Goal: Book appointment/travel/reservation

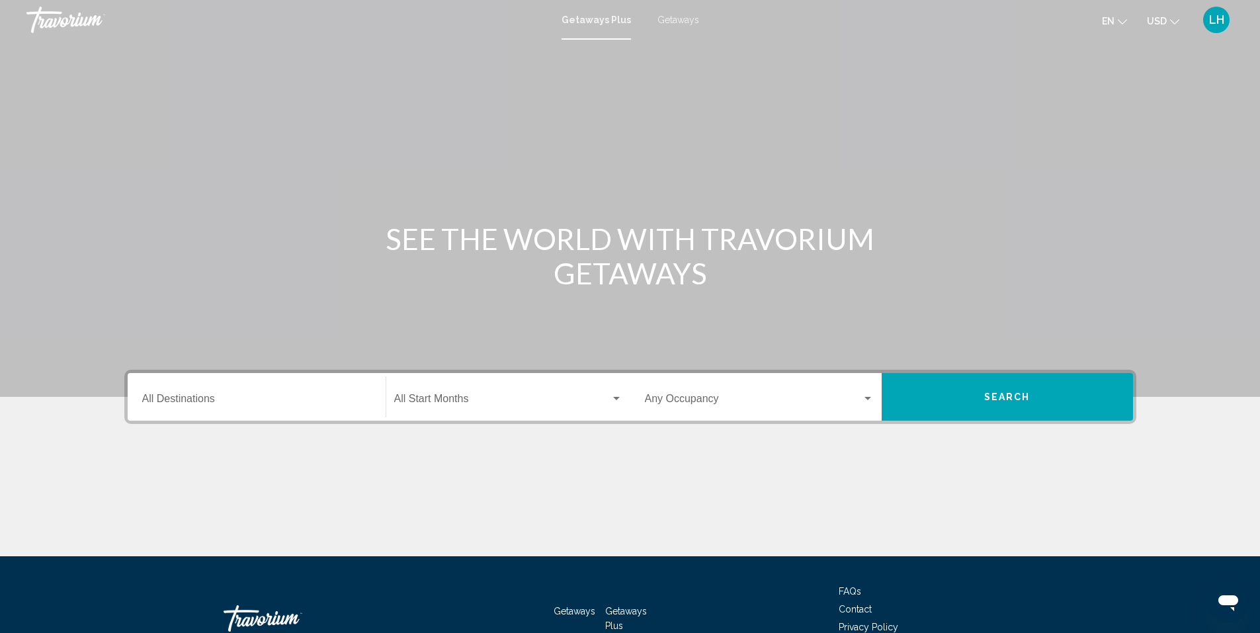
click at [249, 398] on input "Destination All Destinations" at bounding box center [256, 402] width 229 height 12
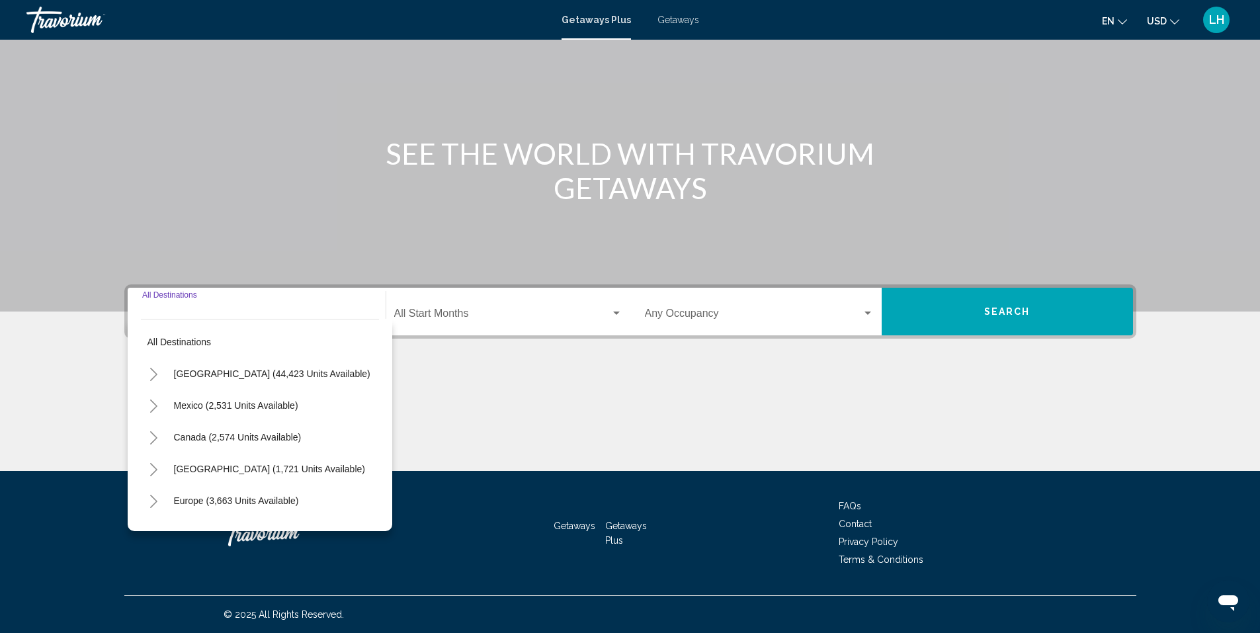
click at [197, 371] on span "[GEOGRAPHIC_DATA] (44,423 units available)" at bounding box center [272, 373] width 196 height 11
type input "**********"
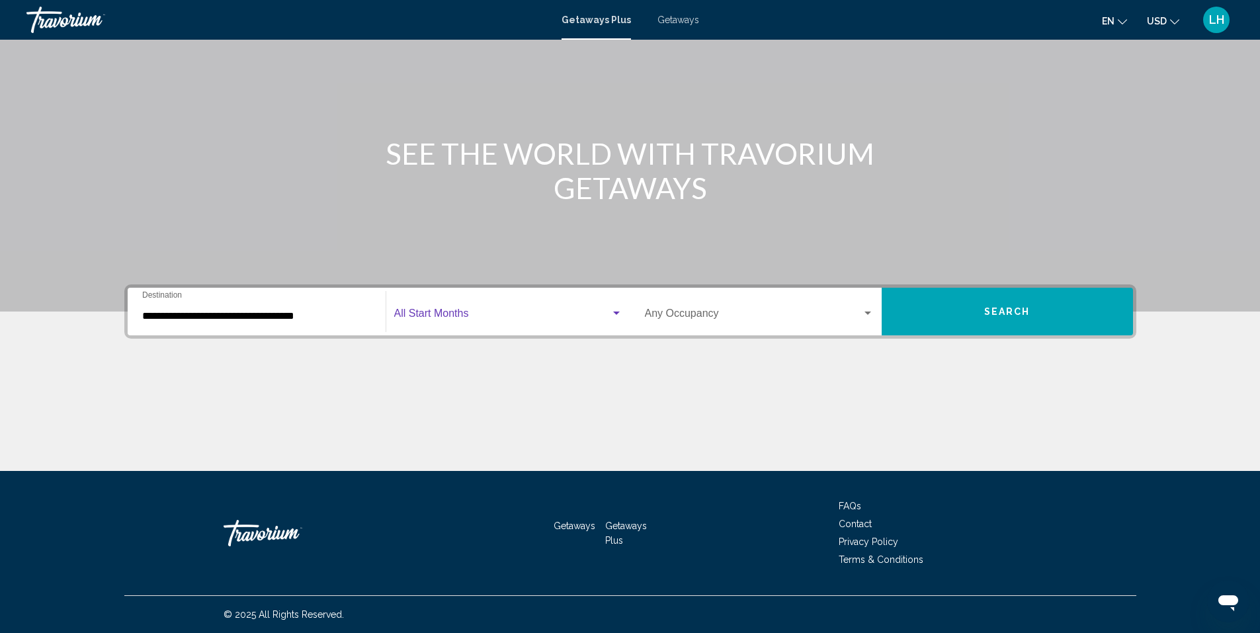
click at [468, 312] on span "Search widget" at bounding box center [502, 316] width 216 height 12
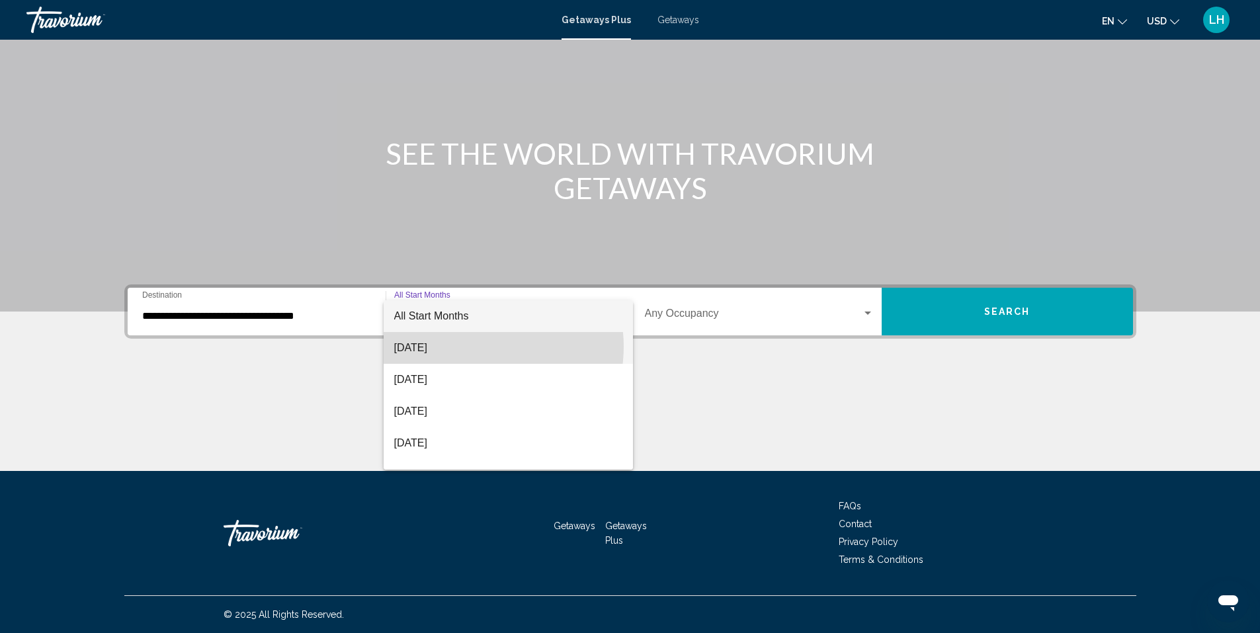
click at [472, 347] on span "[DATE]" at bounding box center [508, 348] width 228 height 32
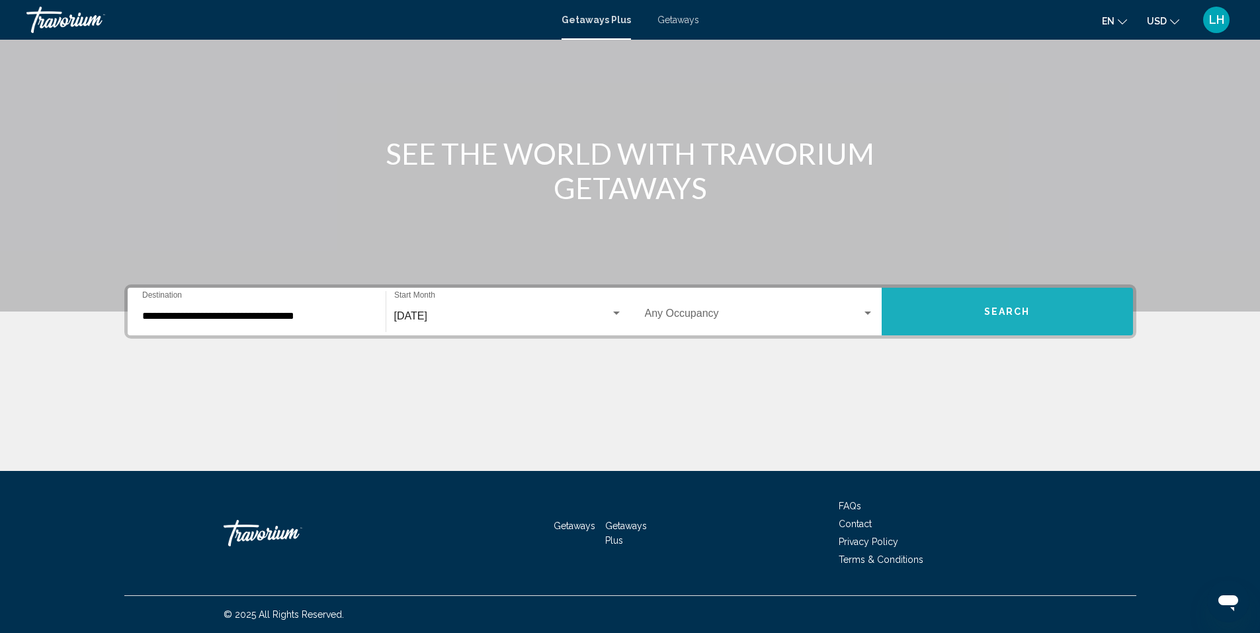
click at [1021, 308] on span "Search" at bounding box center [1007, 312] width 46 height 11
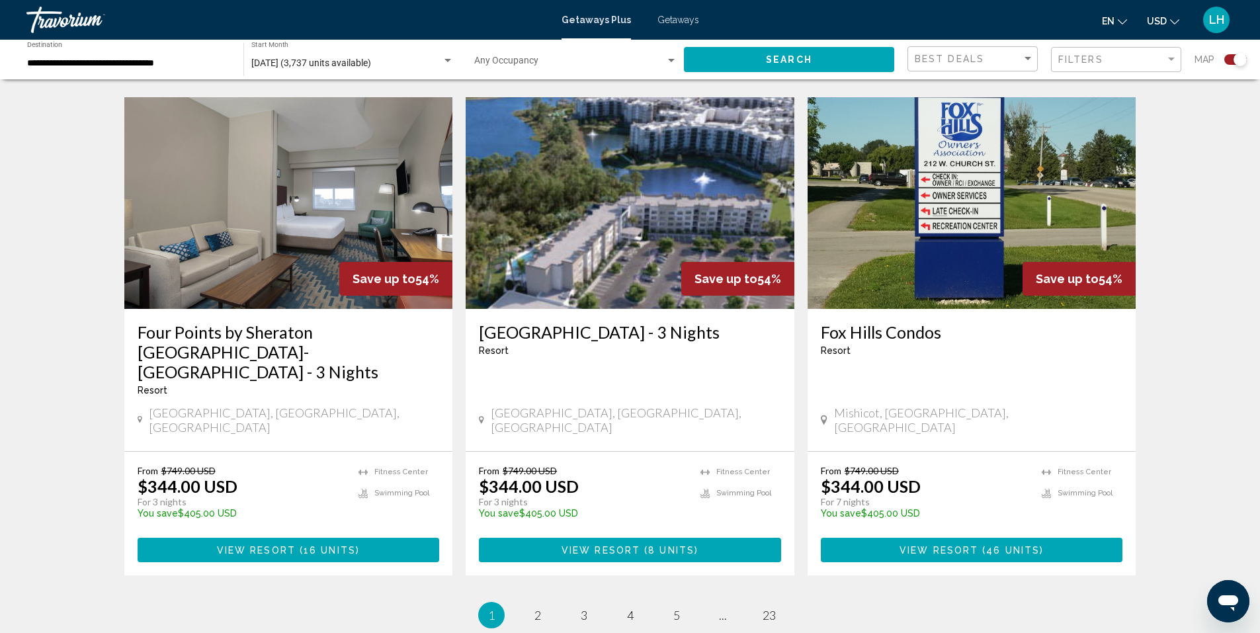
scroll to position [1918, 0]
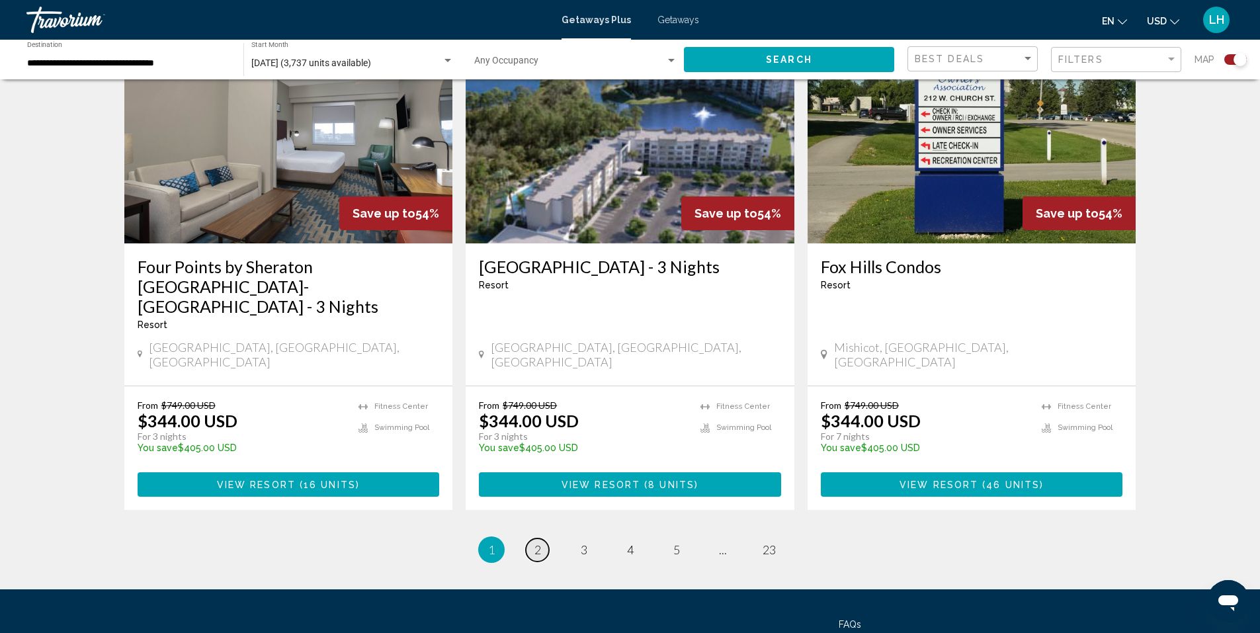
click at [536, 542] on span "2" at bounding box center [537, 549] width 7 height 15
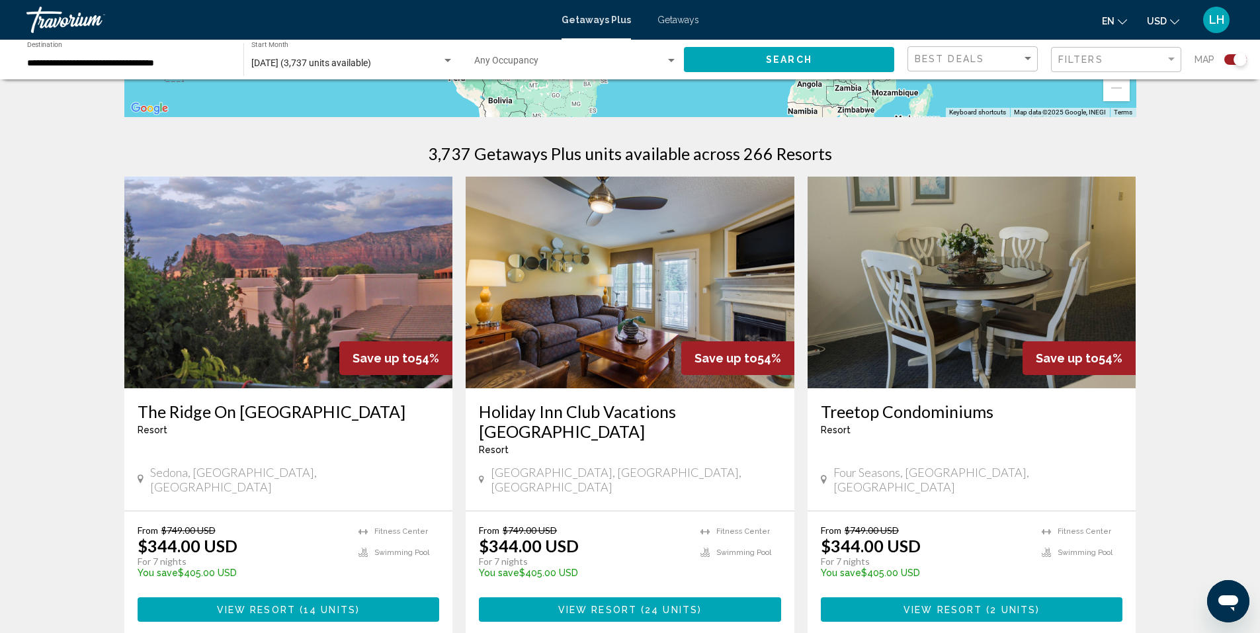
scroll to position [397, 0]
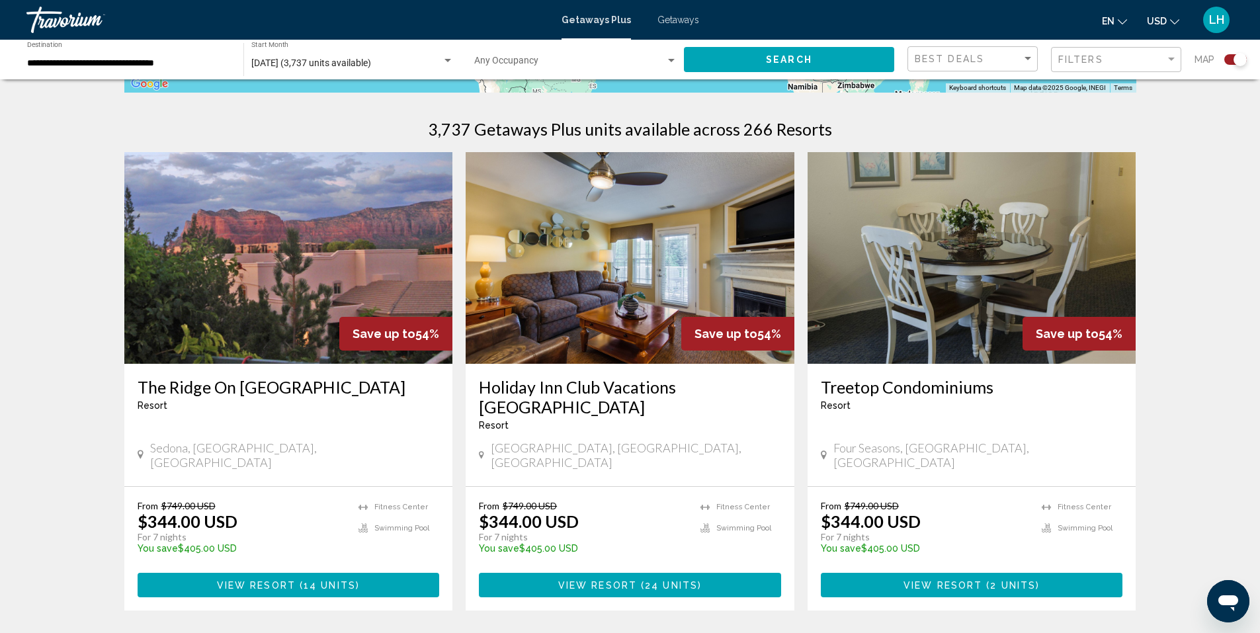
click at [315, 287] on img "Main content" at bounding box center [288, 258] width 329 height 212
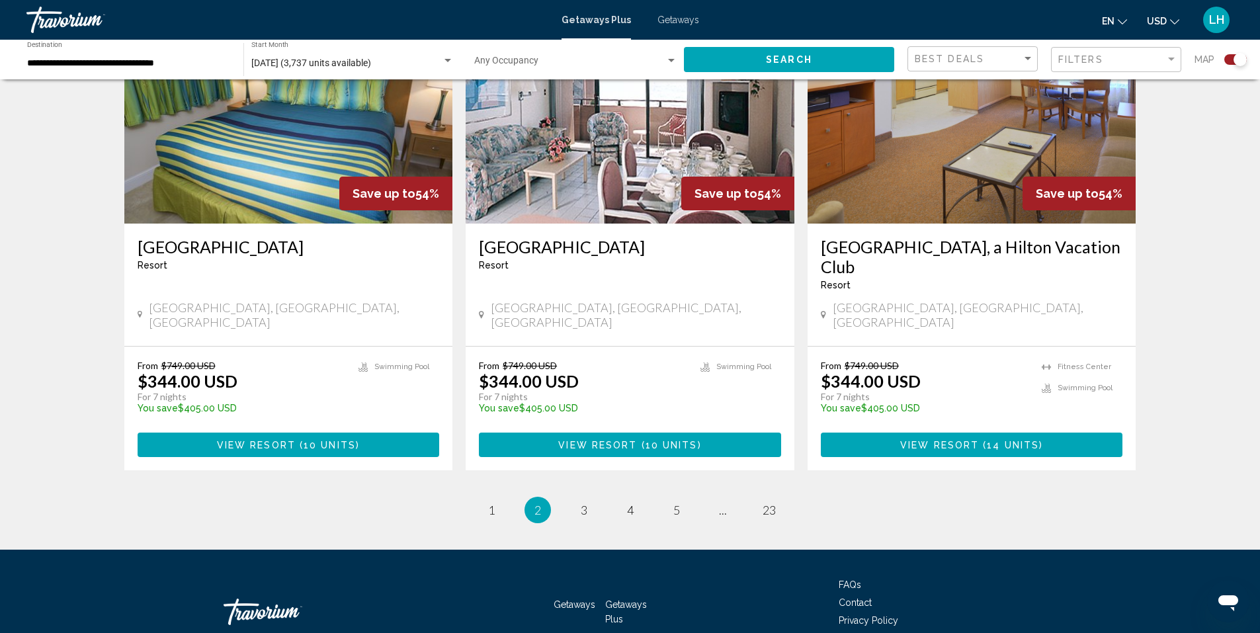
scroll to position [1993, 0]
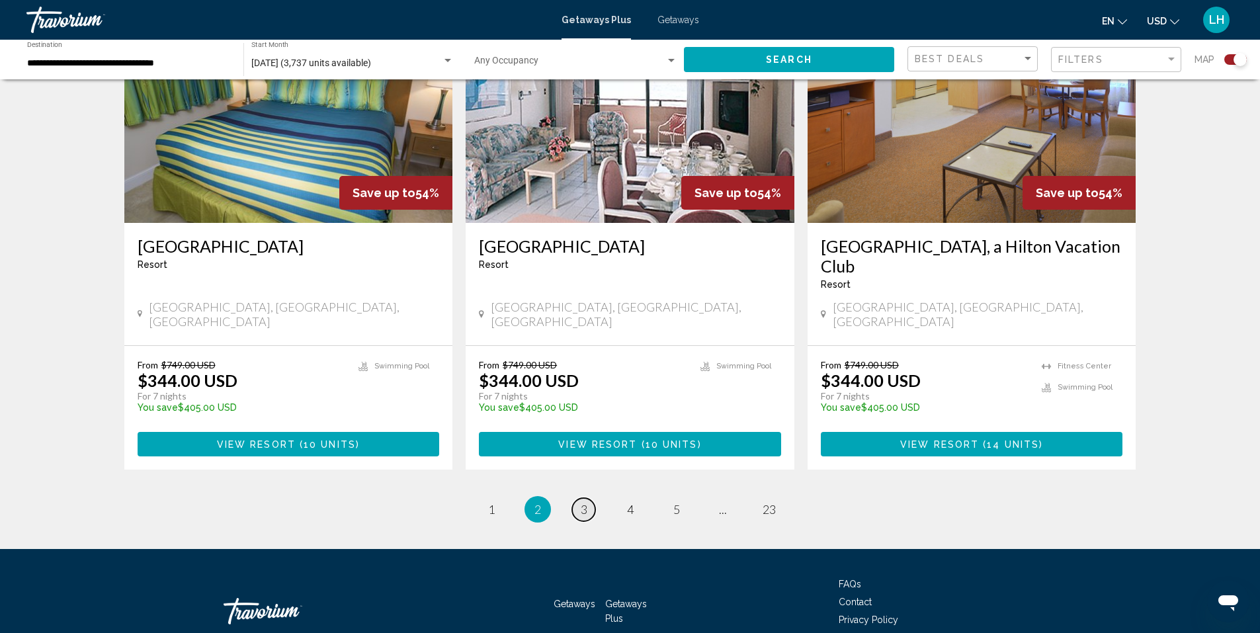
click at [585, 502] on span "3" at bounding box center [584, 509] width 7 height 15
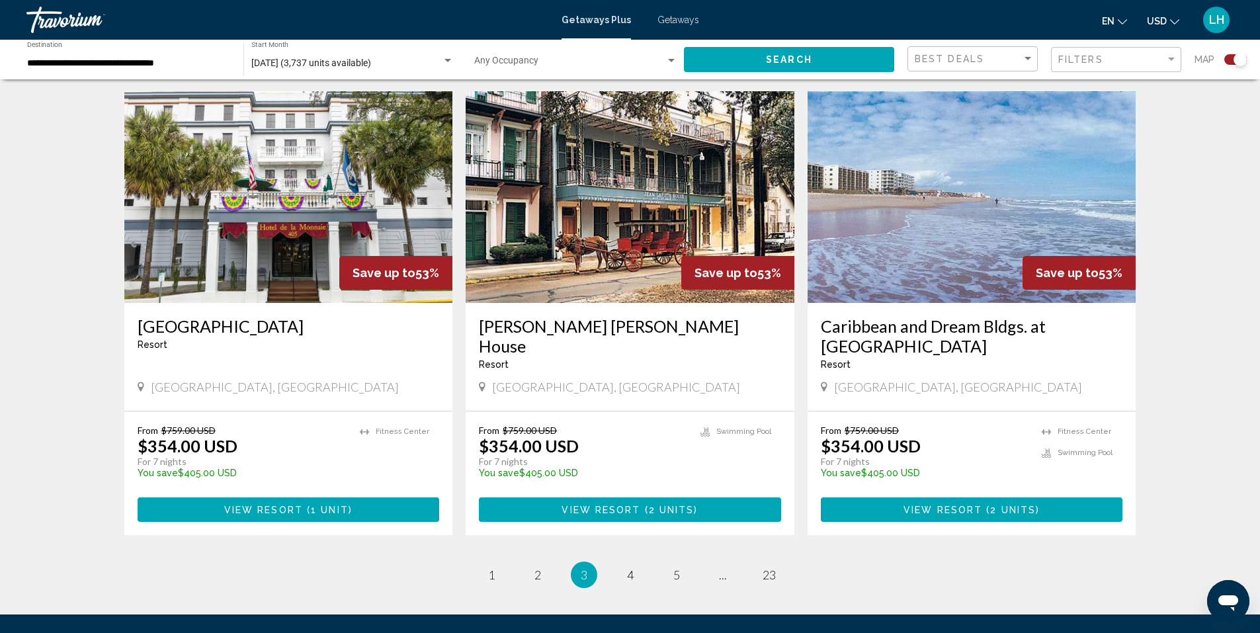
scroll to position [1918, 0]
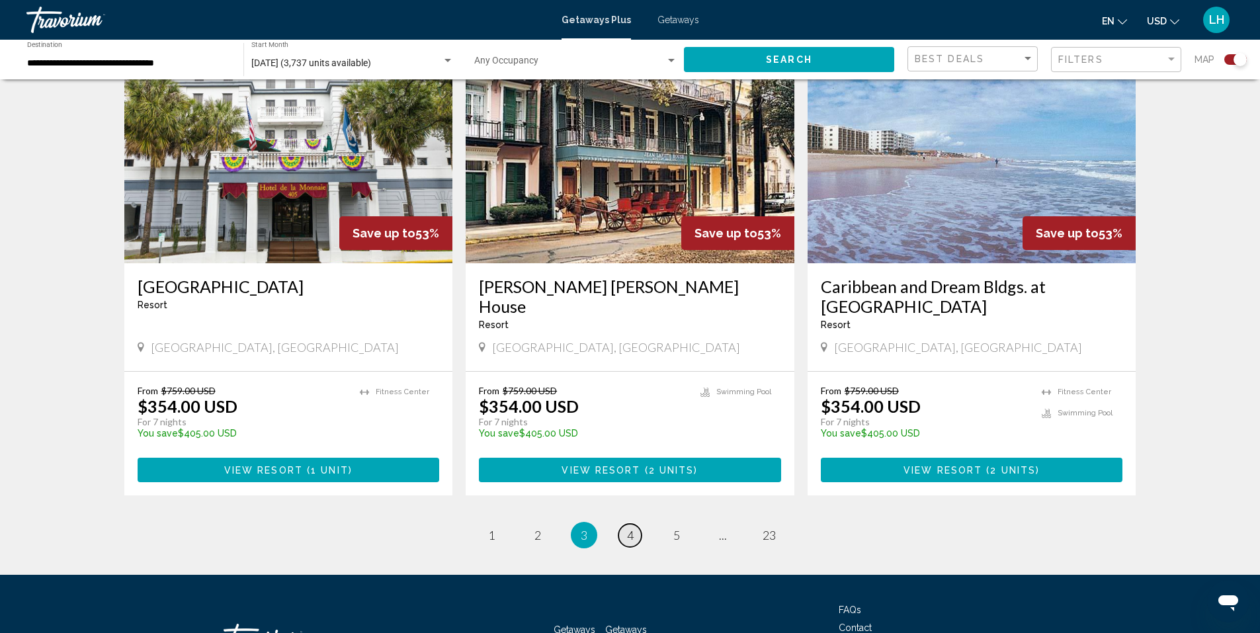
click at [630, 528] on span "4" at bounding box center [630, 535] width 7 height 15
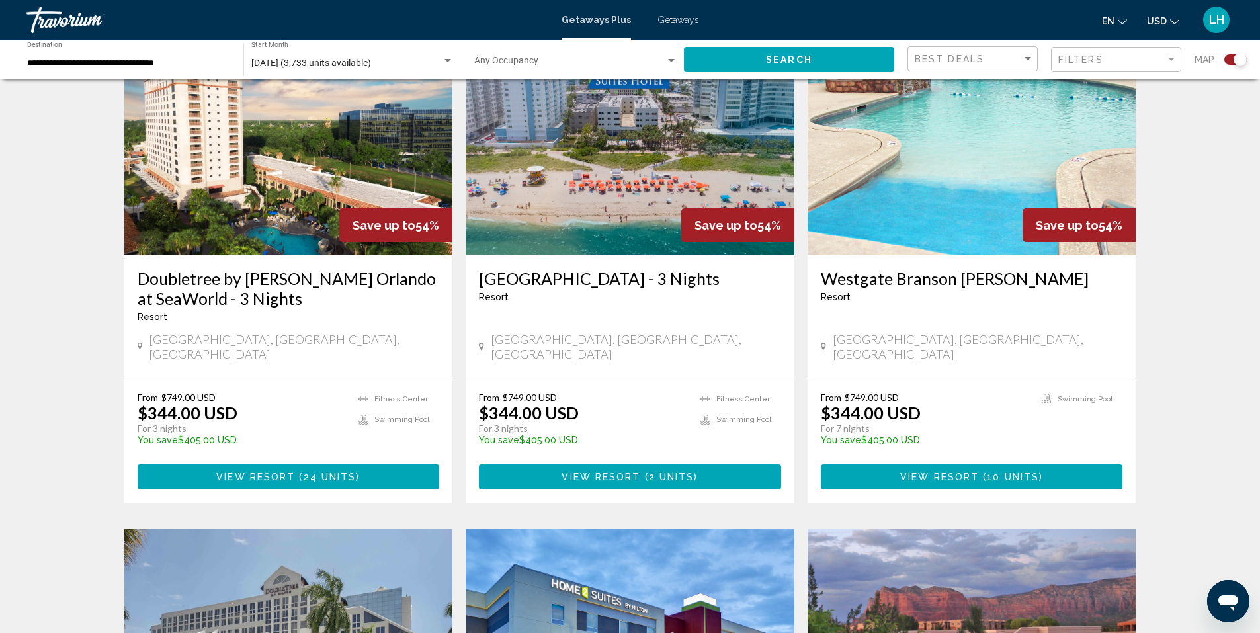
scroll to position [992, 0]
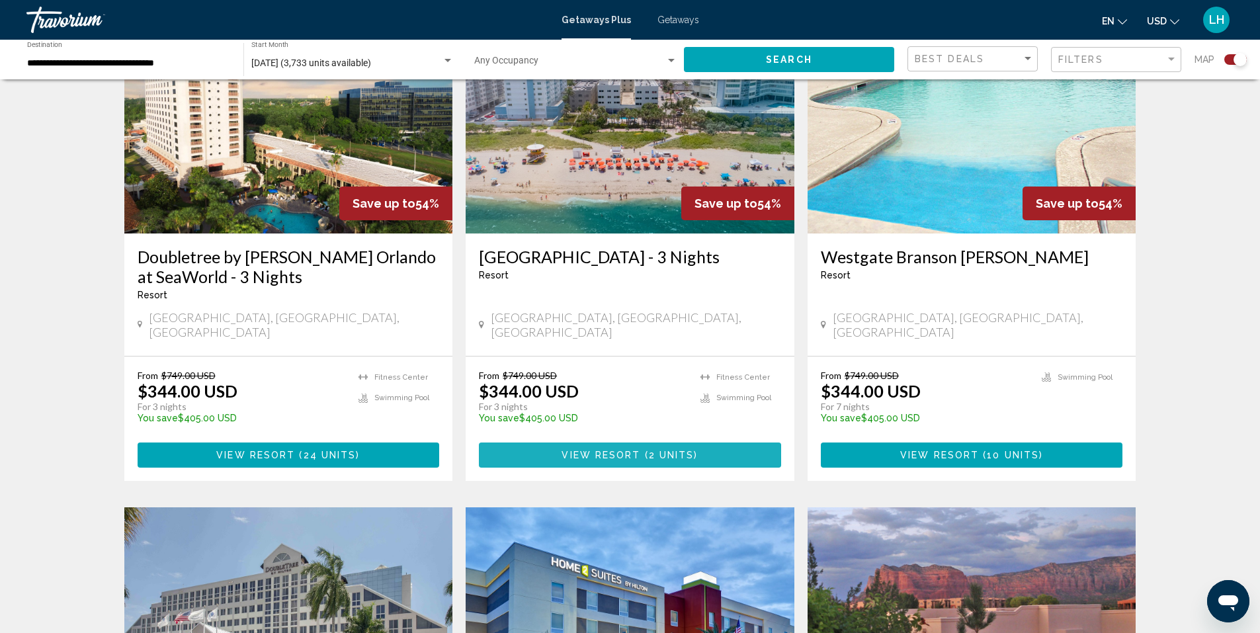
click at [609, 450] on span "View Resort" at bounding box center [601, 455] width 79 height 11
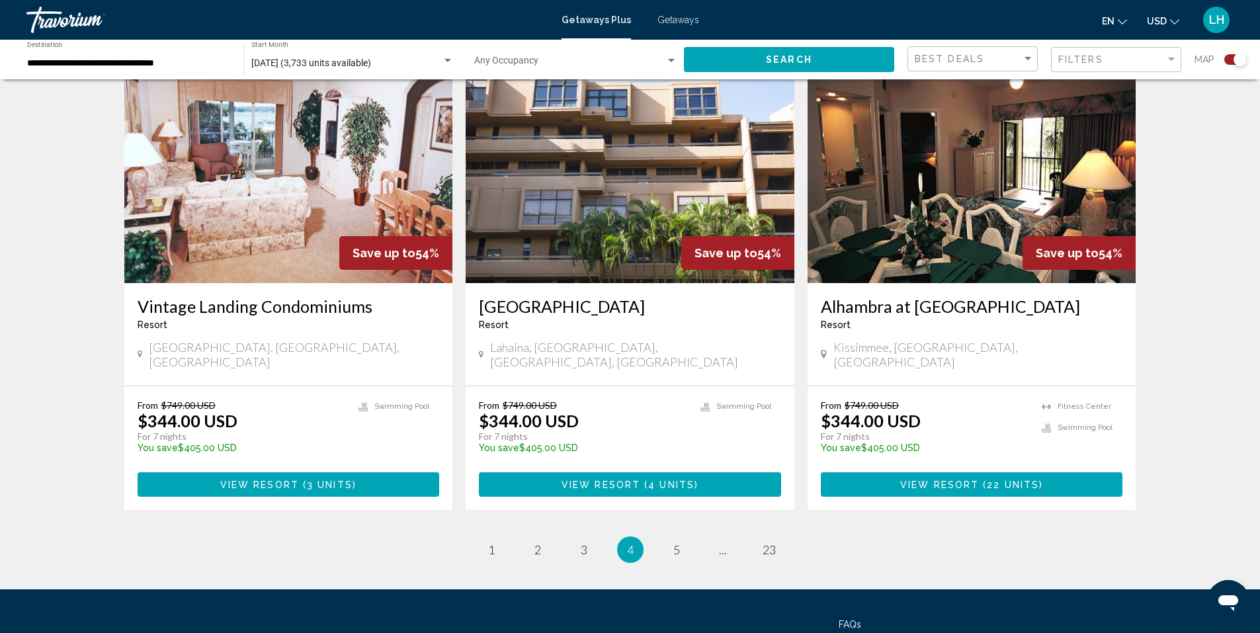
scroll to position [1918, 0]
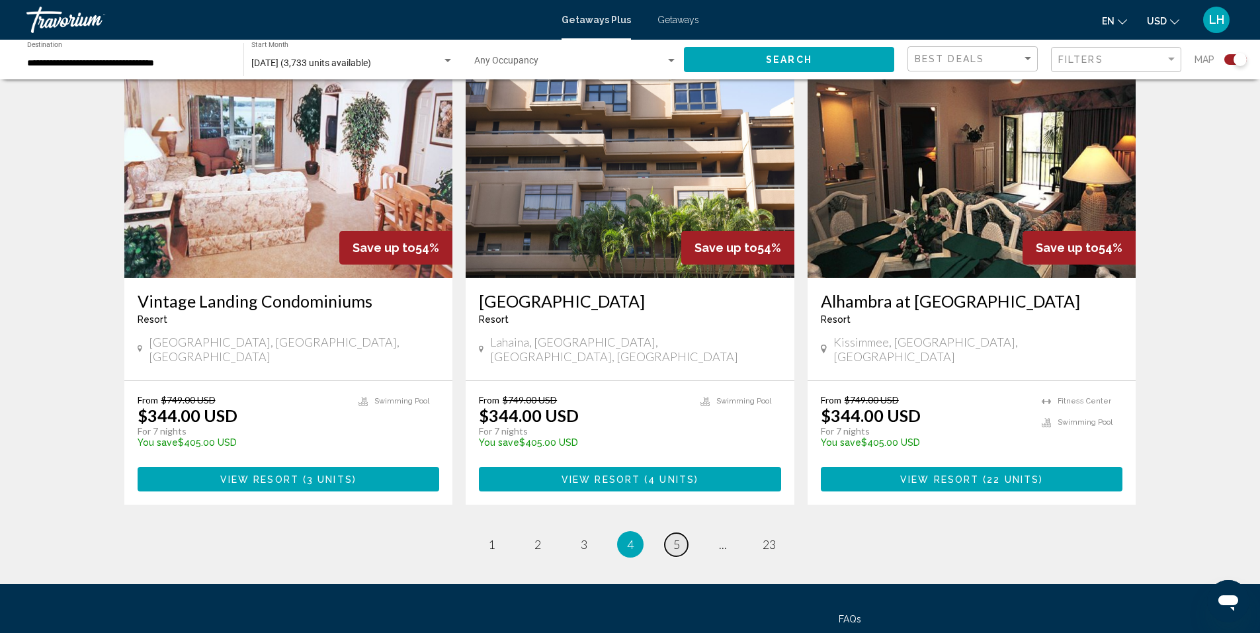
click at [675, 537] on span "5" at bounding box center [676, 544] width 7 height 15
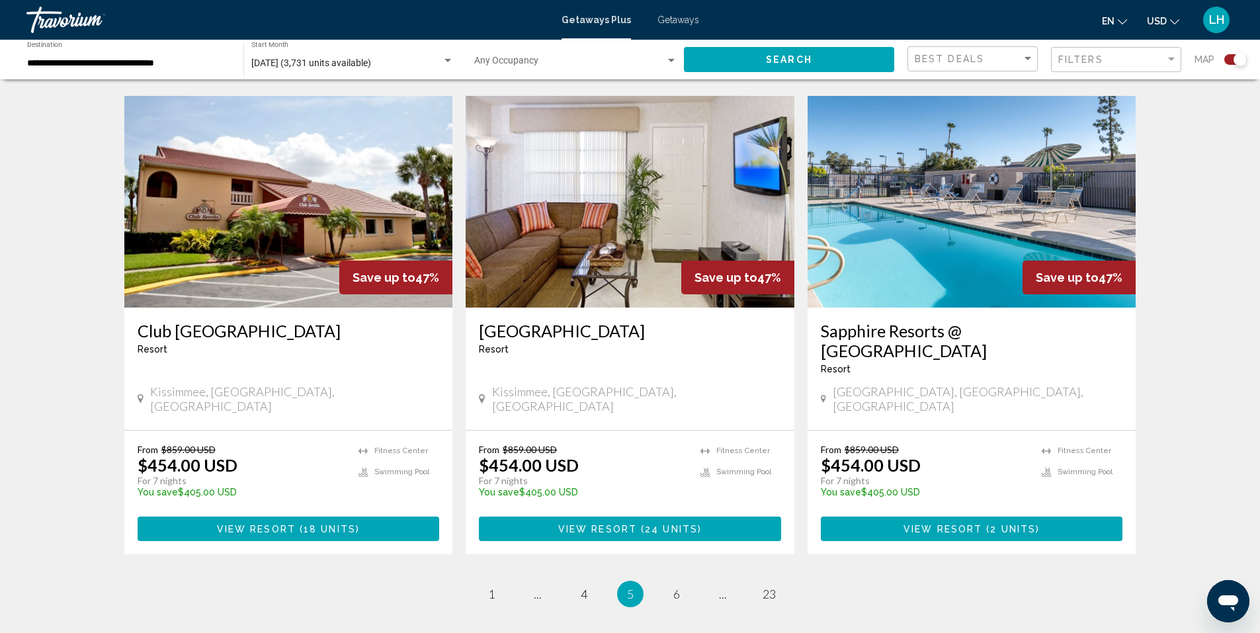
scroll to position [1918, 0]
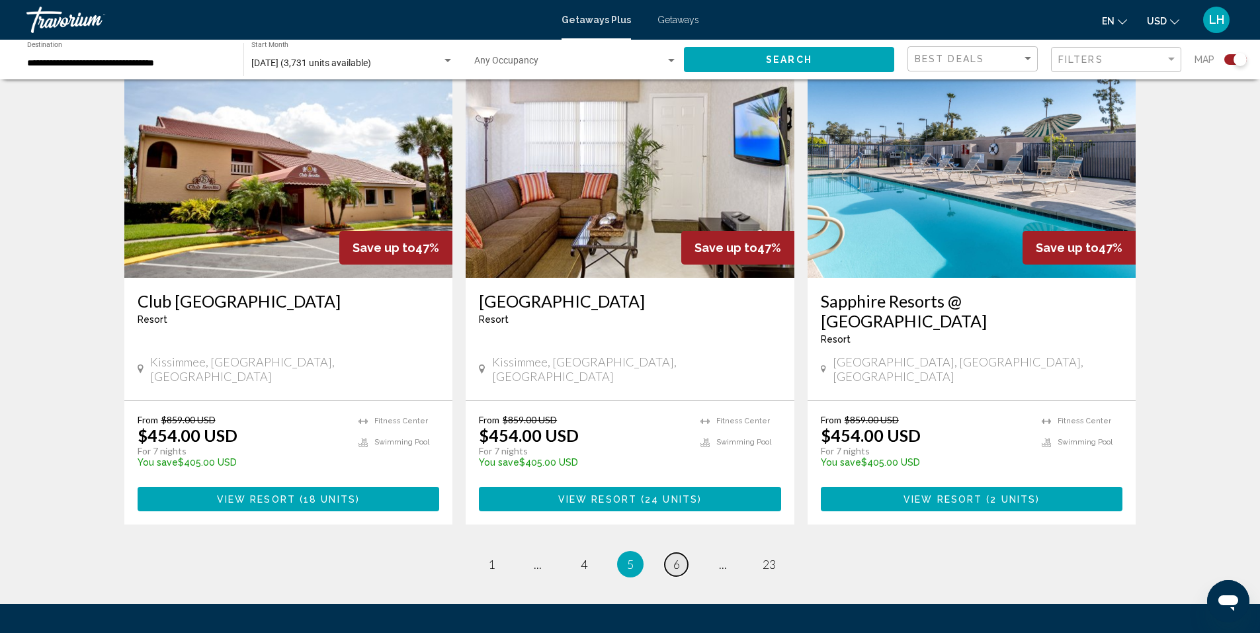
click at [676, 557] on span "6" at bounding box center [676, 564] width 7 height 15
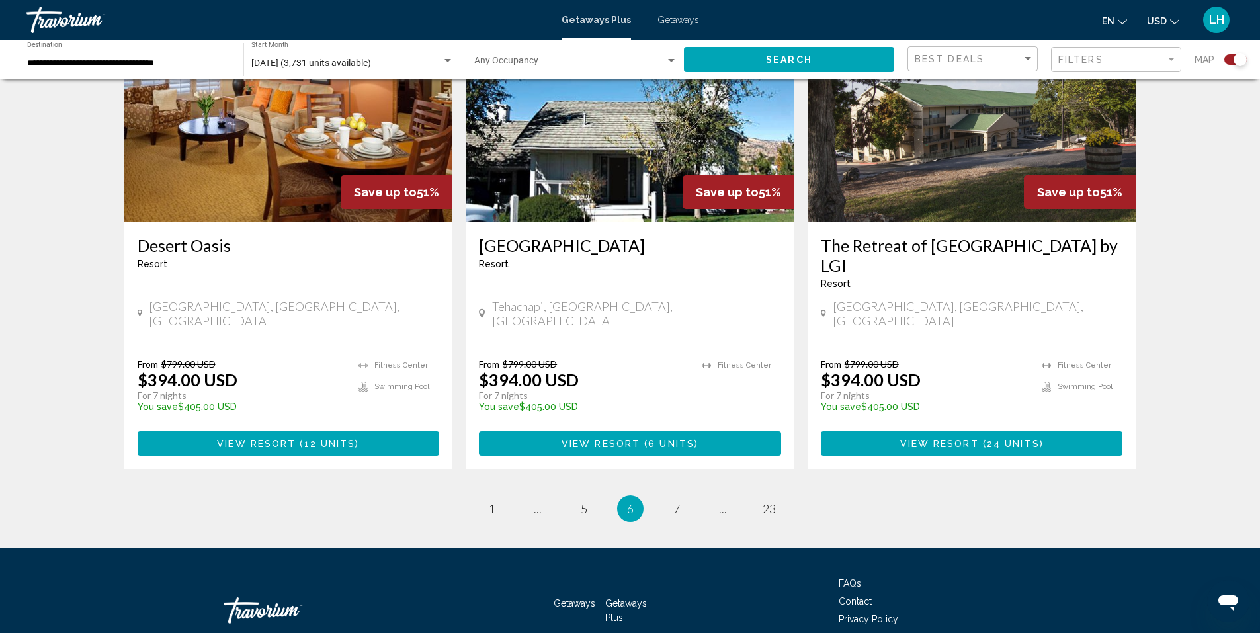
scroll to position [1973, 0]
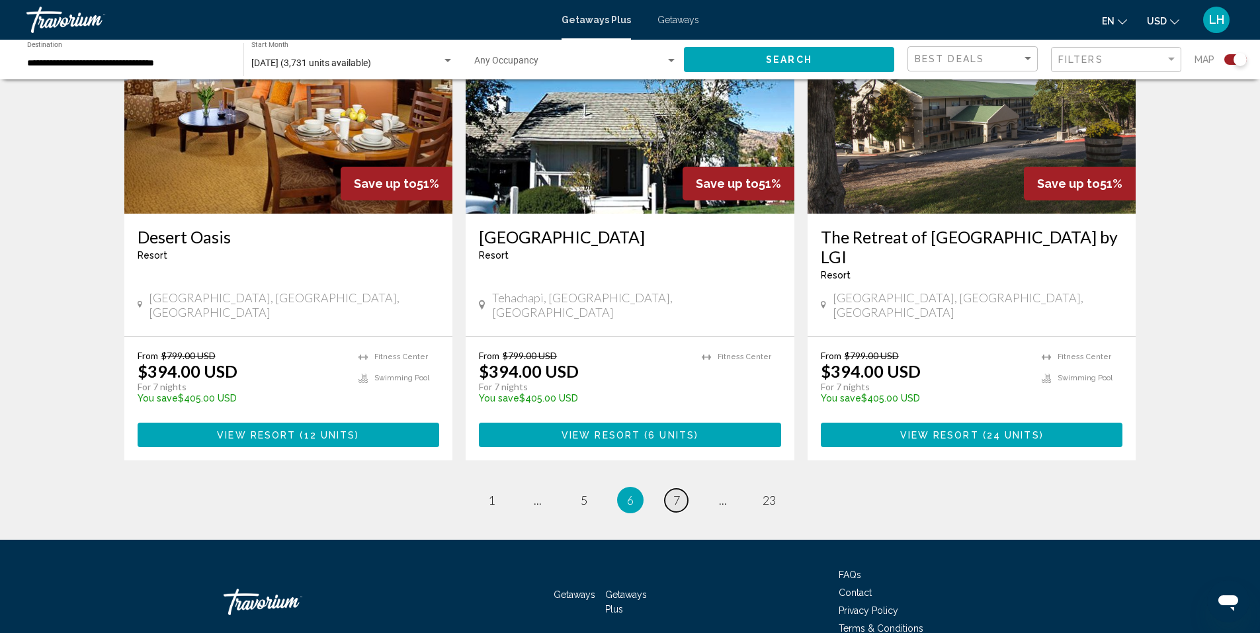
click at [677, 493] on span "7" at bounding box center [676, 500] width 7 height 15
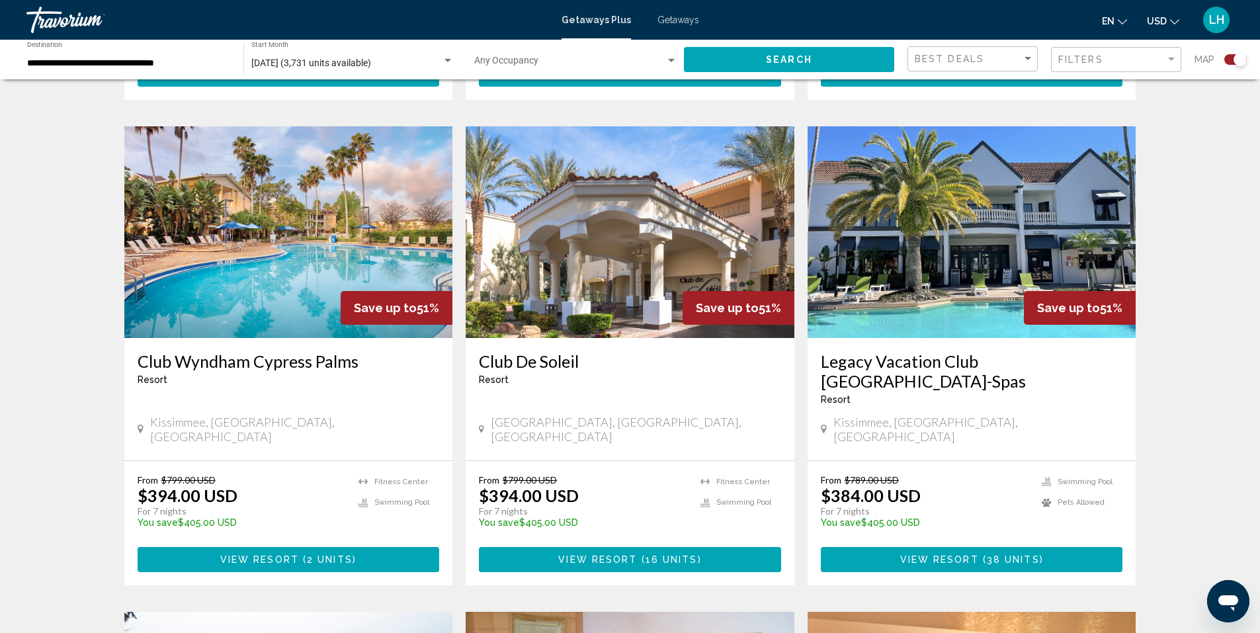
scroll to position [926, 0]
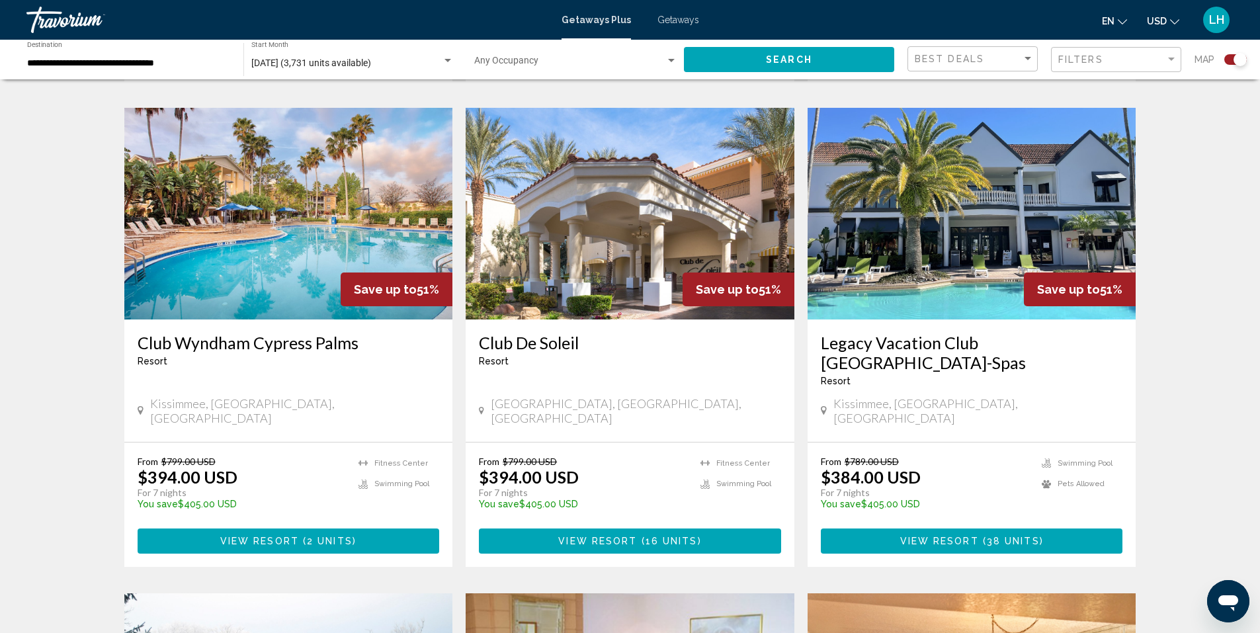
click at [914, 259] on img "Main content" at bounding box center [972, 214] width 329 height 212
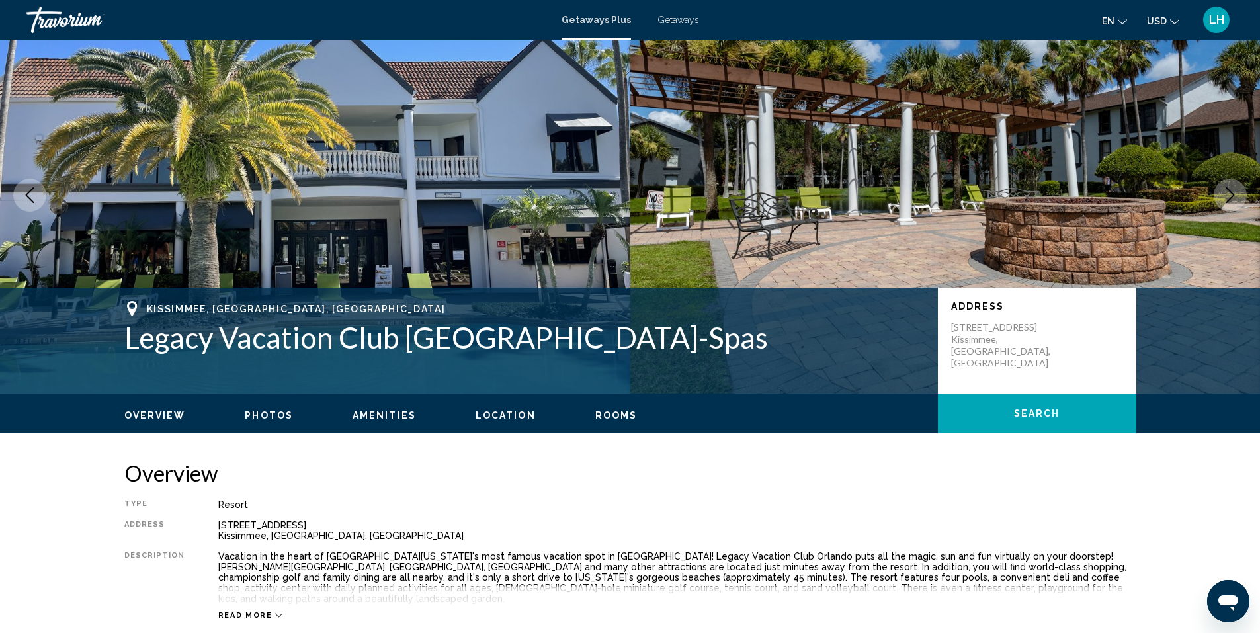
scroll to position [66, 0]
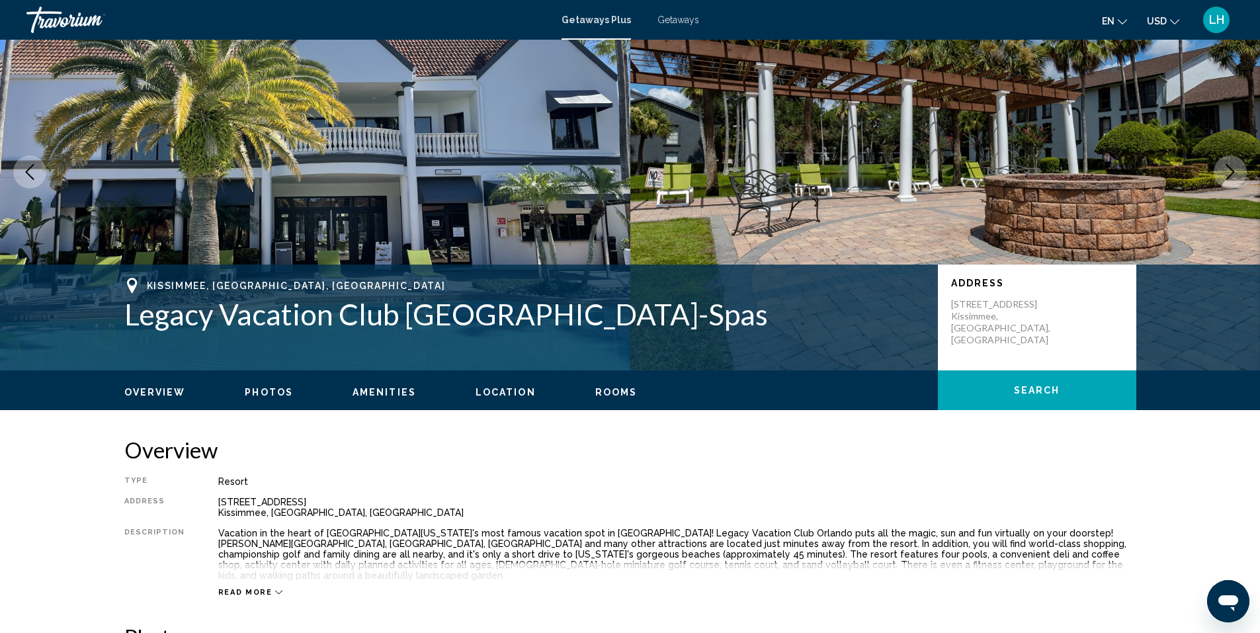
click at [269, 391] on span "Photos" at bounding box center [269, 392] width 48 height 11
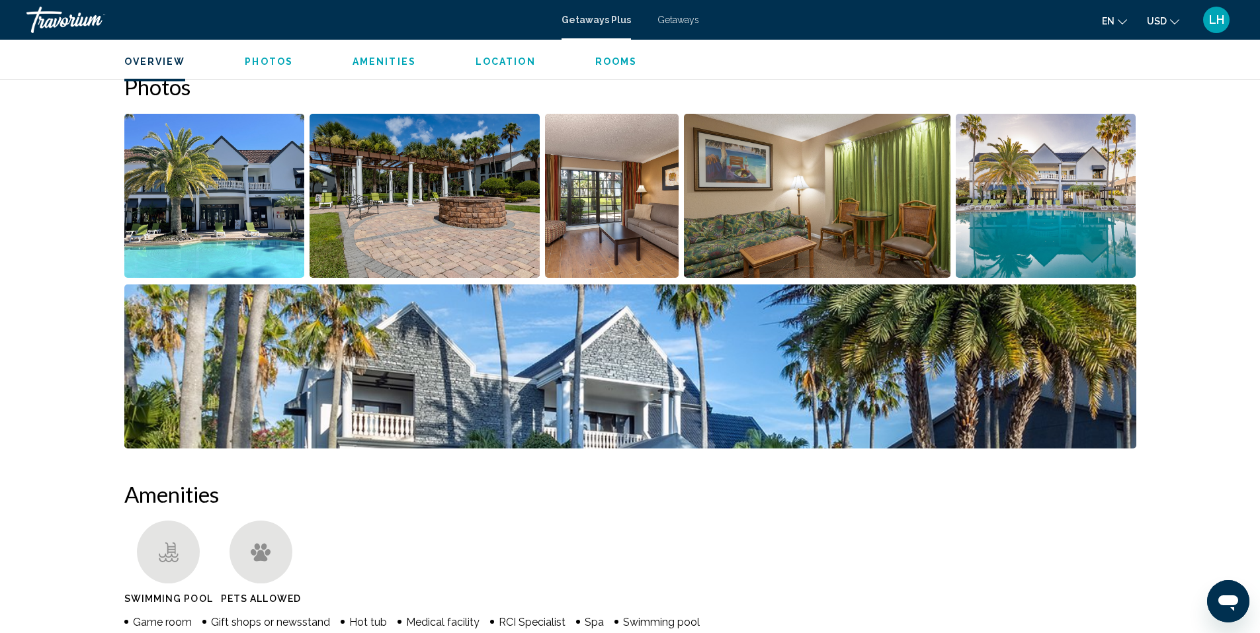
scroll to position [534, 0]
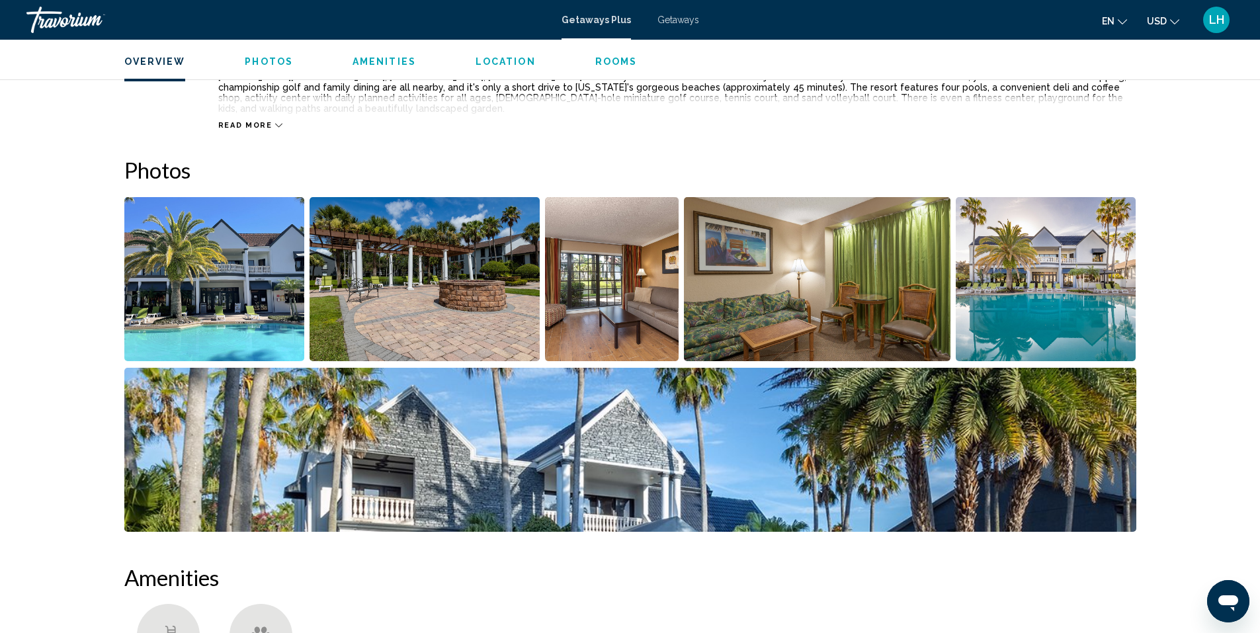
click at [421, 292] on img "Open full-screen image slider" at bounding box center [425, 279] width 230 height 164
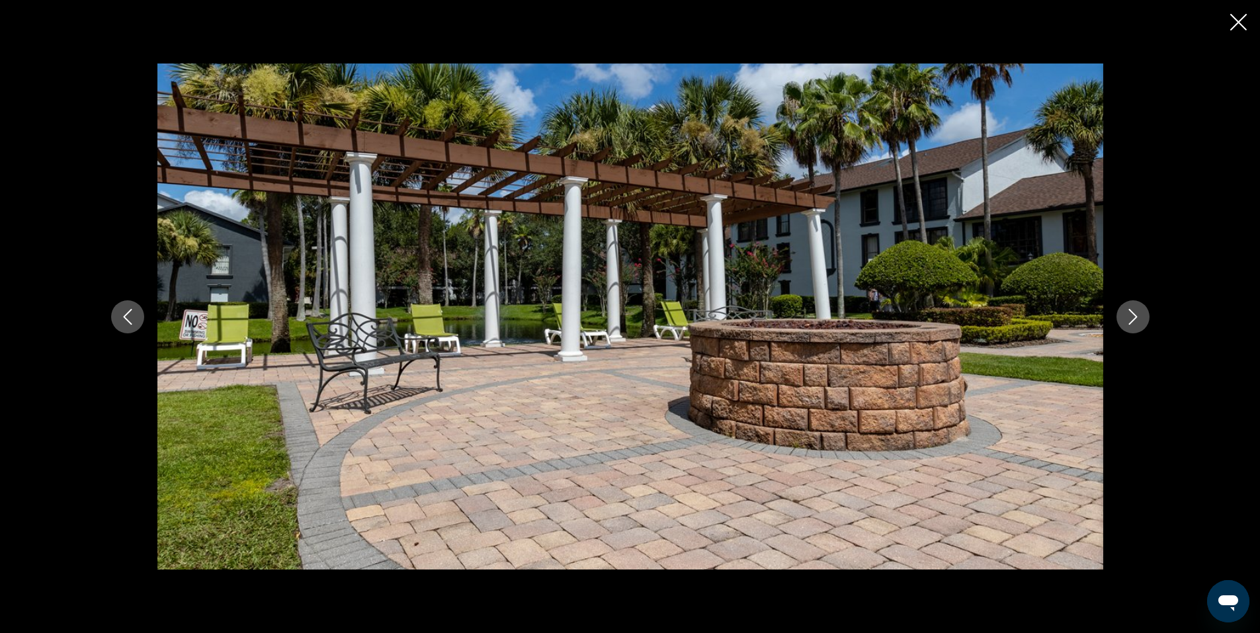
click at [1135, 314] on icon "Next image" at bounding box center [1133, 317] width 16 height 16
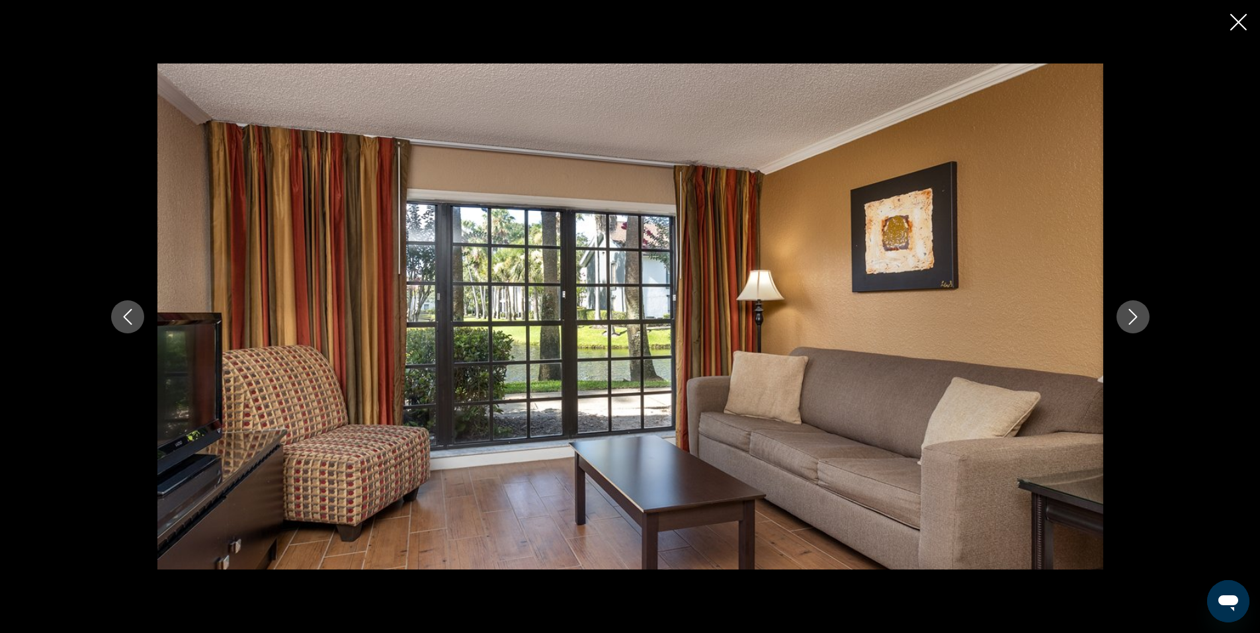
click at [1135, 314] on icon "Next image" at bounding box center [1133, 317] width 16 height 16
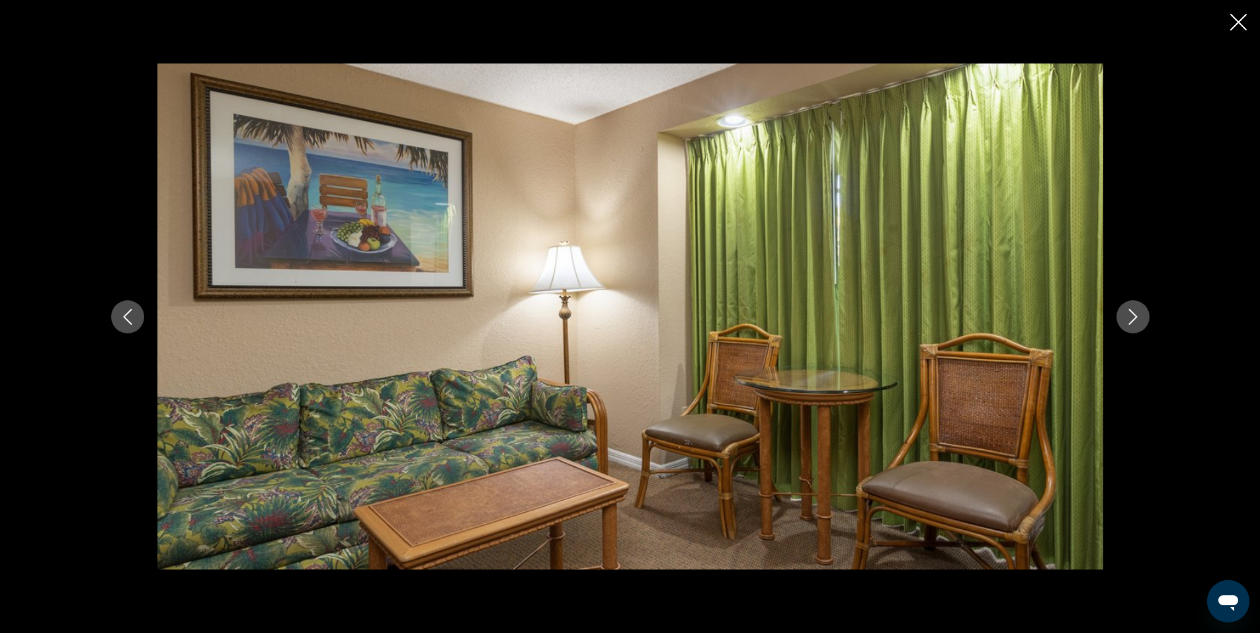
click at [1135, 314] on icon "Next image" at bounding box center [1133, 317] width 16 height 16
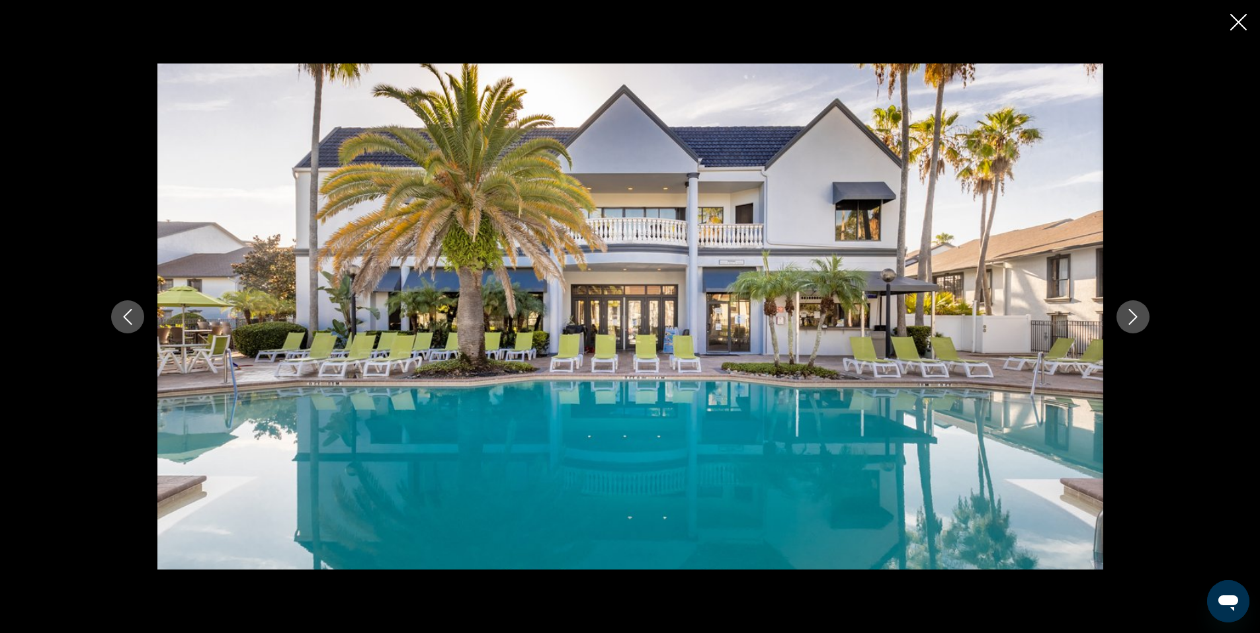
click at [1136, 318] on icon "Next image" at bounding box center [1133, 317] width 16 height 16
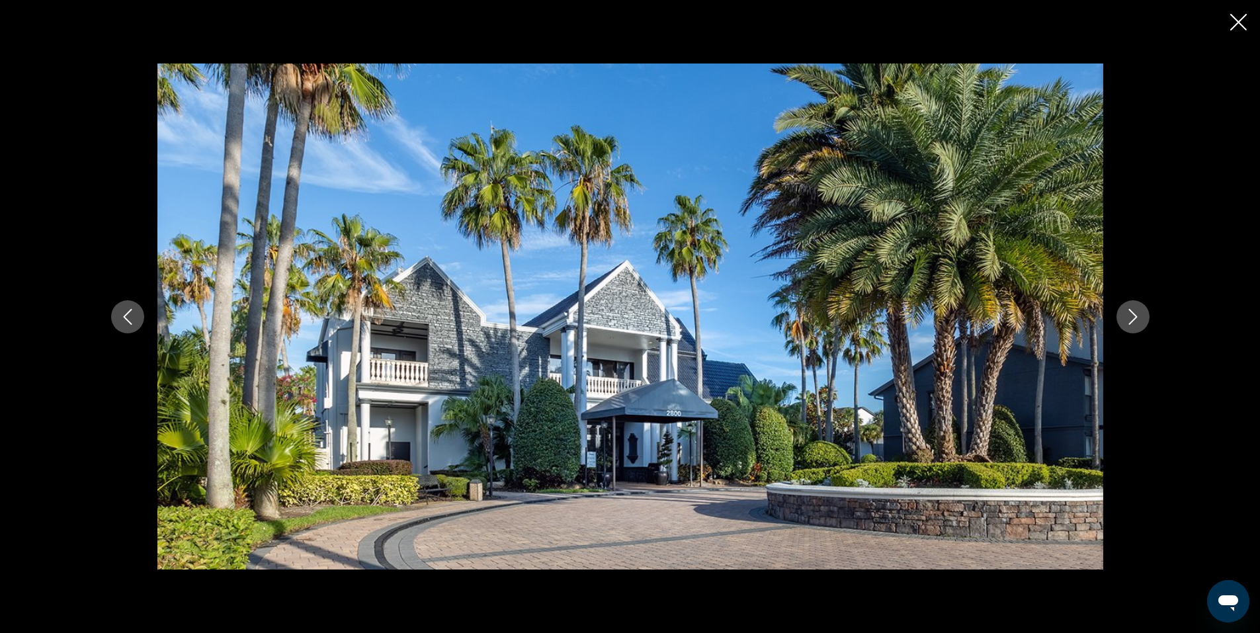
click at [1136, 318] on icon "Next image" at bounding box center [1133, 317] width 16 height 16
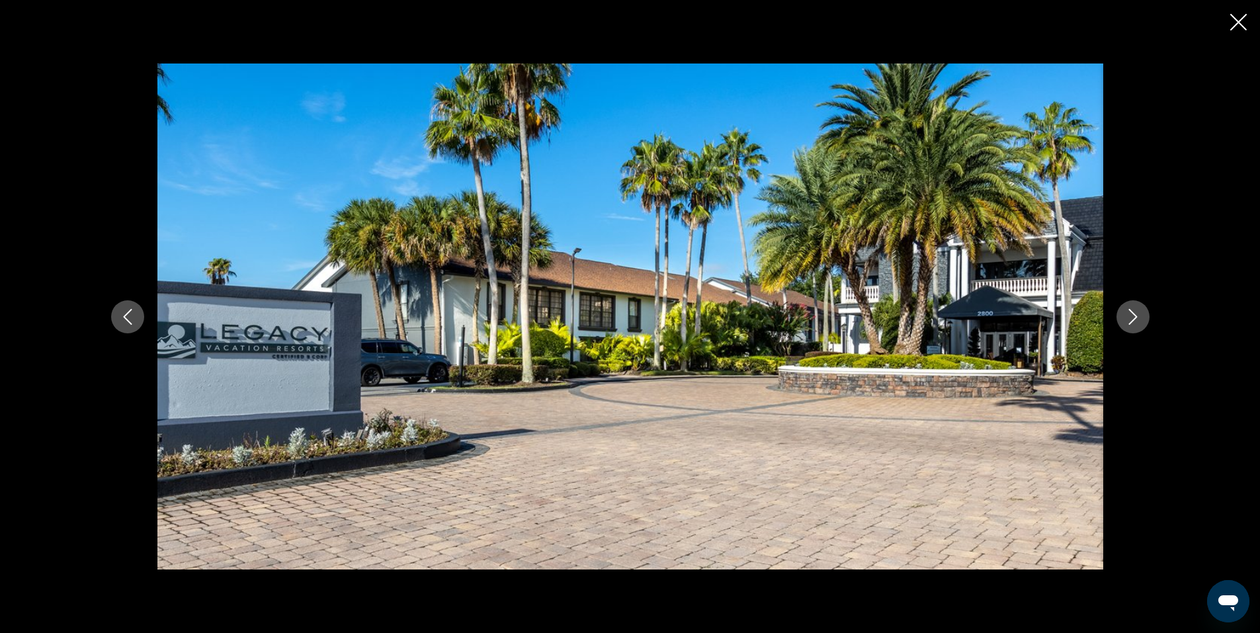
click at [1136, 318] on icon "Next image" at bounding box center [1133, 317] width 16 height 16
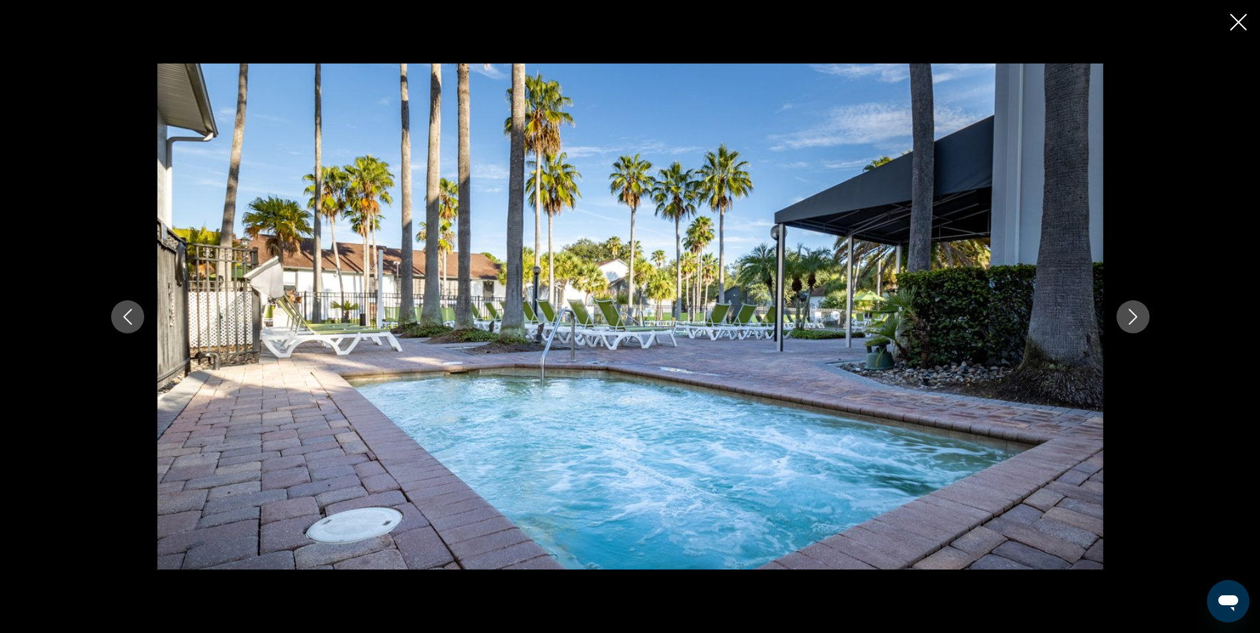
click at [1136, 318] on icon "Next image" at bounding box center [1133, 317] width 16 height 16
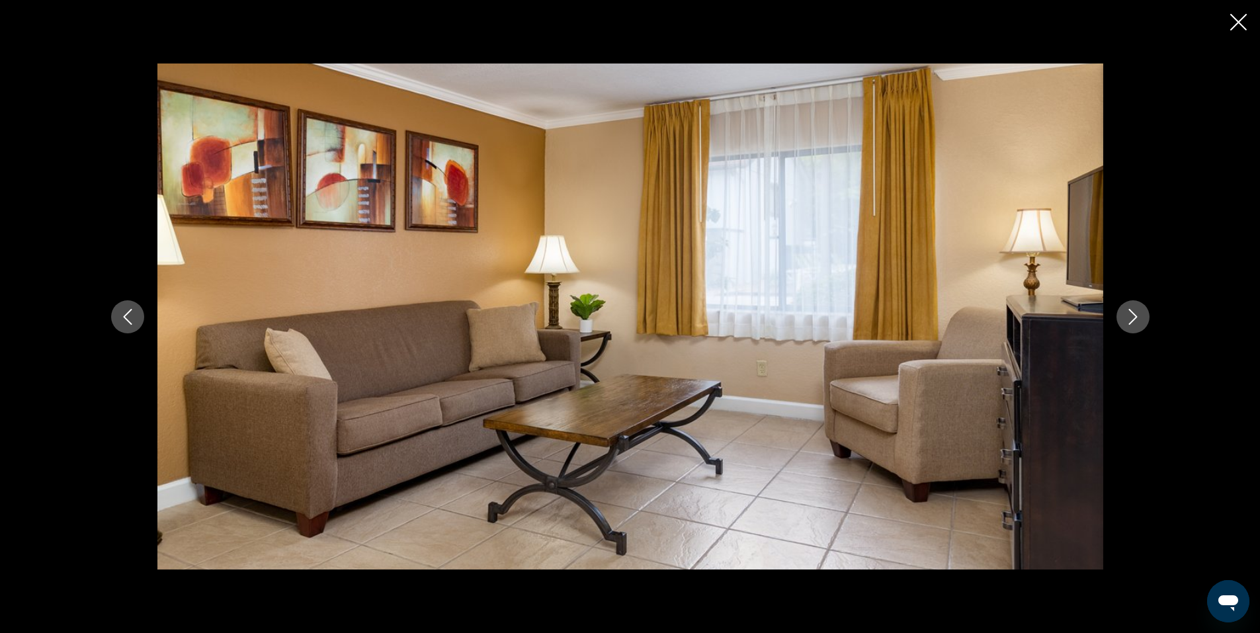
click at [1136, 318] on icon "Next image" at bounding box center [1133, 317] width 16 height 16
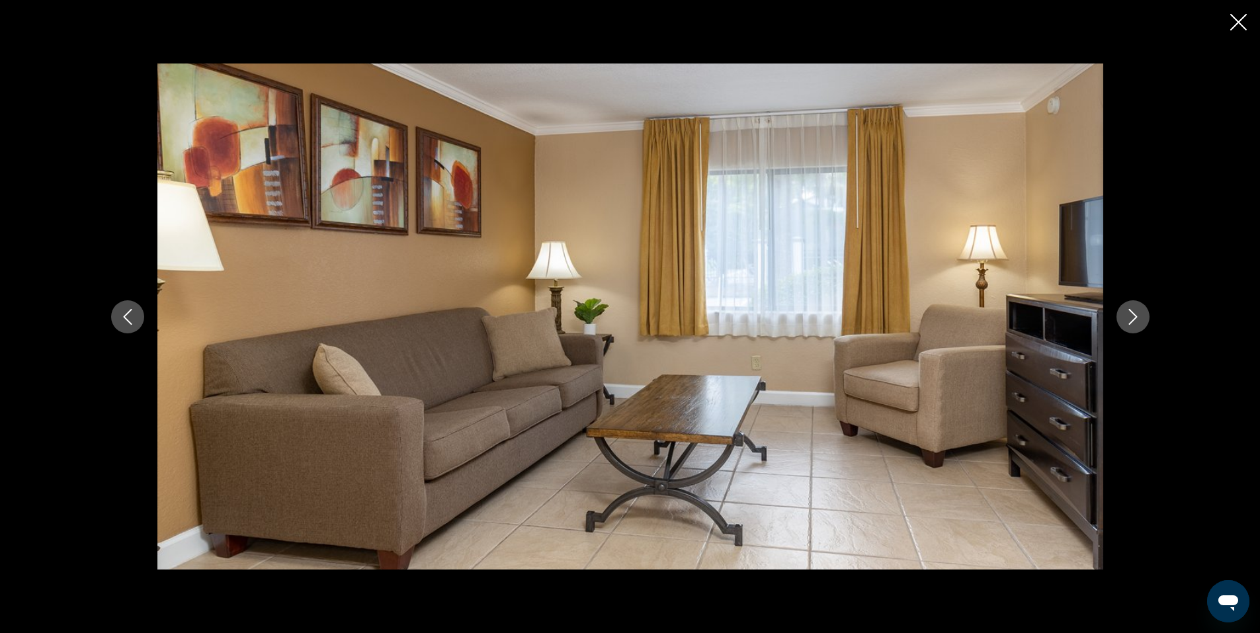
click at [1242, 16] on icon "Close slideshow" at bounding box center [1238, 22] width 17 height 17
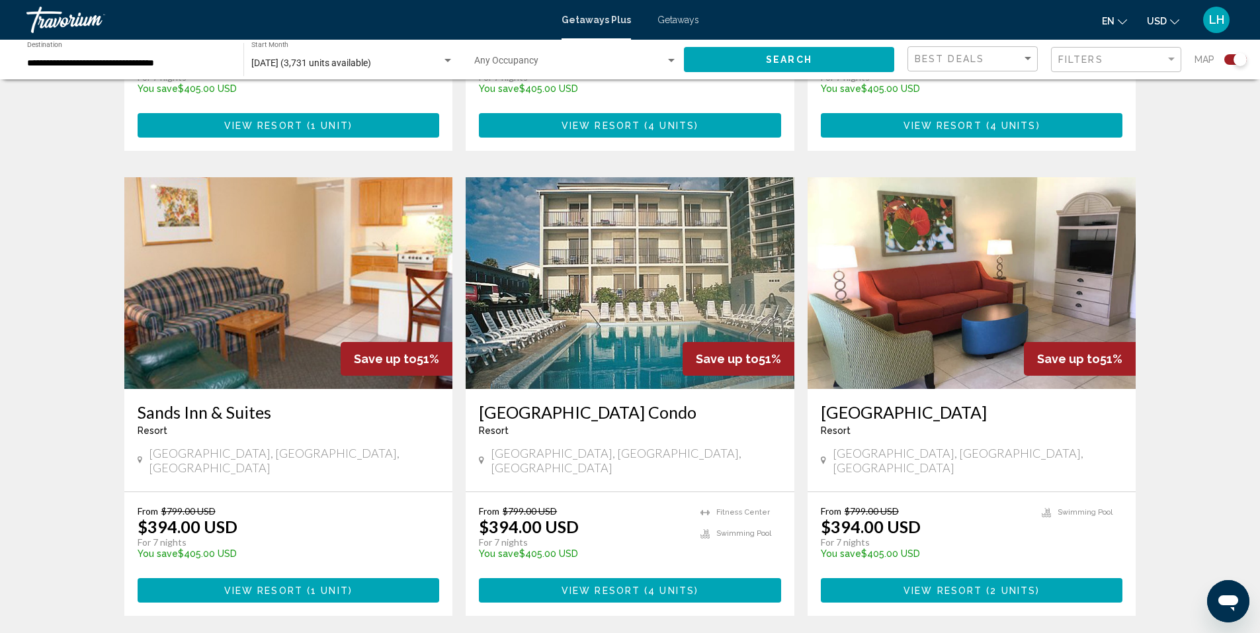
scroll to position [1953, 0]
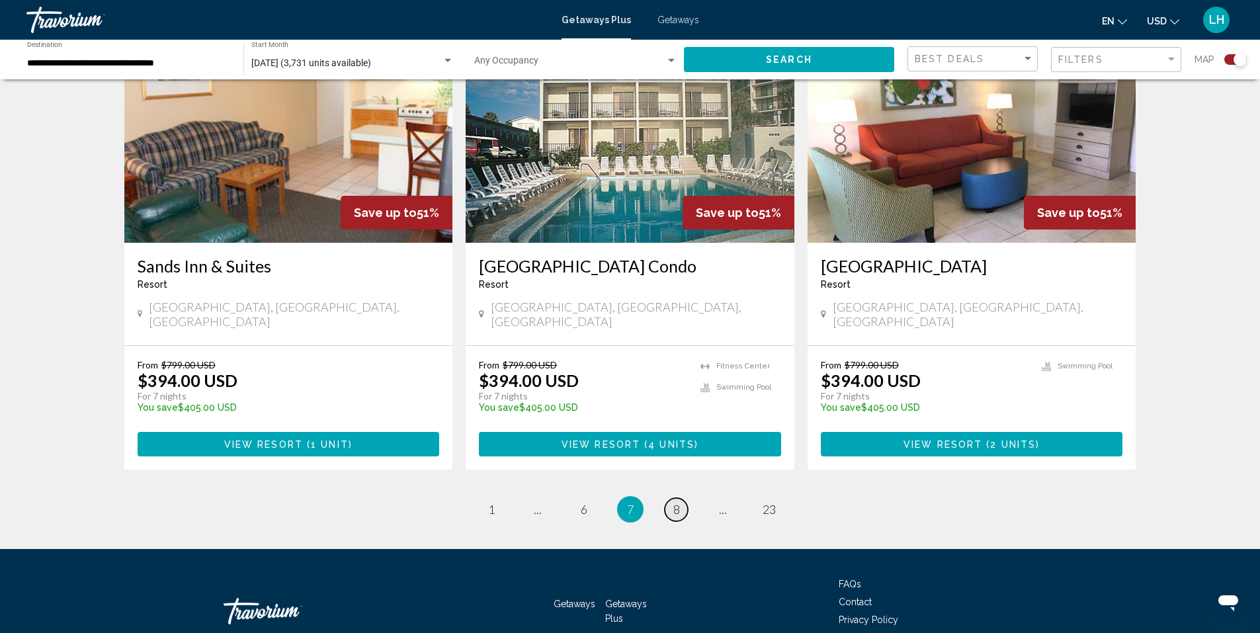
click at [679, 502] on span "8" at bounding box center [676, 509] width 7 height 15
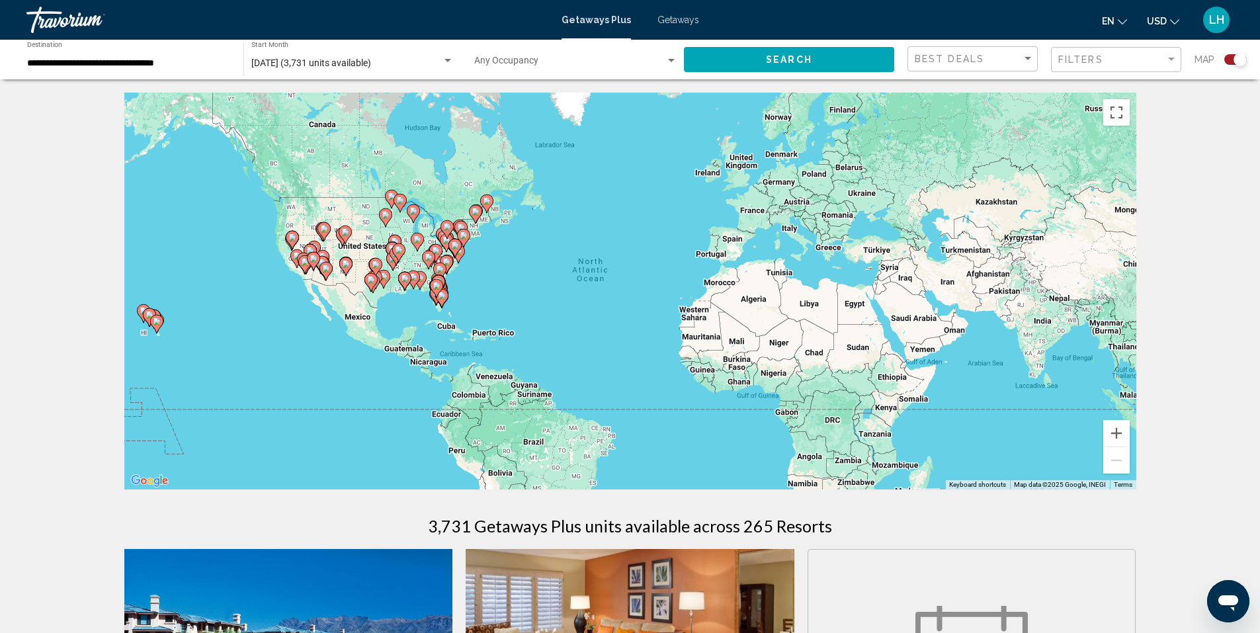
click at [679, 435] on div "To activate drag with keyboard, press Alt + Enter. Once in keyboard drag state,…" at bounding box center [630, 291] width 1012 height 397
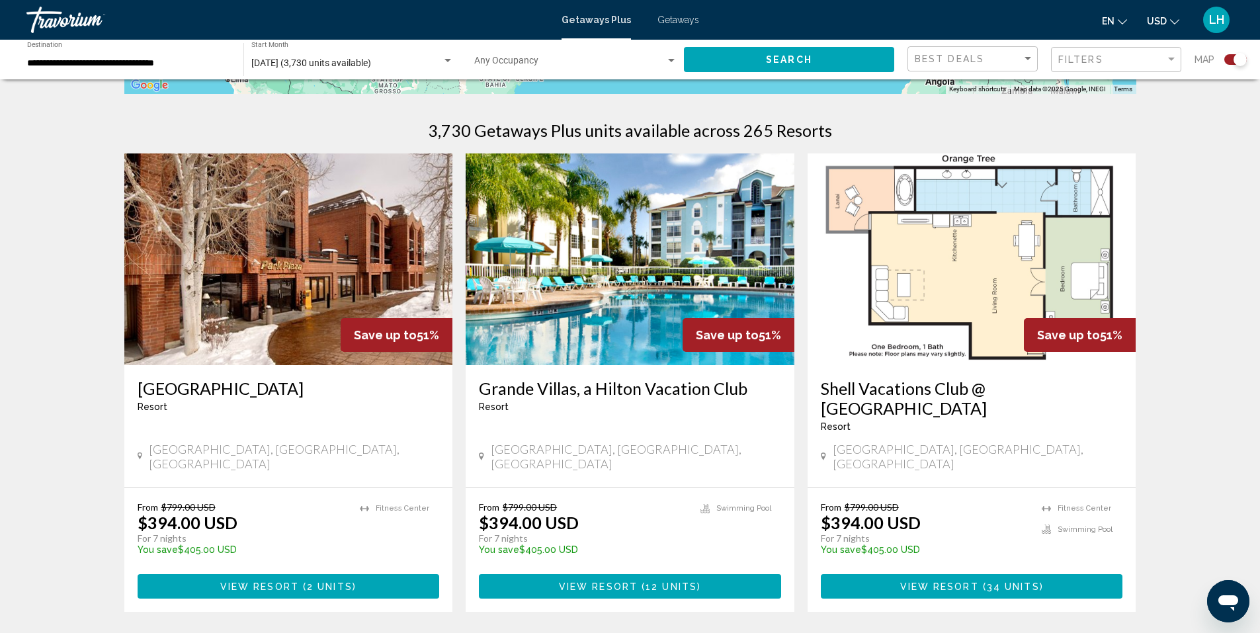
scroll to position [397, 0]
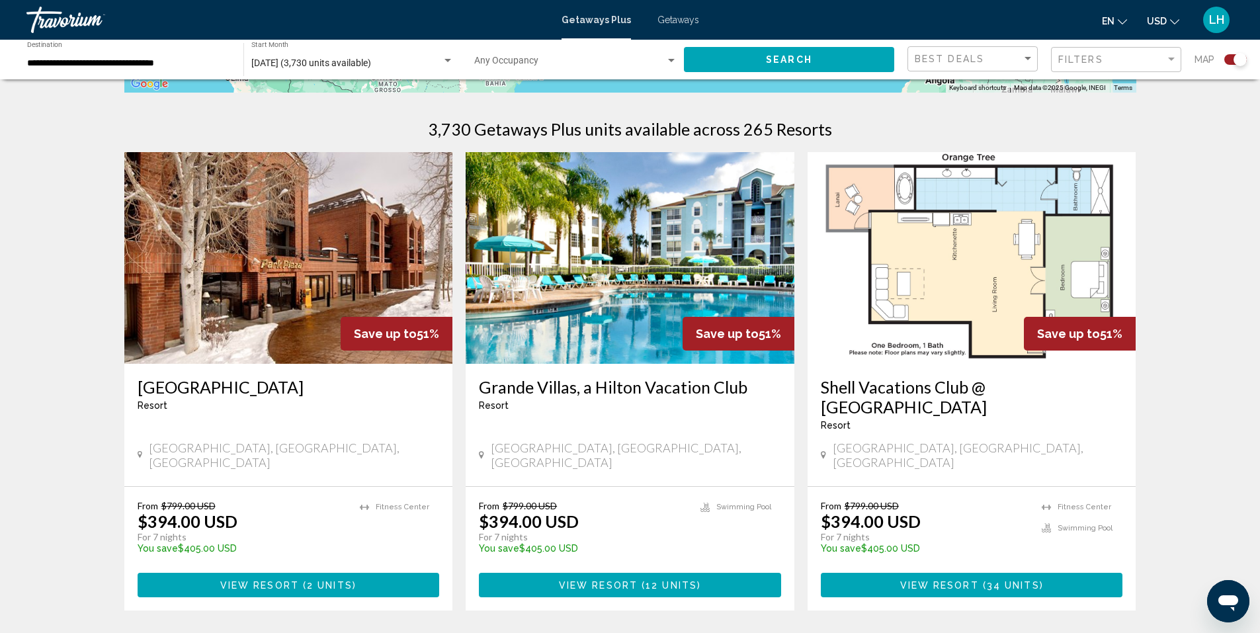
click at [618, 294] on img "Main content" at bounding box center [630, 258] width 329 height 212
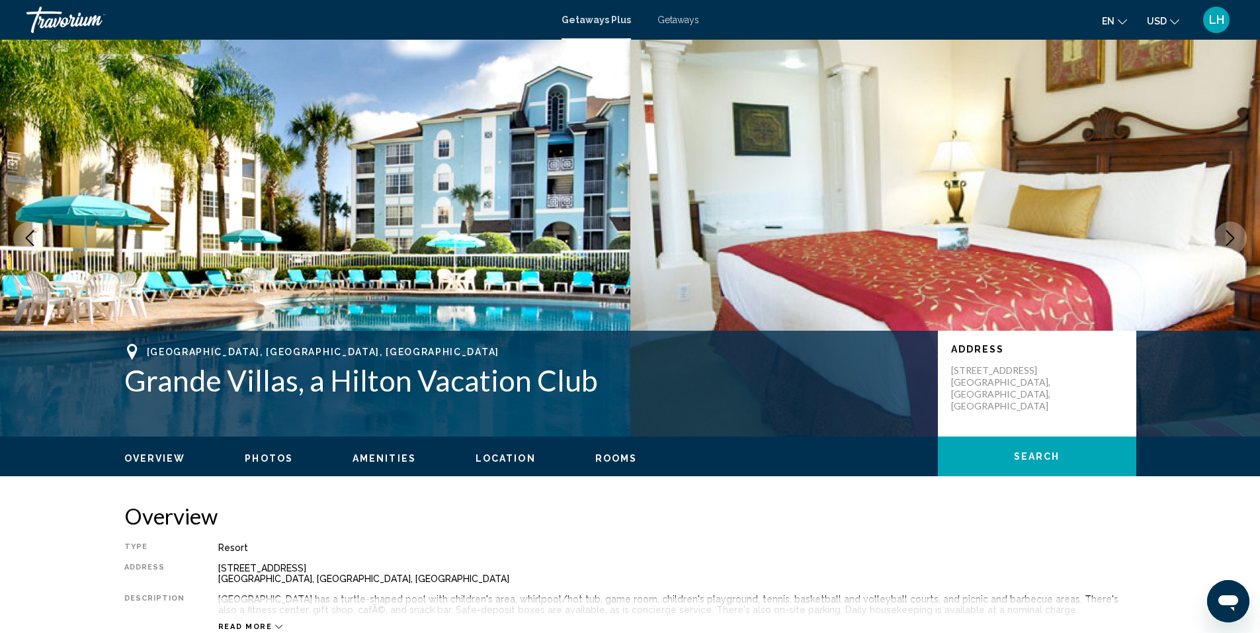
click at [1230, 231] on icon "Next image" at bounding box center [1230, 238] width 16 height 16
click at [1230, 236] on icon "Next image" at bounding box center [1230, 238] width 16 height 16
click at [1227, 240] on icon "Next image" at bounding box center [1230, 238] width 16 height 16
click at [259, 457] on span "Photos" at bounding box center [269, 458] width 48 height 11
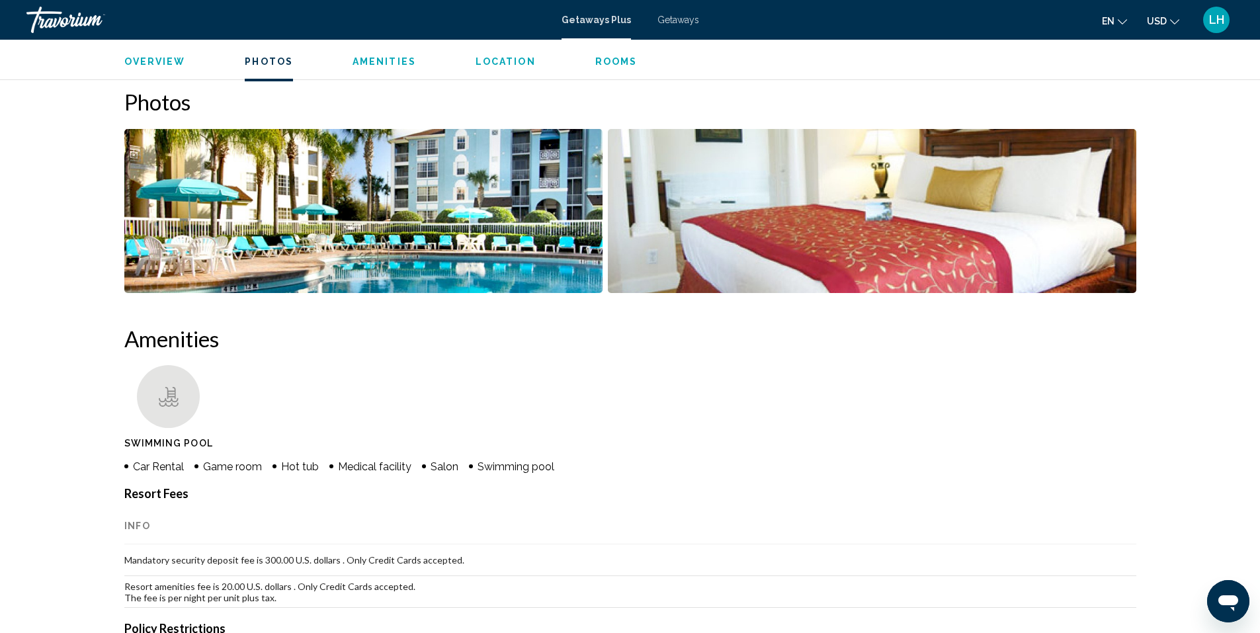
scroll to position [579, 0]
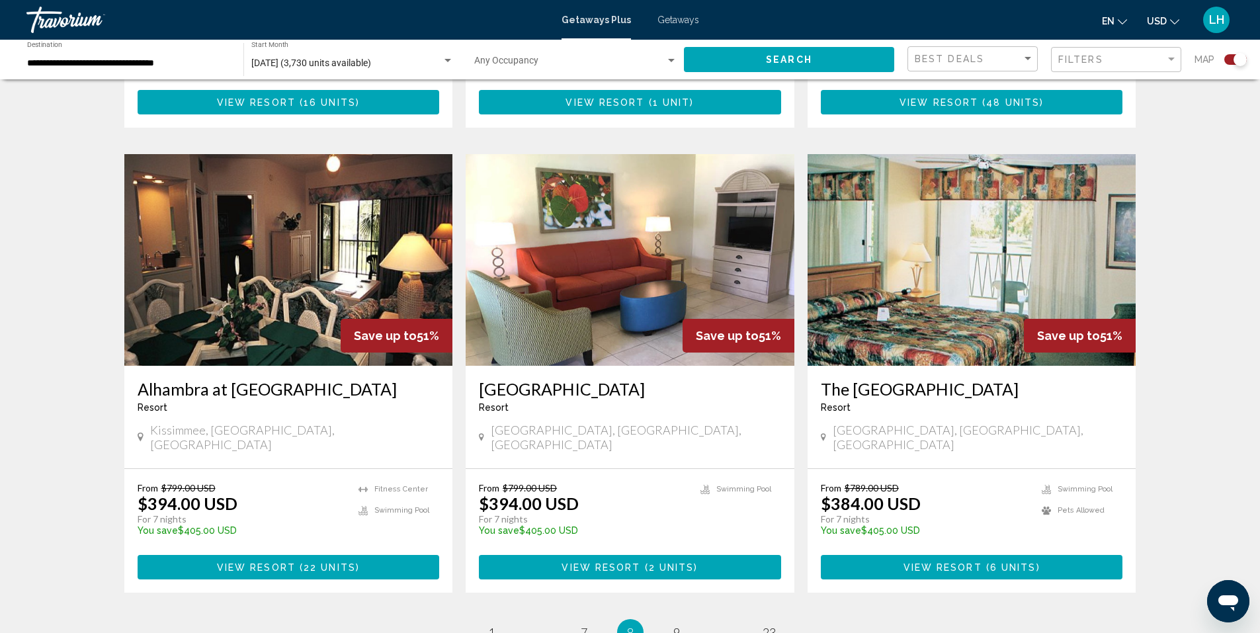
scroll to position [1918, 0]
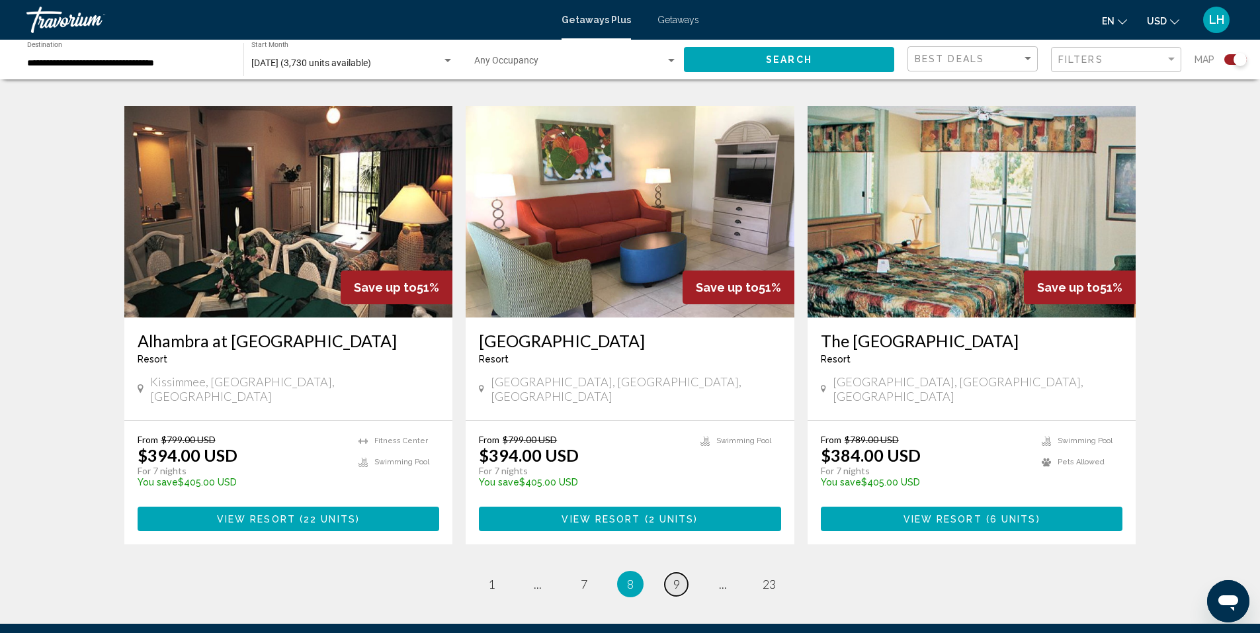
click at [675, 577] on span "9" at bounding box center [676, 584] width 7 height 15
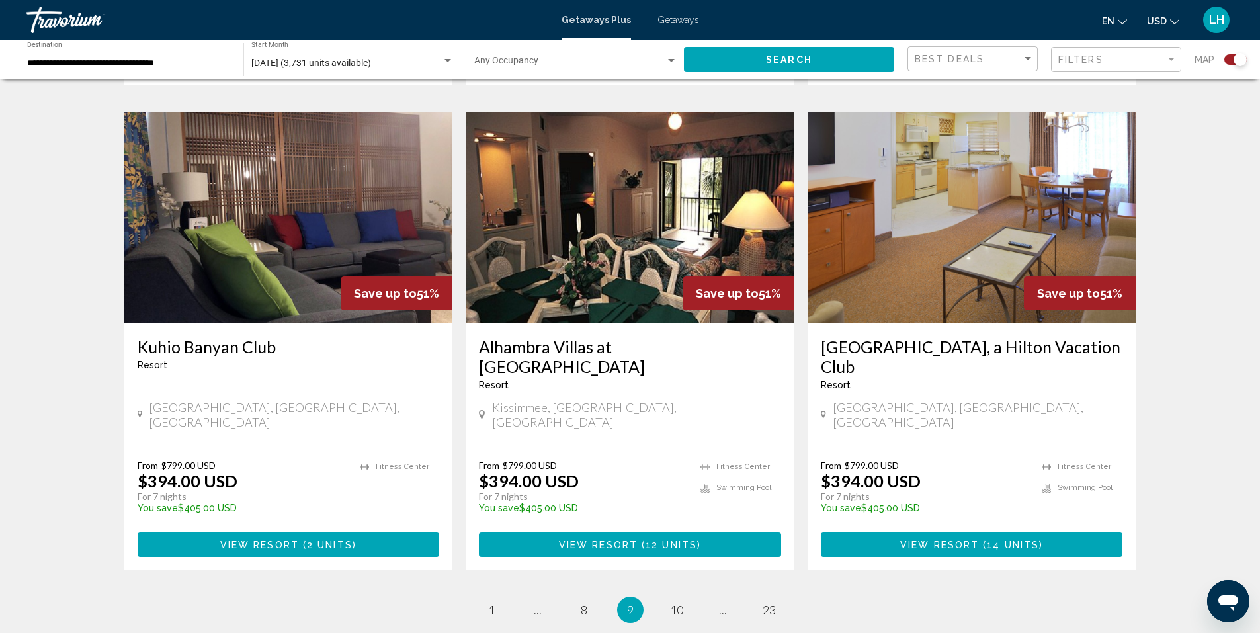
scroll to position [1973, 0]
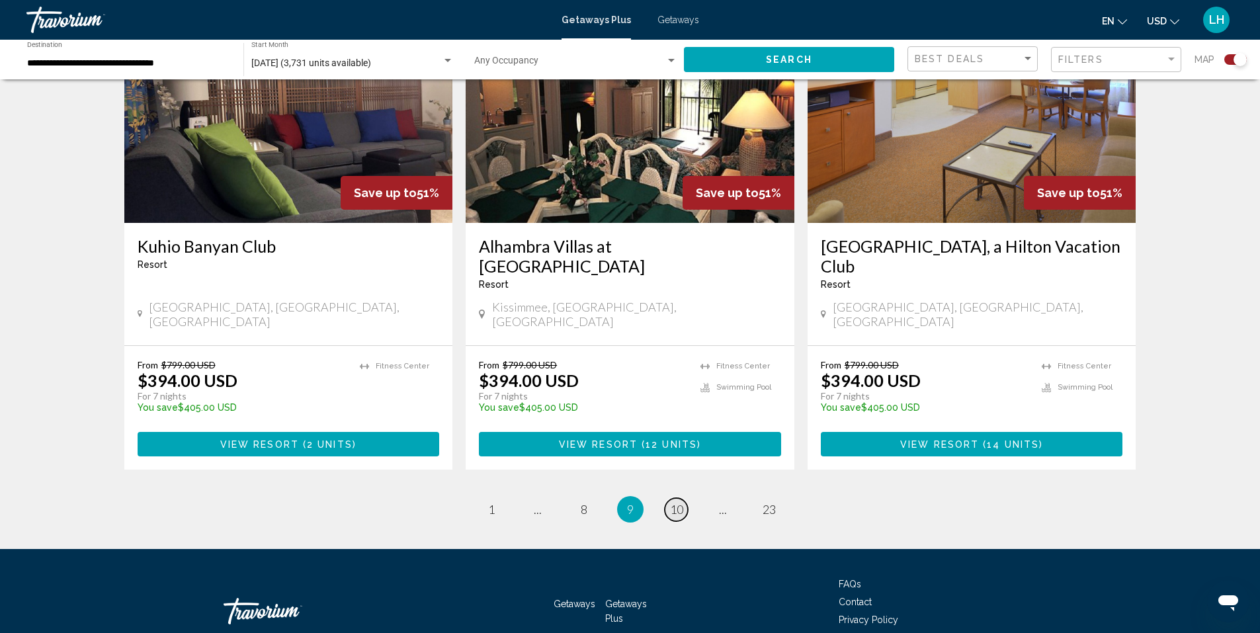
click at [675, 502] on span "10" at bounding box center [676, 509] width 13 height 15
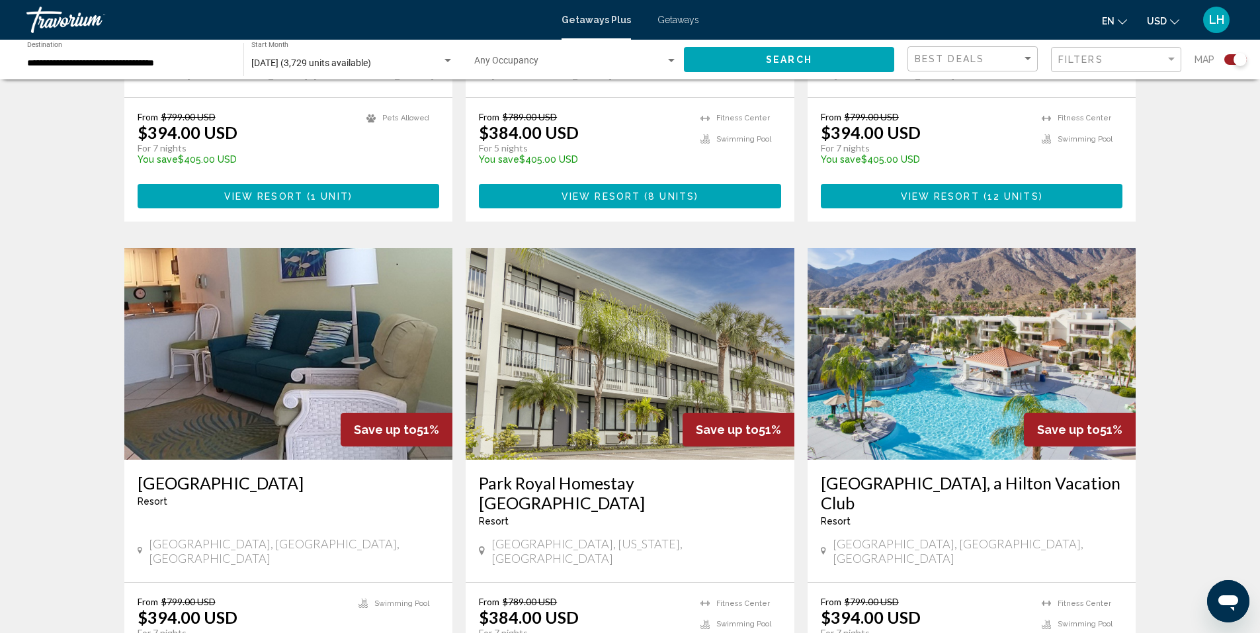
scroll to position [794, 0]
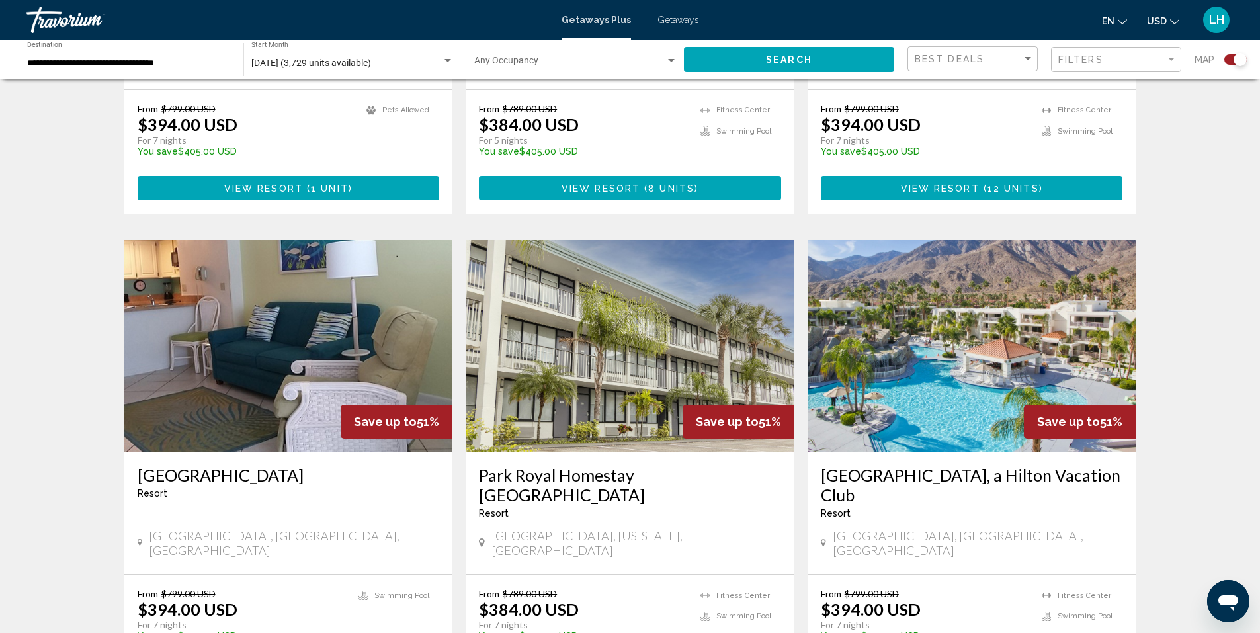
click at [966, 358] on img "Main content" at bounding box center [972, 346] width 329 height 212
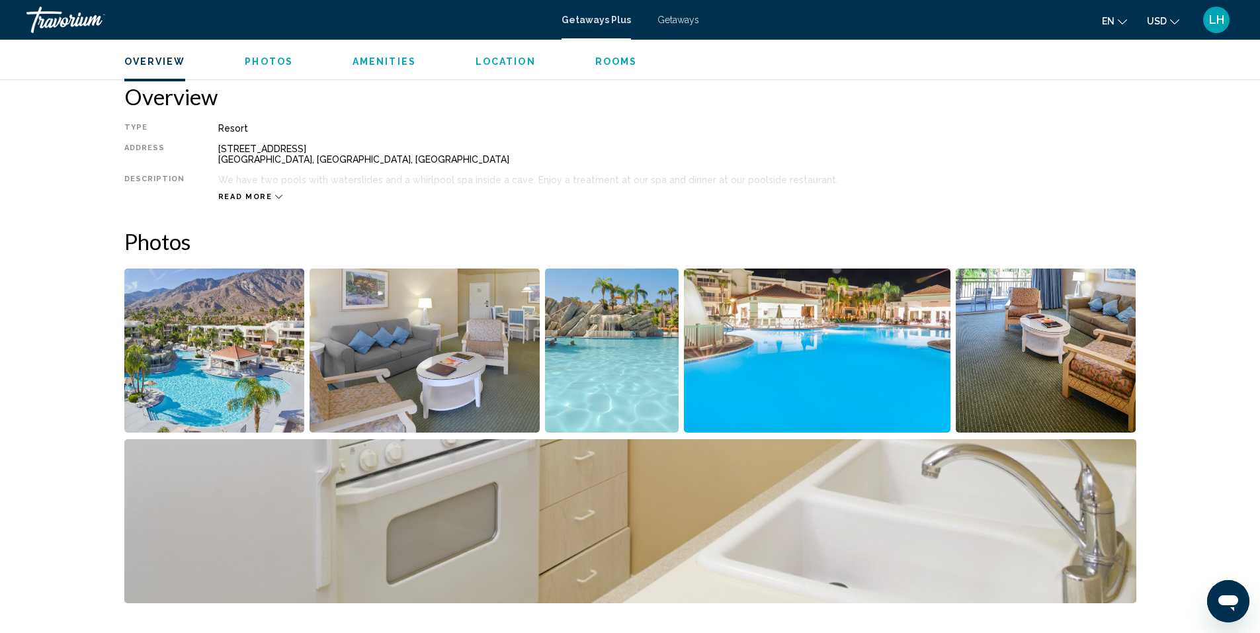
scroll to position [463, 0]
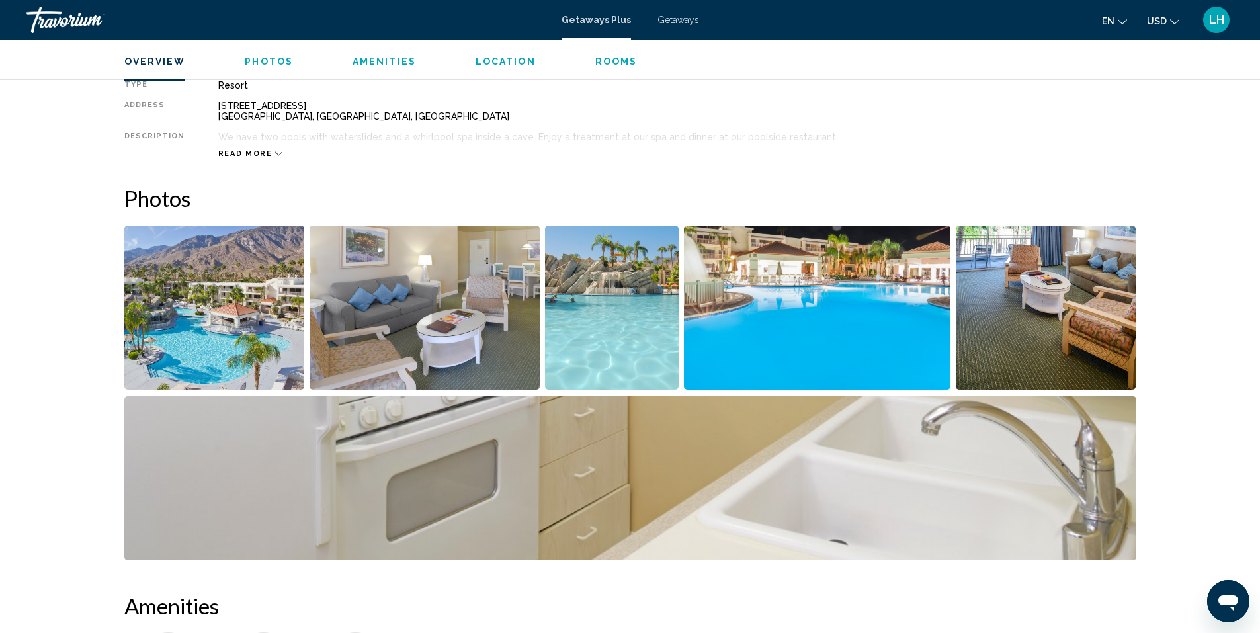
click at [241, 313] on img "Open full-screen image slider" at bounding box center [214, 308] width 181 height 164
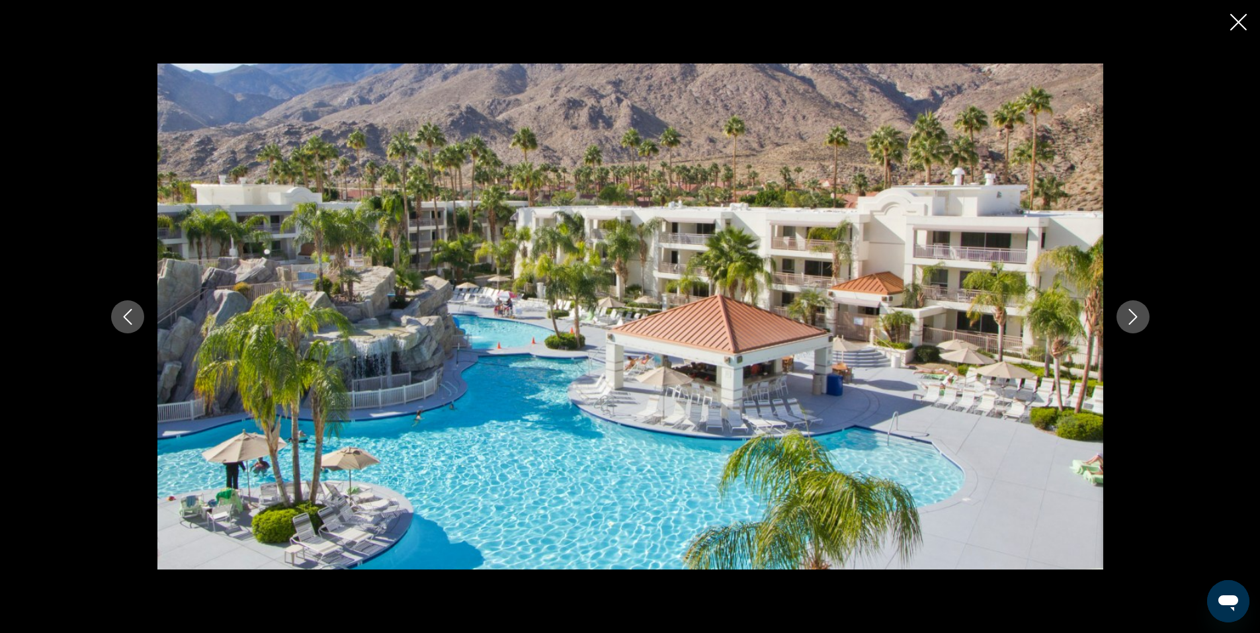
click at [1134, 315] on icon "Next image" at bounding box center [1132, 317] width 9 height 16
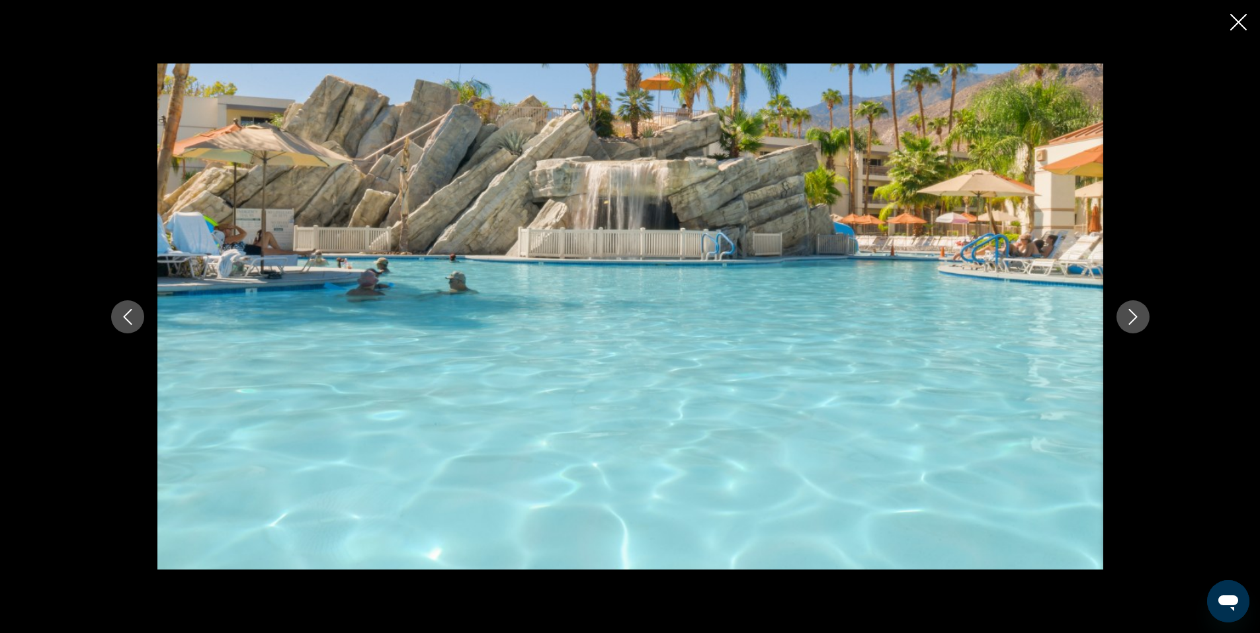
click at [1134, 315] on icon "Next image" at bounding box center [1132, 317] width 9 height 16
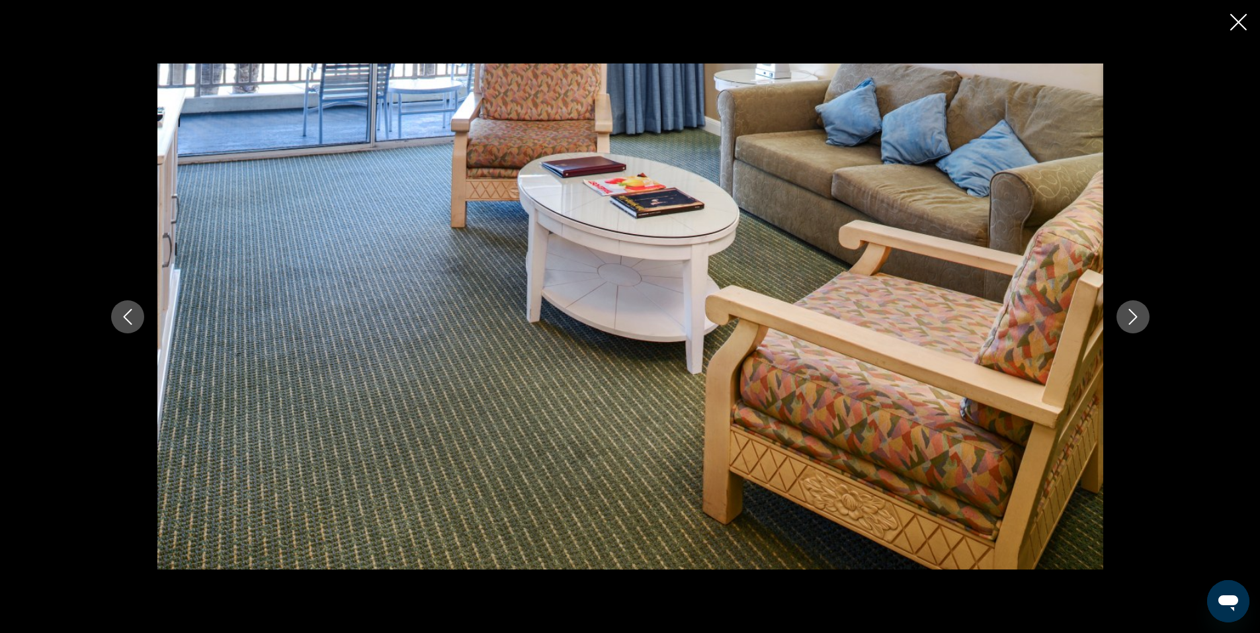
click at [1134, 315] on icon "Next image" at bounding box center [1132, 317] width 9 height 16
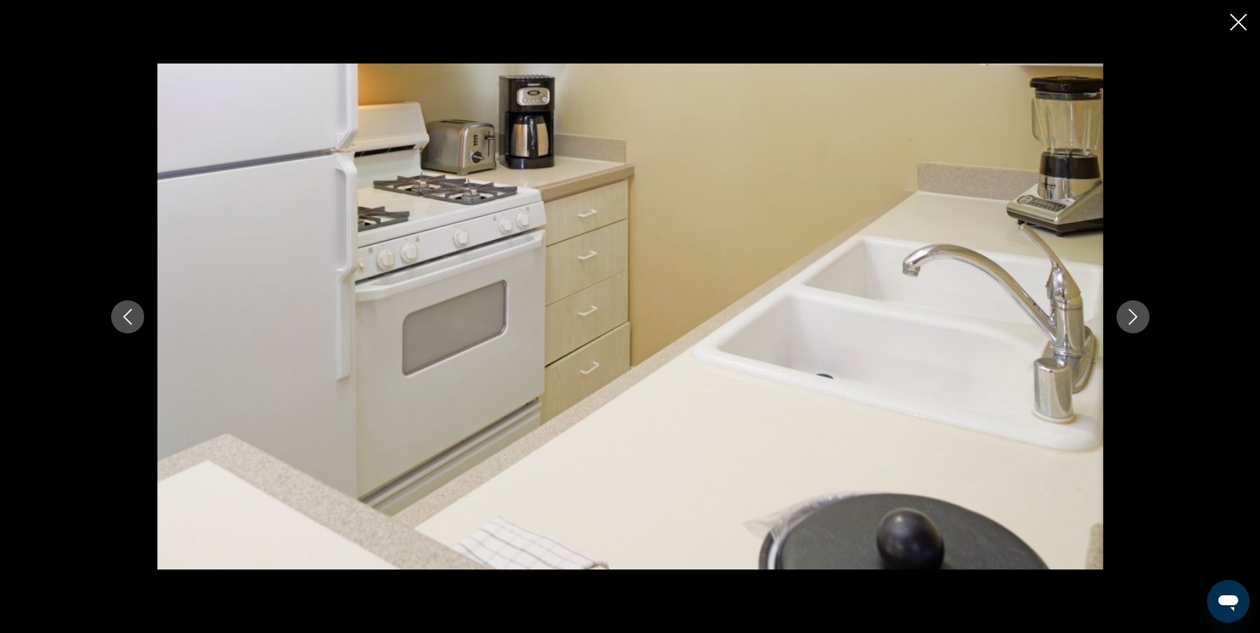
click at [1134, 315] on icon "Next image" at bounding box center [1132, 317] width 9 height 16
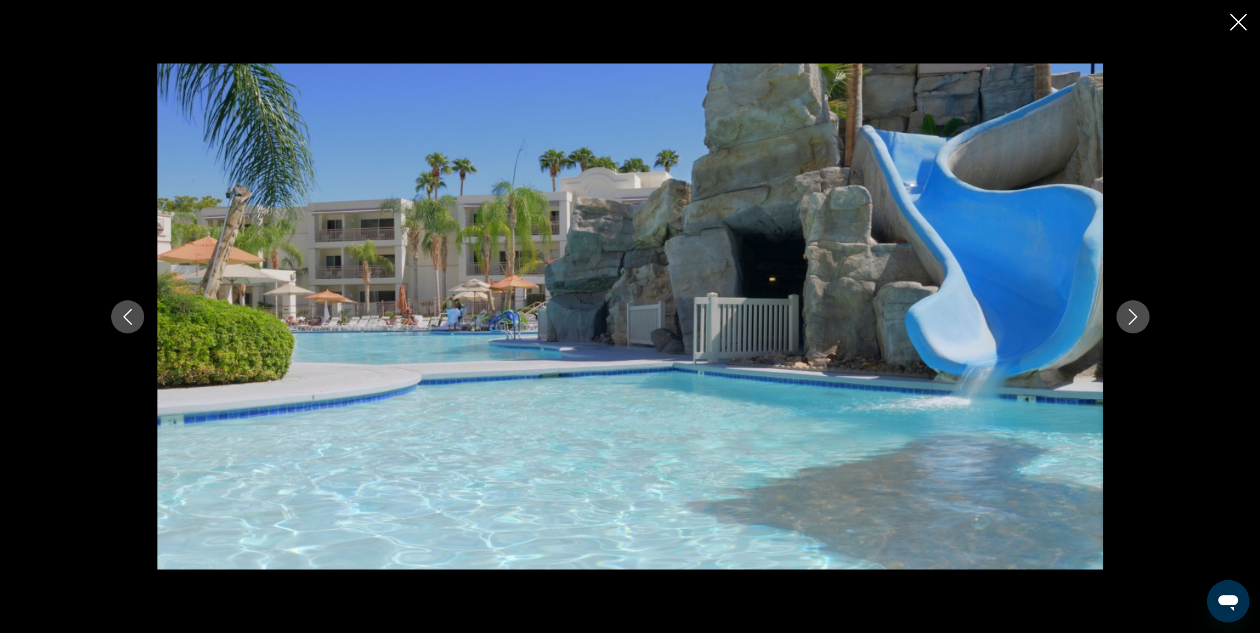
click at [1134, 315] on icon "Next image" at bounding box center [1132, 317] width 9 height 16
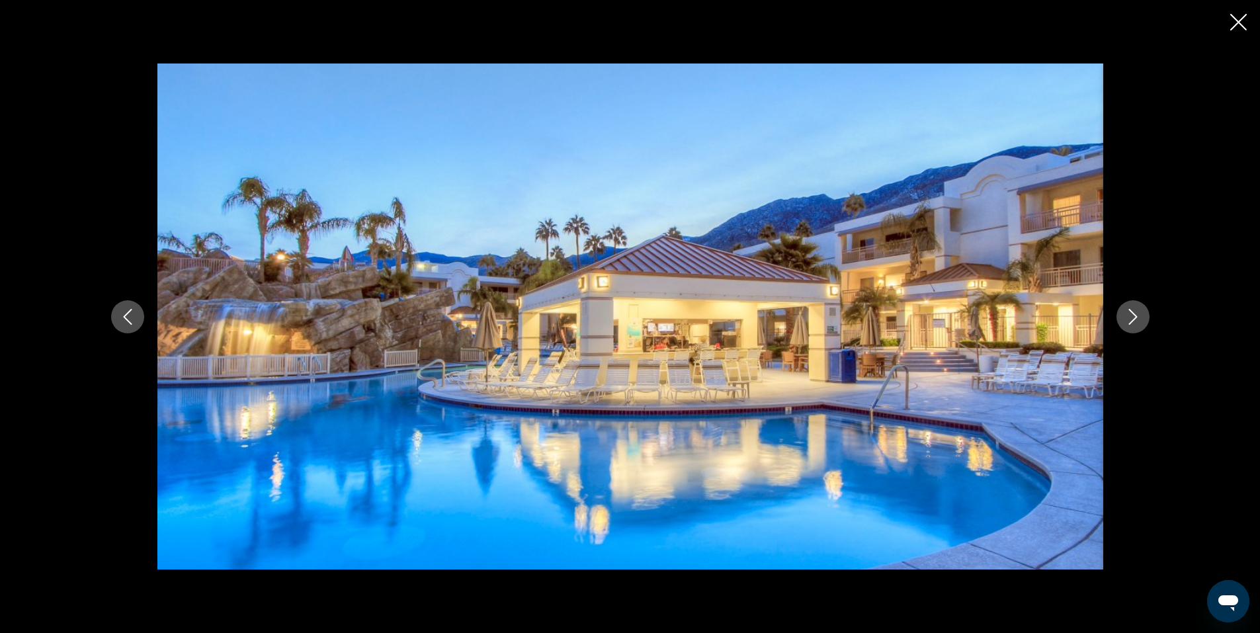
click at [1134, 315] on icon "Next image" at bounding box center [1132, 317] width 9 height 16
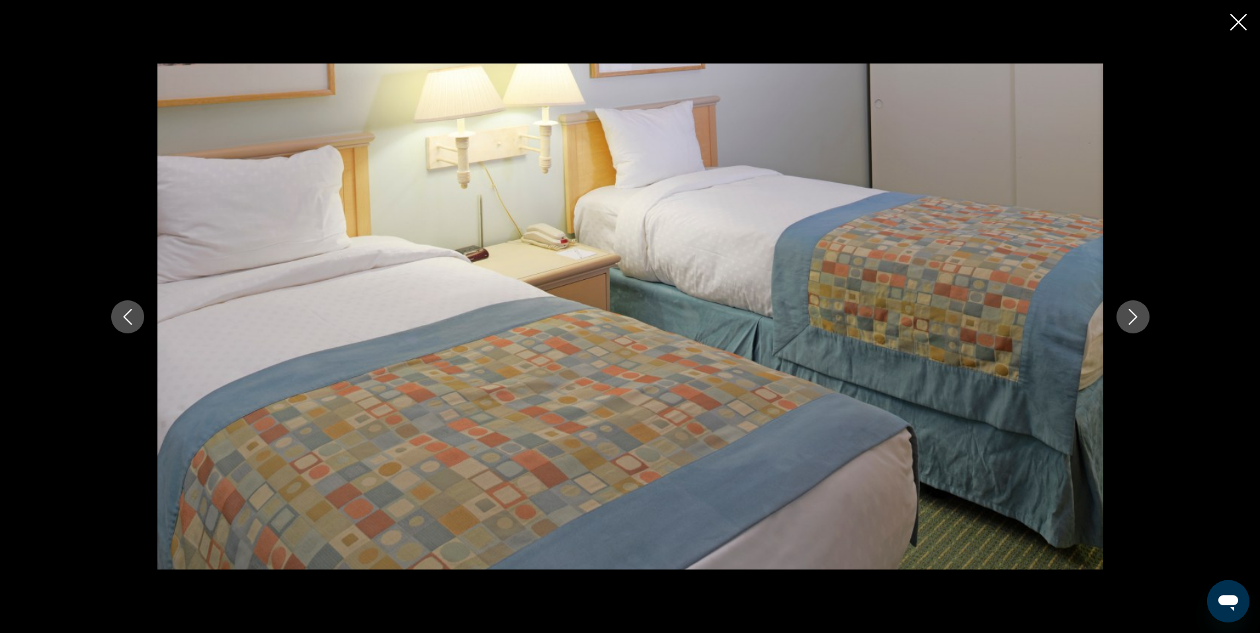
click at [1134, 315] on icon "Next image" at bounding box center [1132, 317] width 9 height 16
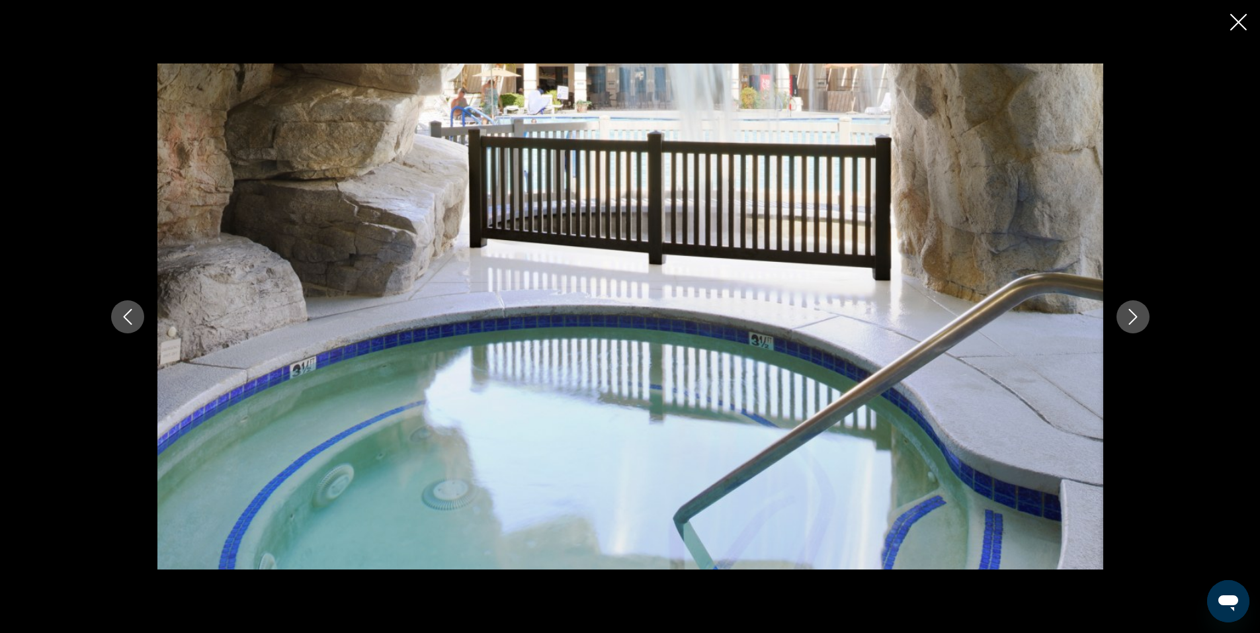
click at [1134, 315] on icon "Next image" at bounding box center [1132, 317] width 9 height 16
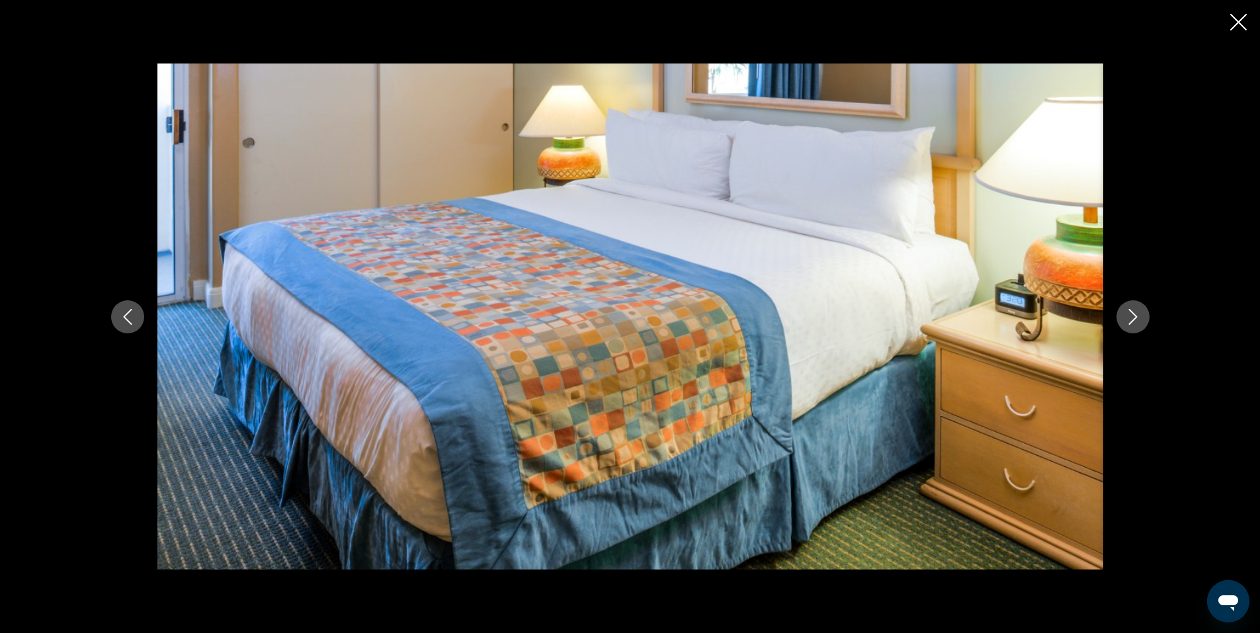
click at [1134, 315] on icon "Next image" at bounding box center [1132, 317] width 9 height 16
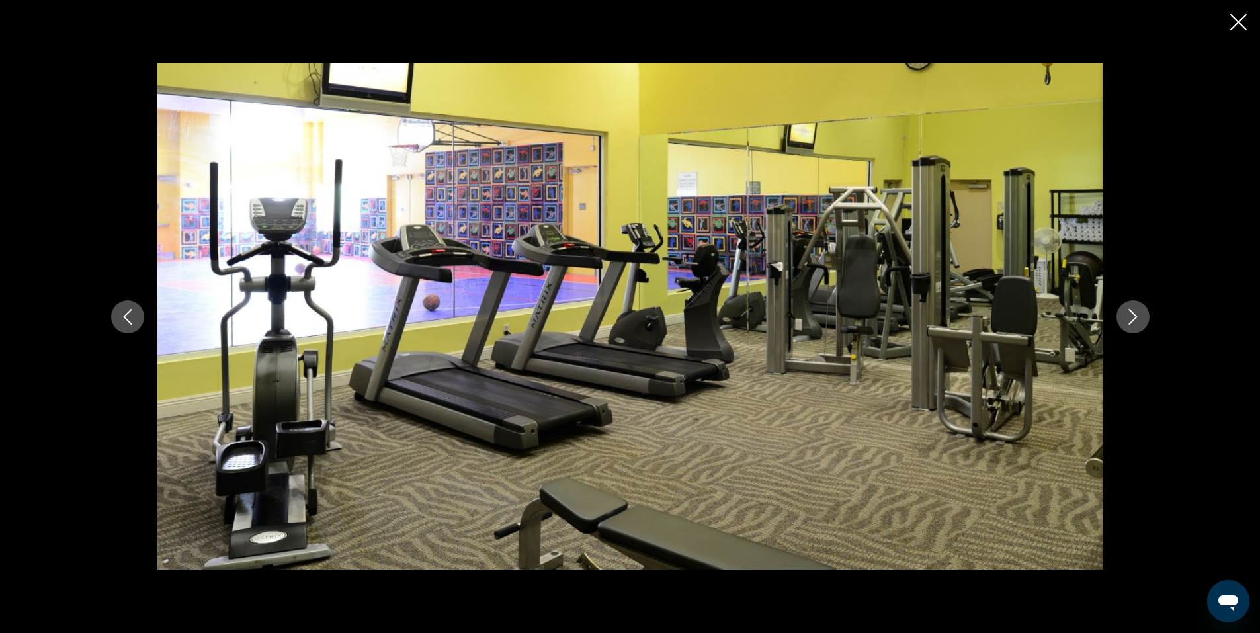
click at [1134, 315] on icon "Next image" at bounding box center [1132, 317] width 9 height 16
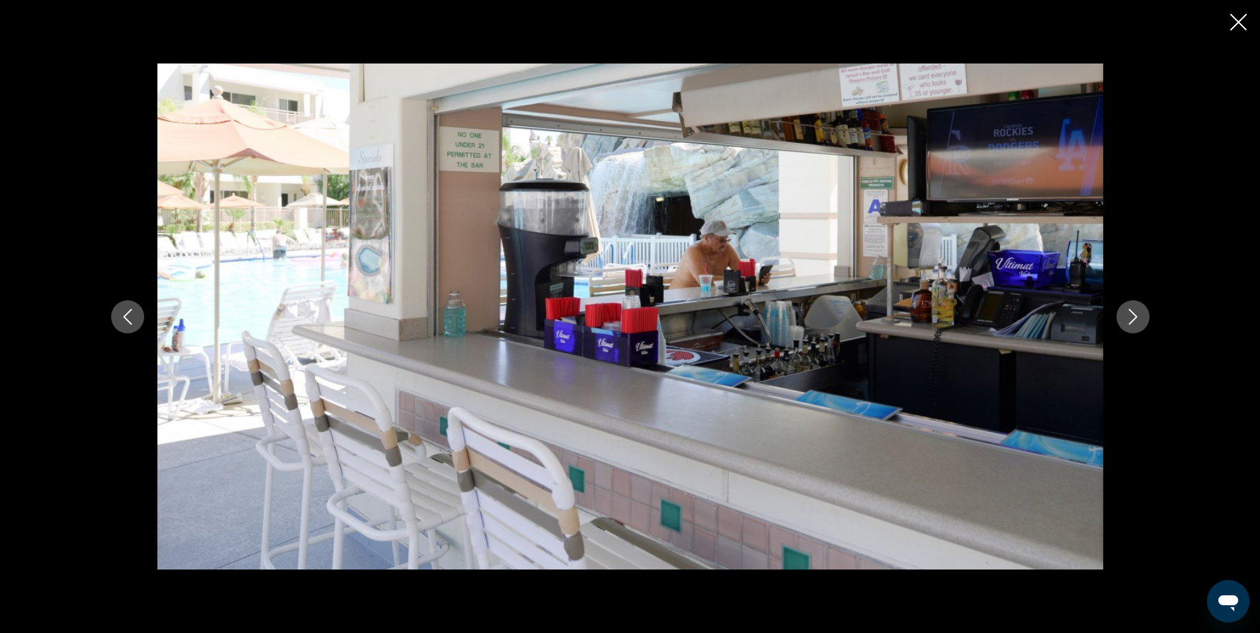
click at [1134, 315] on icon "Next image" at bounding box center [1132, 317] width 9 height 16
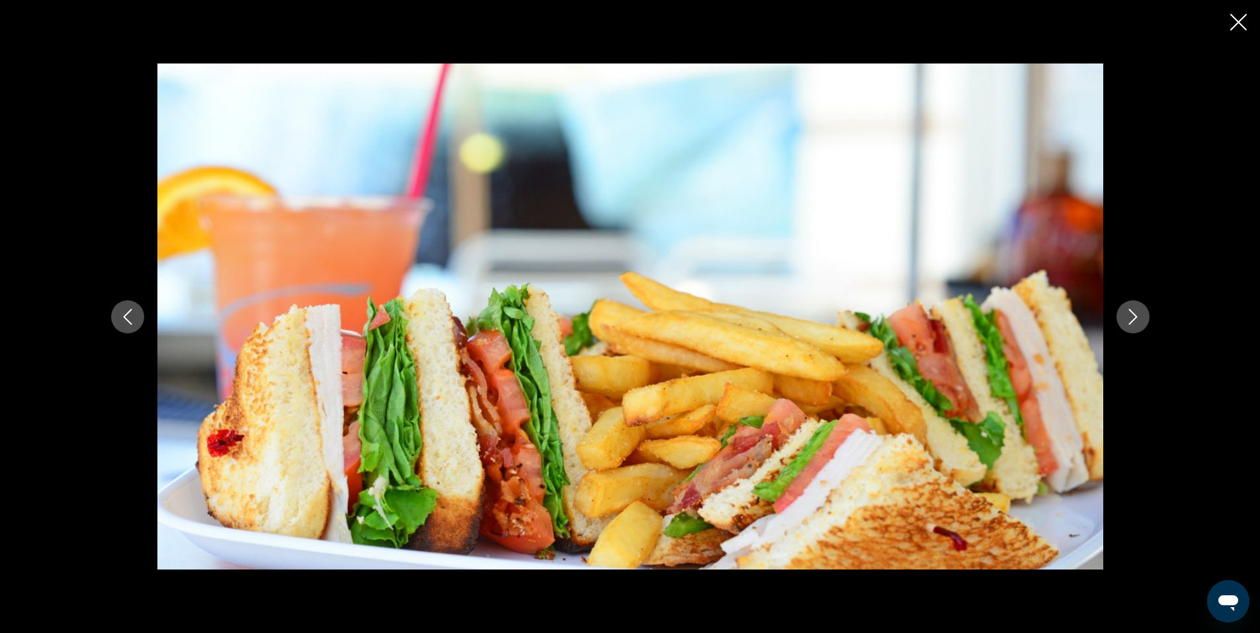
click at [1134, 315] on icon "Next image" at bounding box center [1132, 317] width 9 height 16
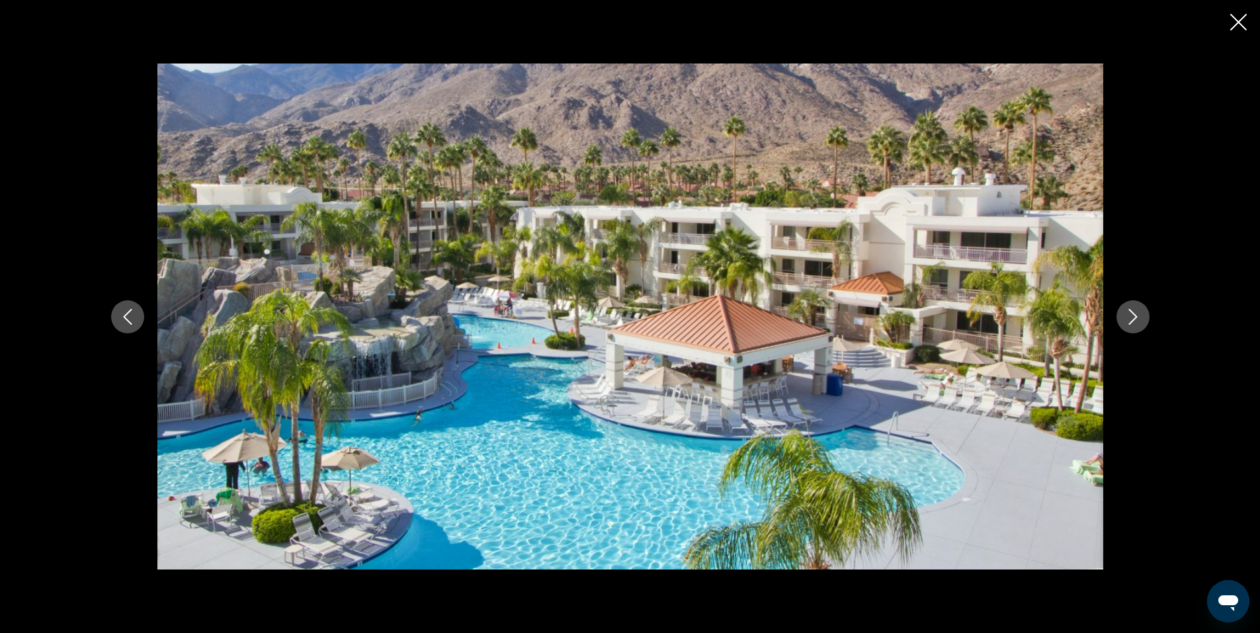
click at [1237, 22] on icon "Close slideshow" at bounding box center [1238, 22] width 17 height 17
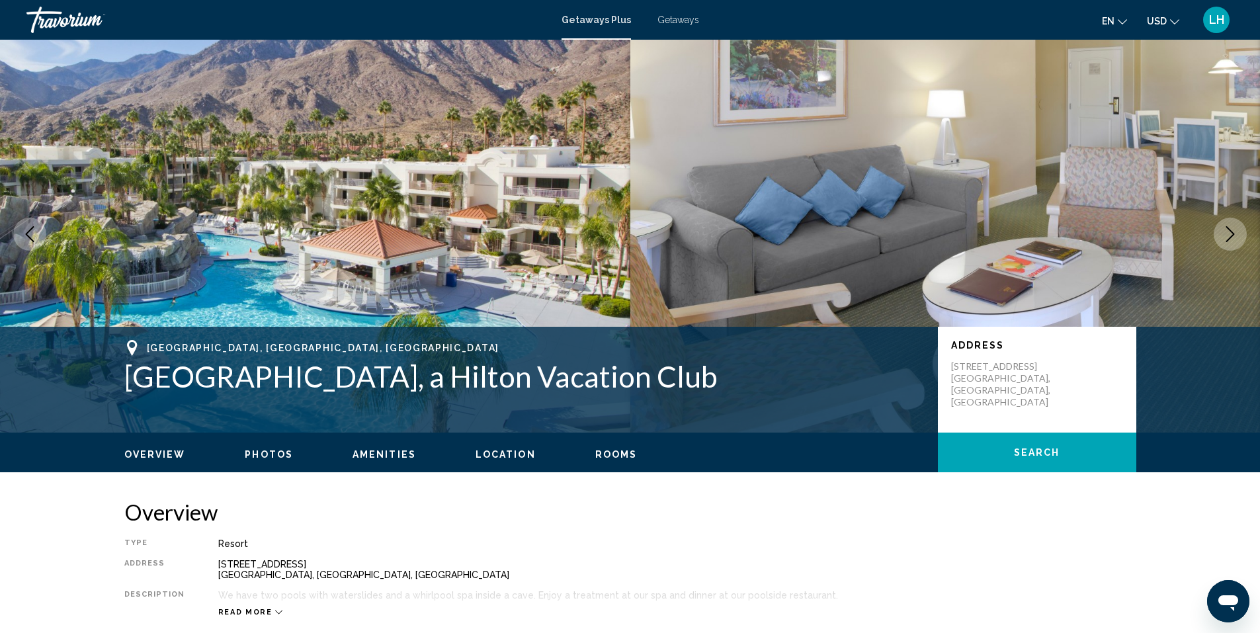
scroll to position [0, 0]
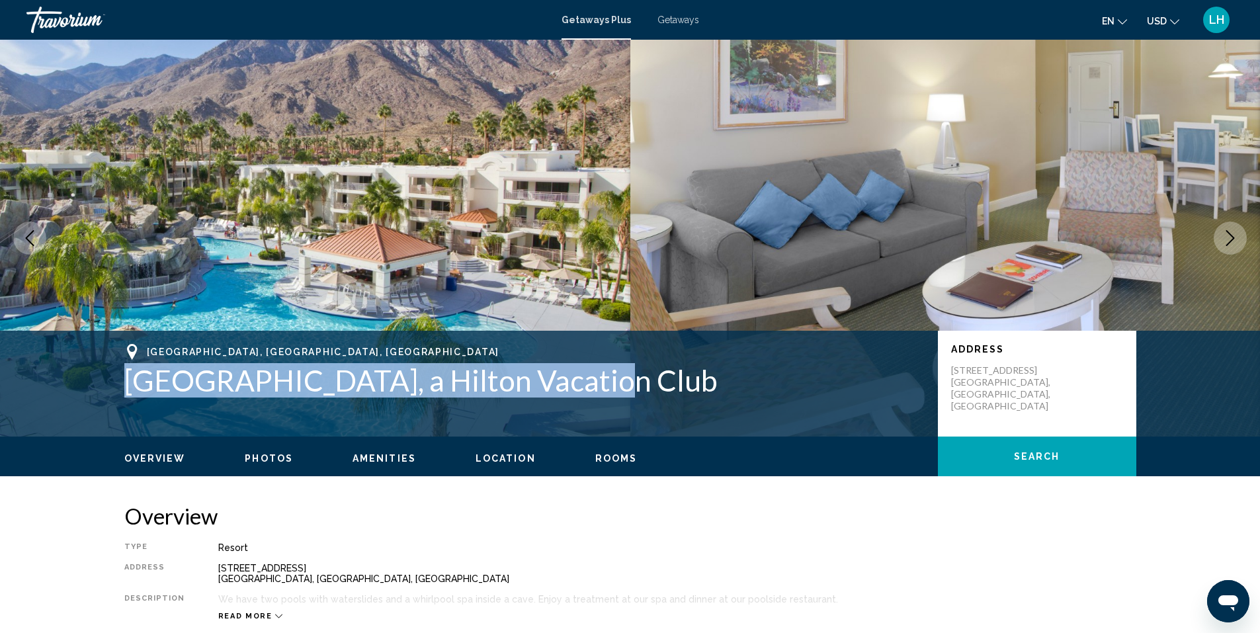
drag, startPoint x: 124, startPoint y: 378, endPoint x: 584, endPoint y: 386, distance: 459.8
click at [584, 386] on h1 "[GEOGRAPHIC_DATA], a Hilton Vacation Club" at bounding box center [524, 380] width 800 height 34
copy h1 "[GEOGRAPHIC_DATA], a Hilton Vacation Club"
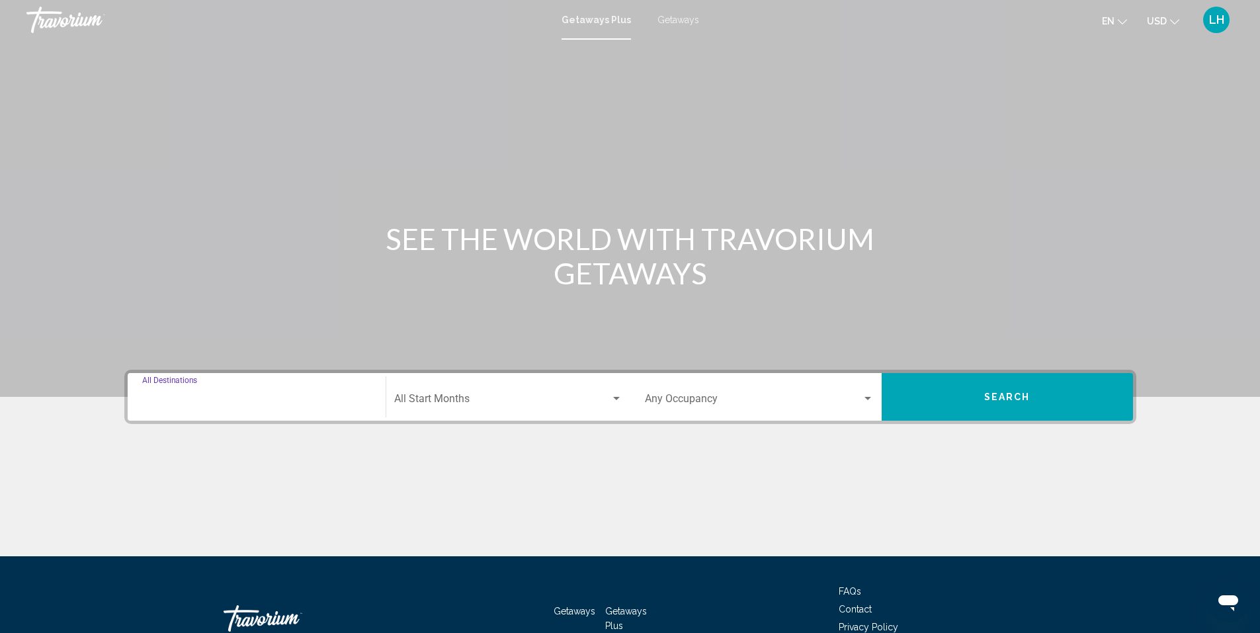
click at [212, 399] on input "Destination All Destinations" at bounding box center [256, 402] width 229 height 12
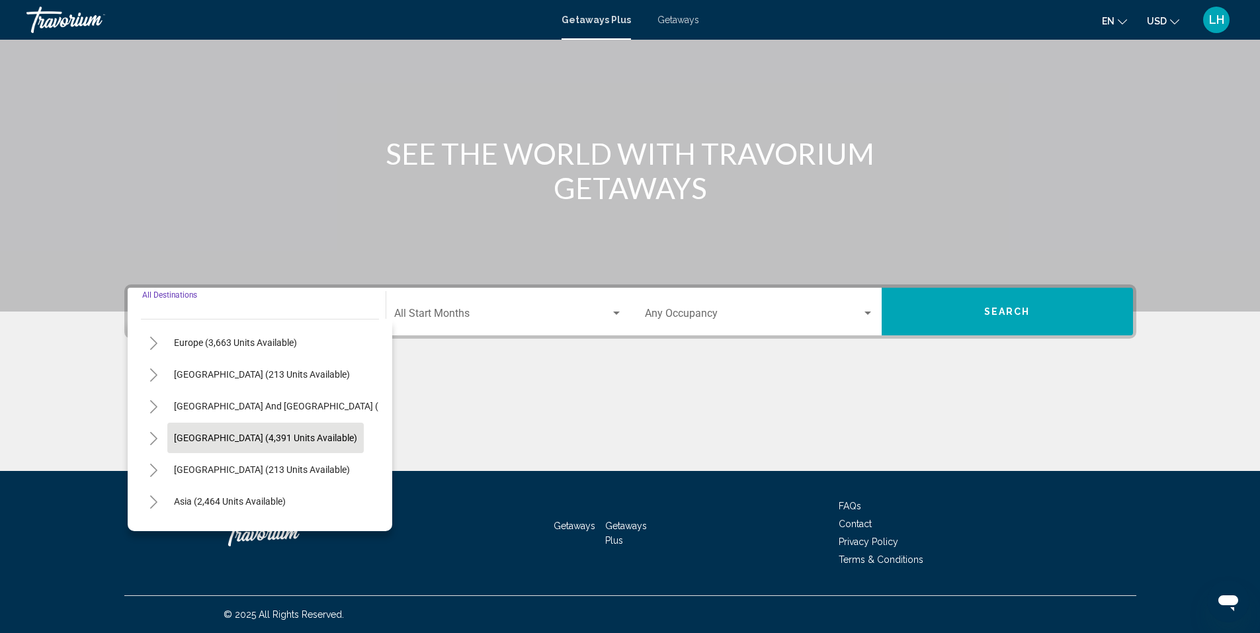
scroll to position [92, 0]
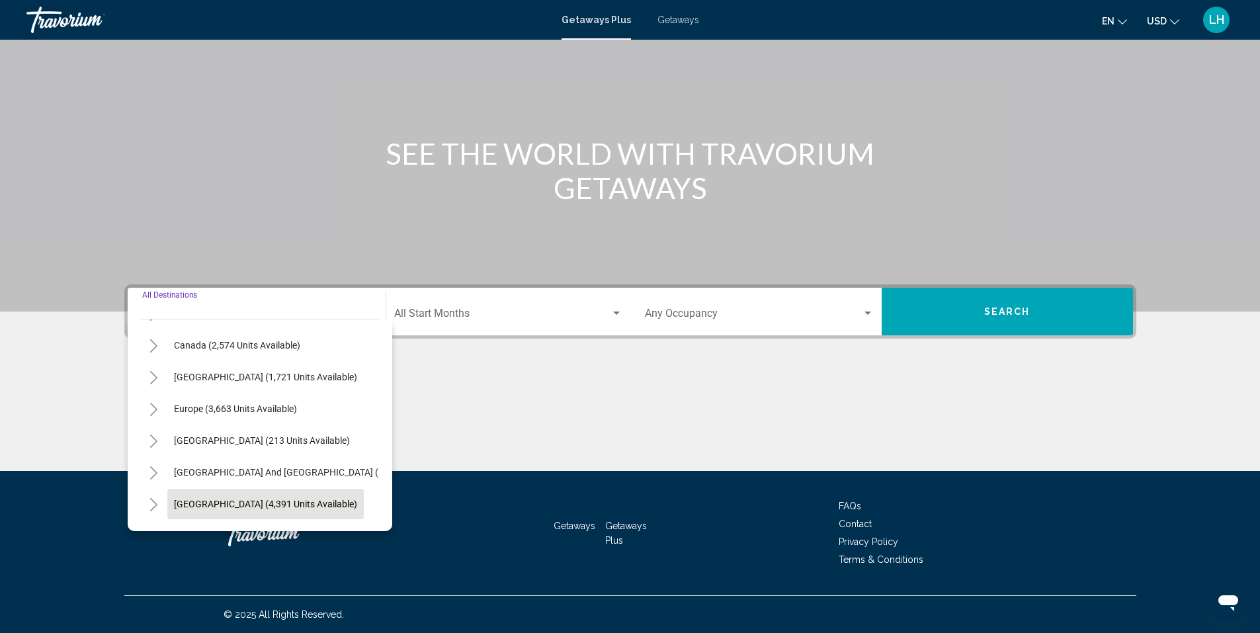
click at [208, 499] on span "[GEOGRAPHIC_DATA] (4,391 units available)" at bounding box center [265, 504] width 183 height 11
type input "**********"
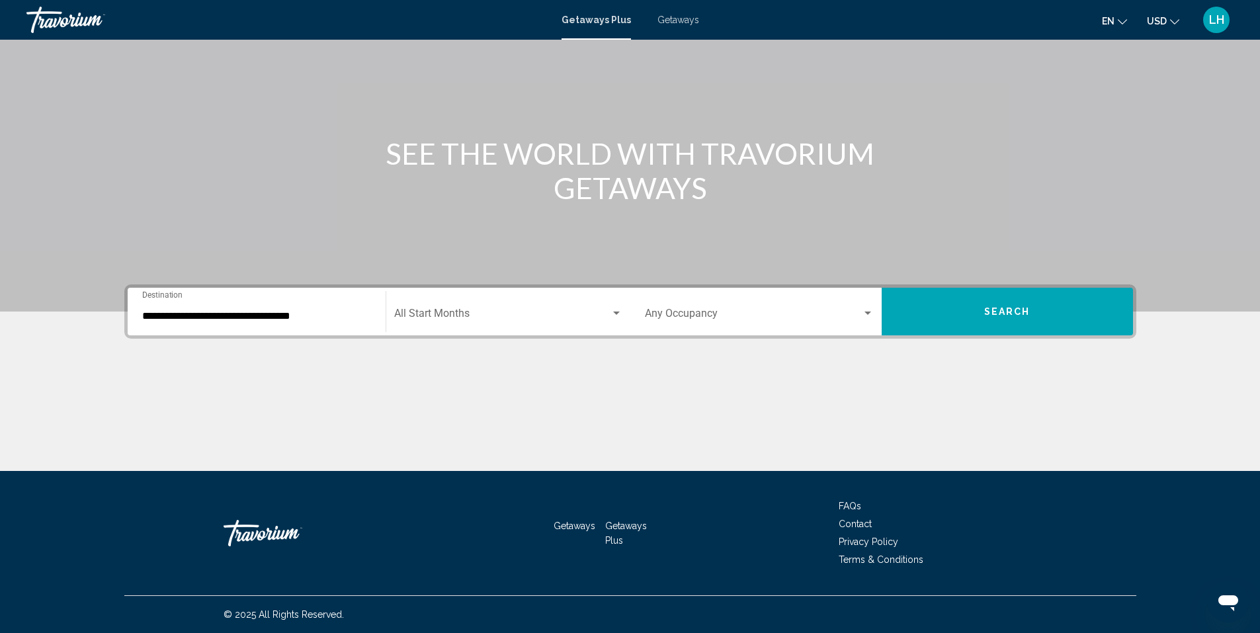
click at [453, 304] on div "Start Month All Start Months" at bounding box center [508, 312] width 228 height 42
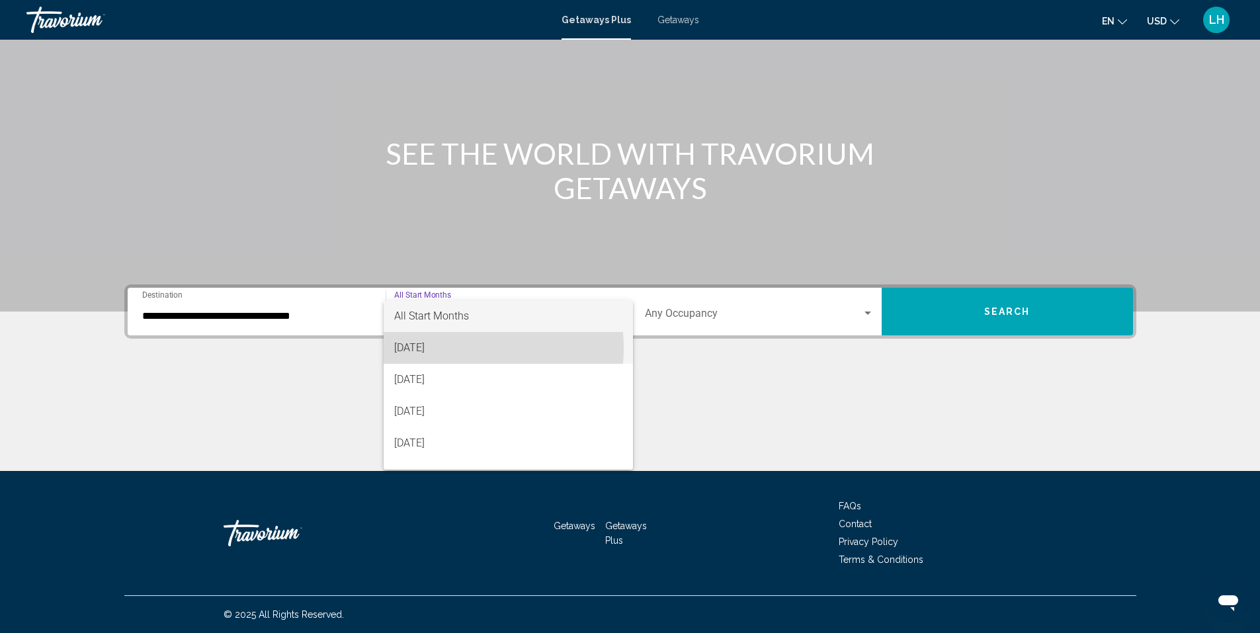
click at [450, 348] on span "[DATE]" at bounding box center [508, 348] width 228 height 32
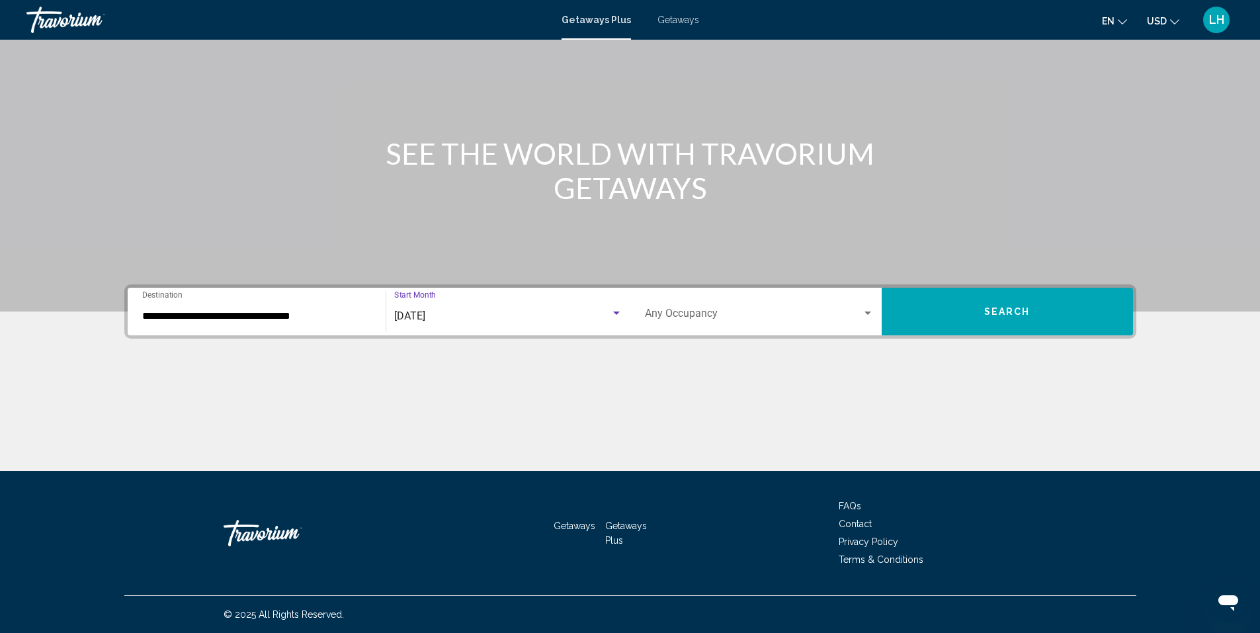
click at [1036, 311] on button "Search" at bounding box center [1007, 312] width 251 height 48
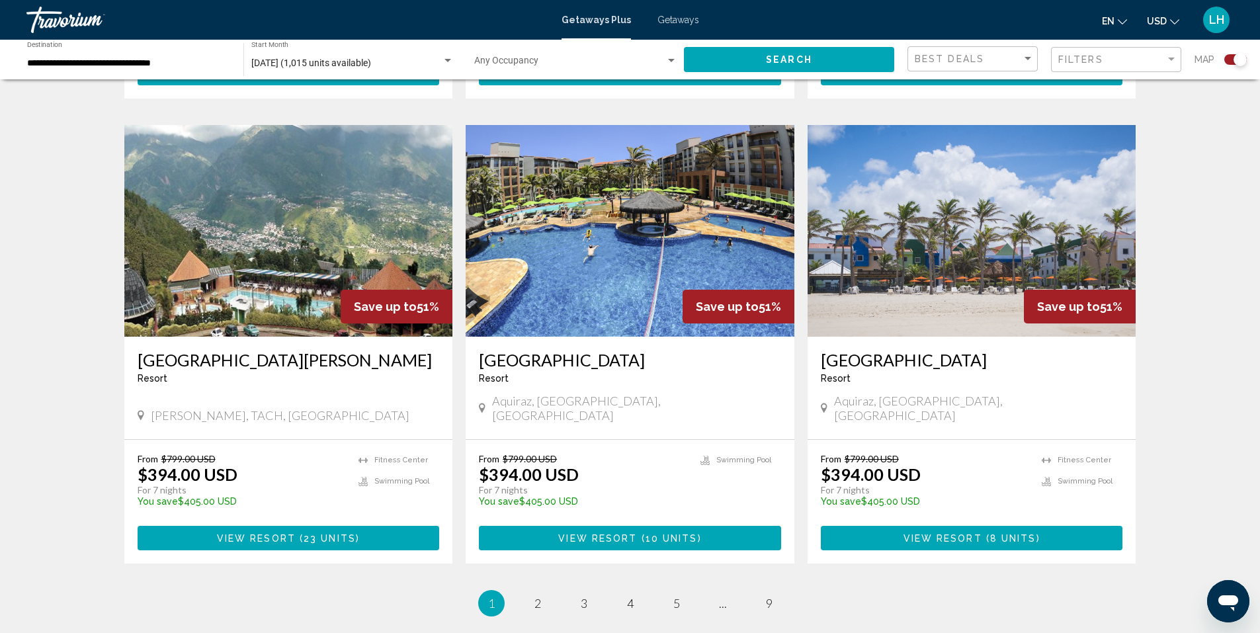
scroll to position [1852, 0]
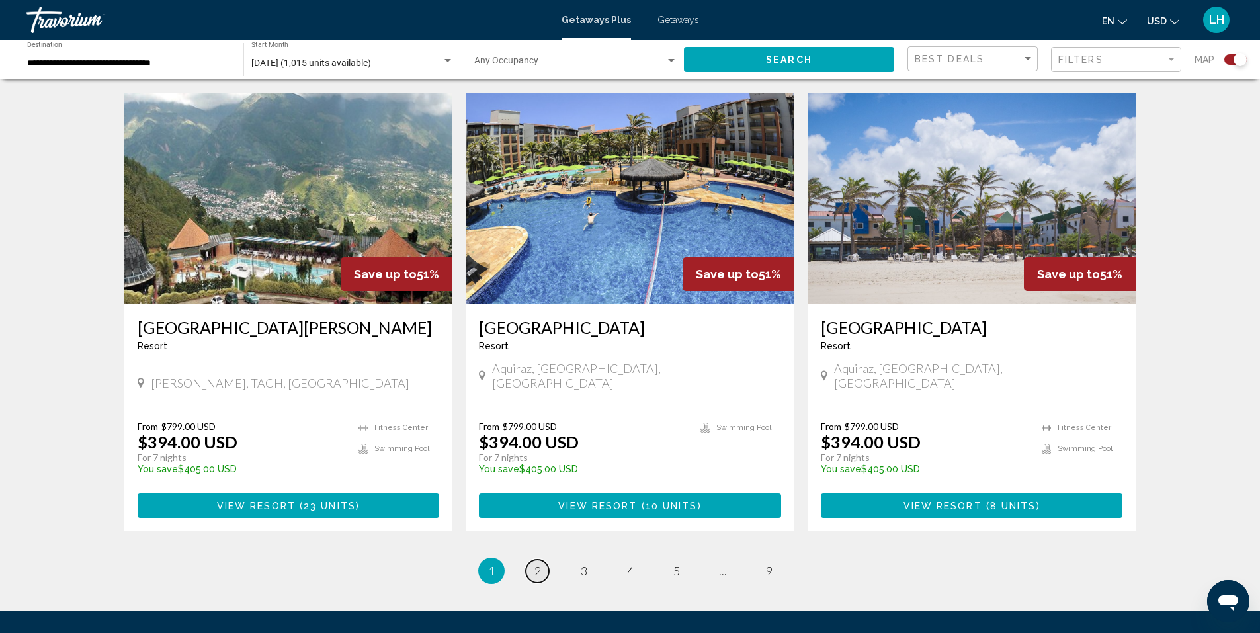
click at [535, 564] on span "2" at bounding box center [537, 571] width 7 height 15
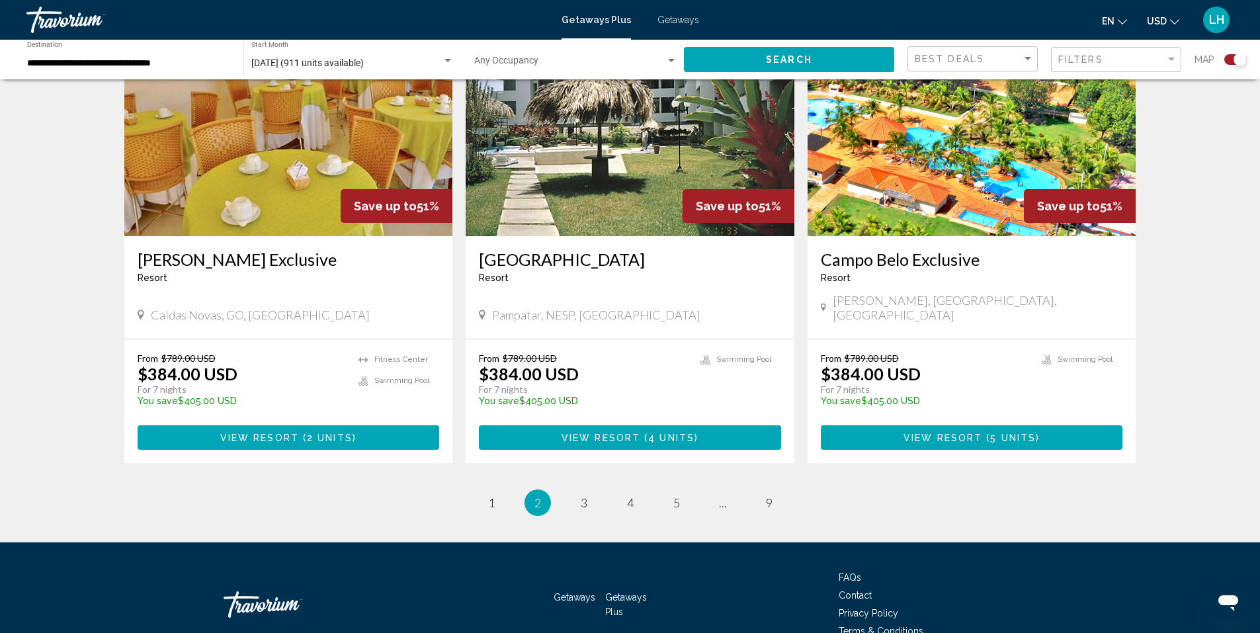
scroll to position [1935, 0]
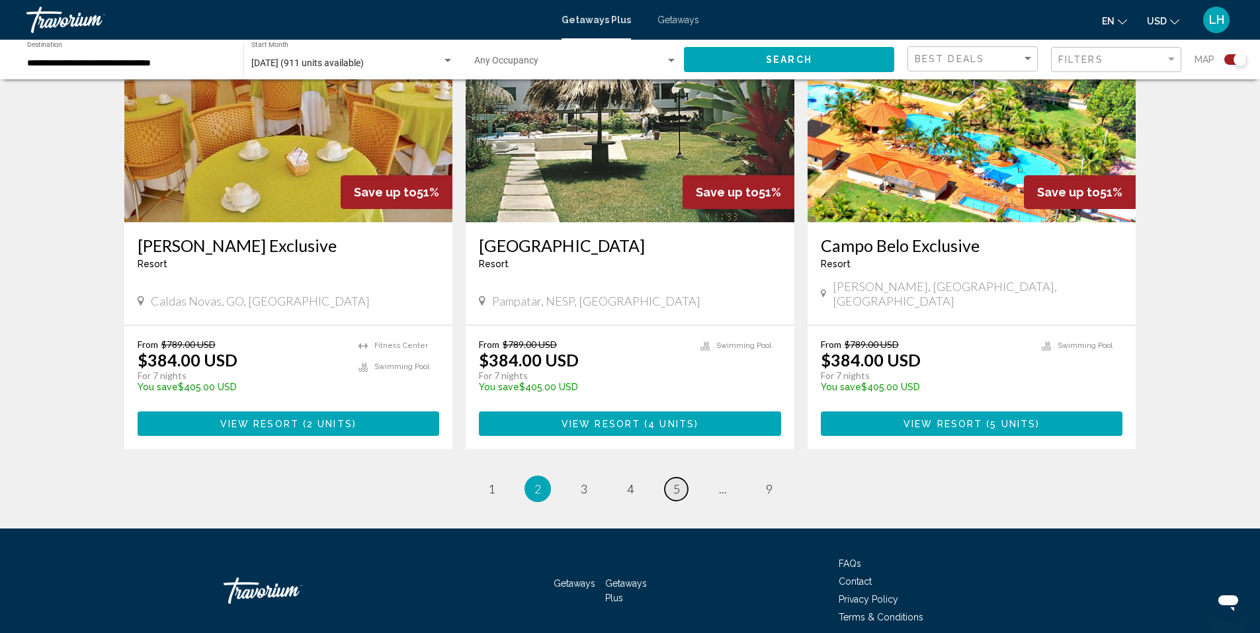
click at [681, 478] on link "page 5" at bounding box center [676, 489] width 23 height 23
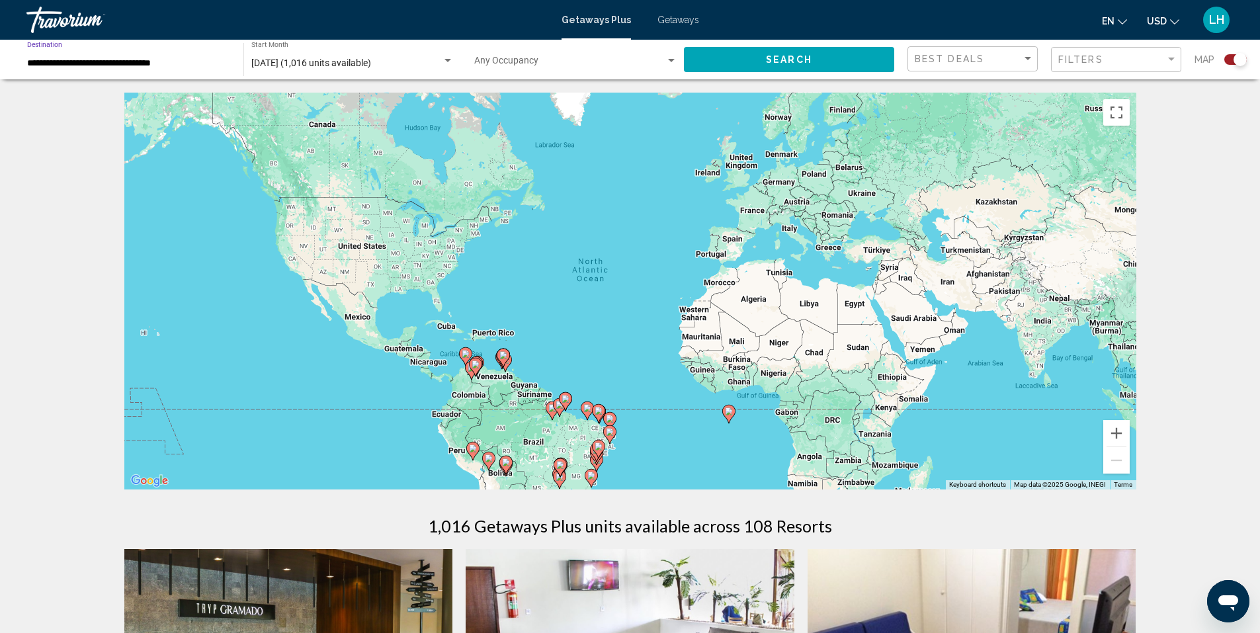
click at [77, 58] on input "**********" at bounding box center [128, 63] width 203 height 11
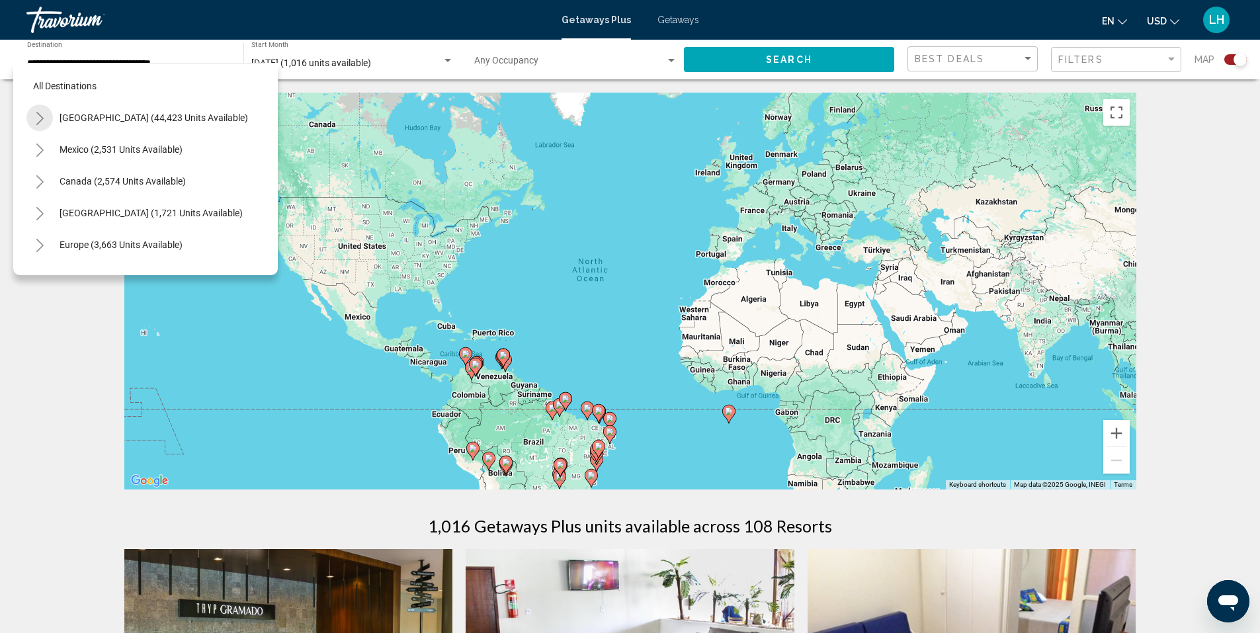
click at [40, 116] on icon "Toggle United States (44,423 units available)" at bounding box center [39, 118] width 7 height 13
click at [56, 149] on icon "Toggle Alabama (1 units available)" at bounding box center [53, 150] width 10 height 13
click at [74, 181] on span "Gulf Coast (1 units available)" at bounding box center [120, 181] width 120 height 11
type input "**********"
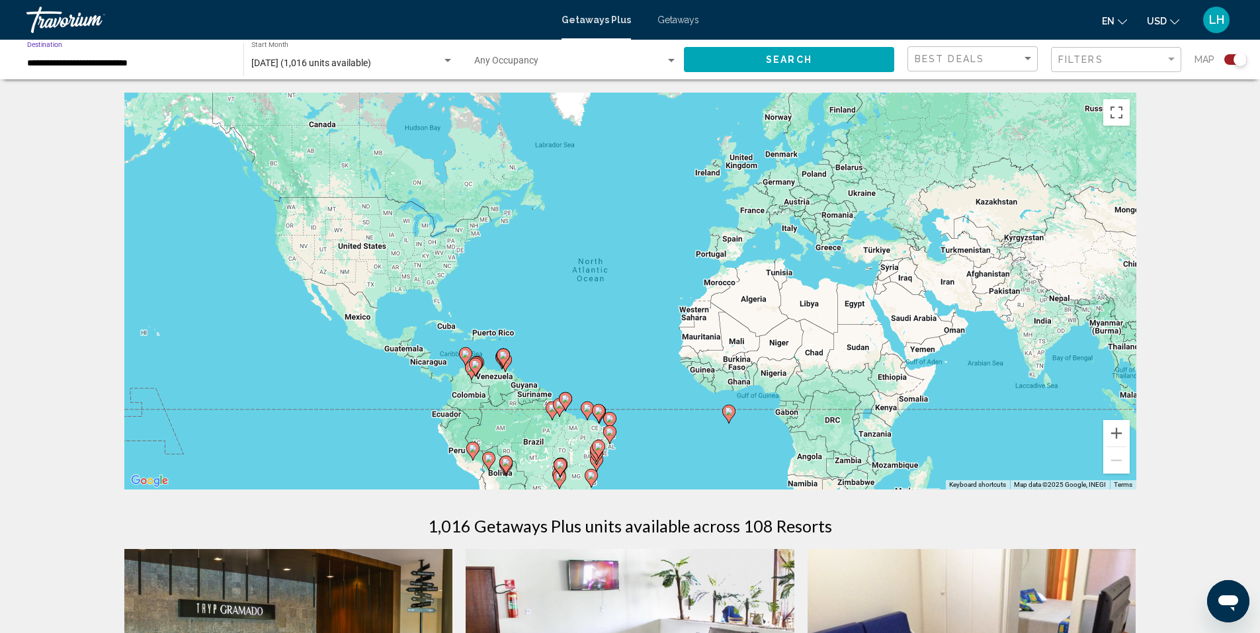
click at [767, 55] on span "Search" at bounding box center [789, 60] width 46 height 11
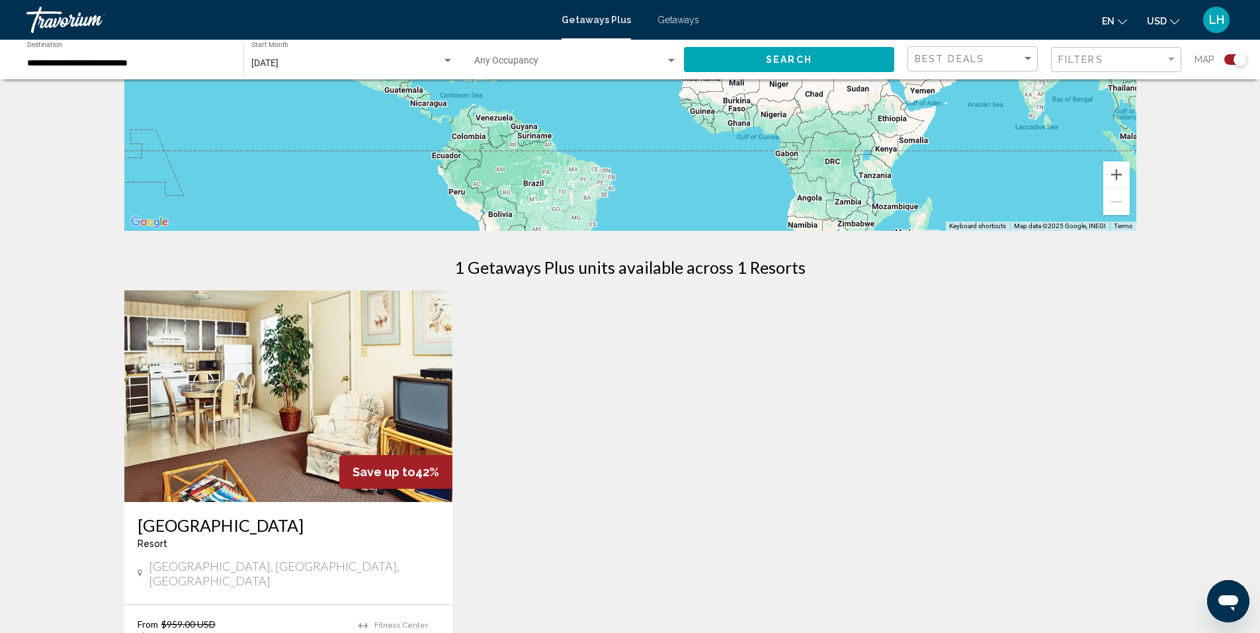
scroll to position [265, 0]
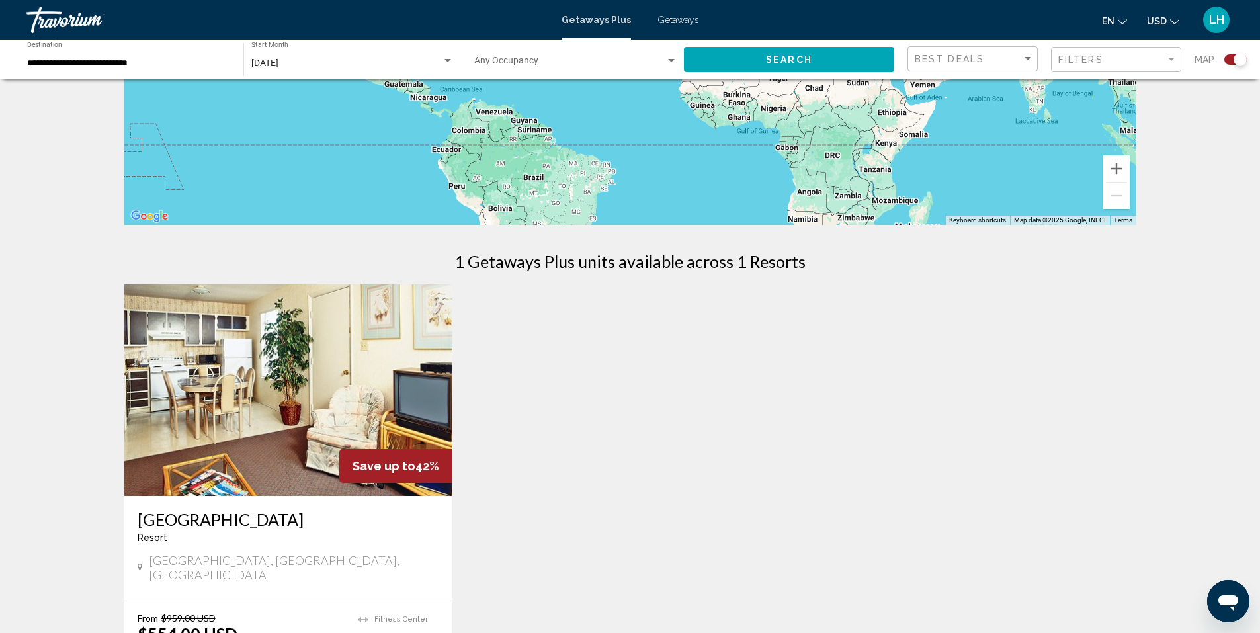
click at [249, 376] on img "Main content" at bounding box center [288, 390] width 329 height 212
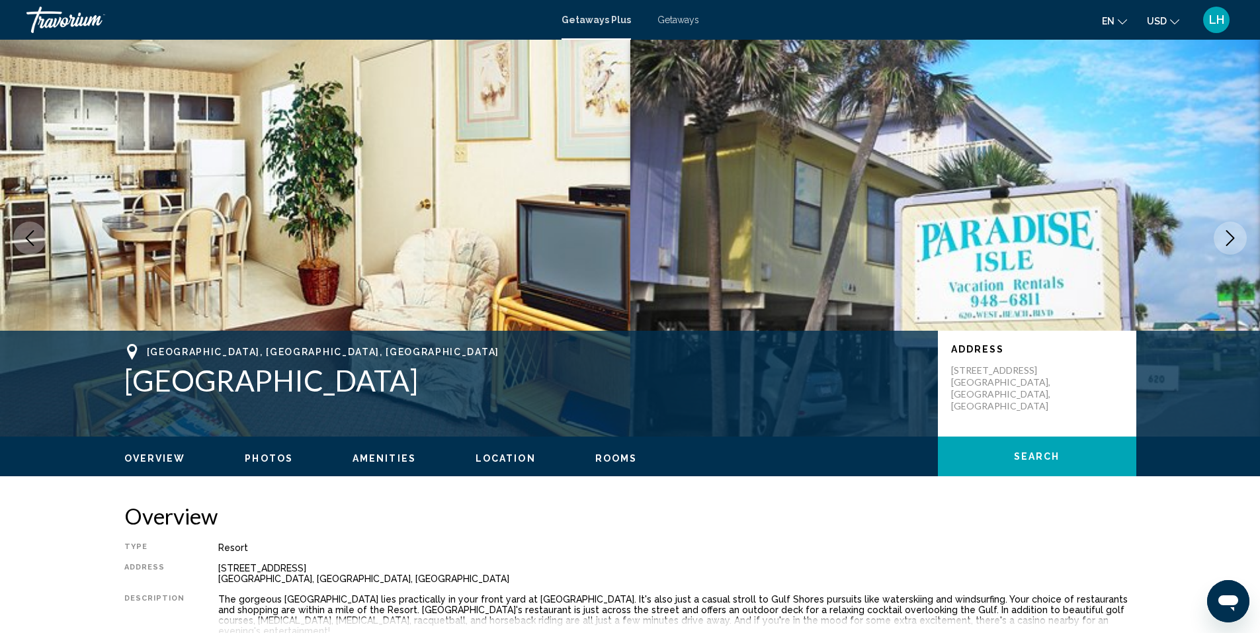
click at [1242, 232] on button "Next image" at bounding box center [1230, 238] width 33 height 33
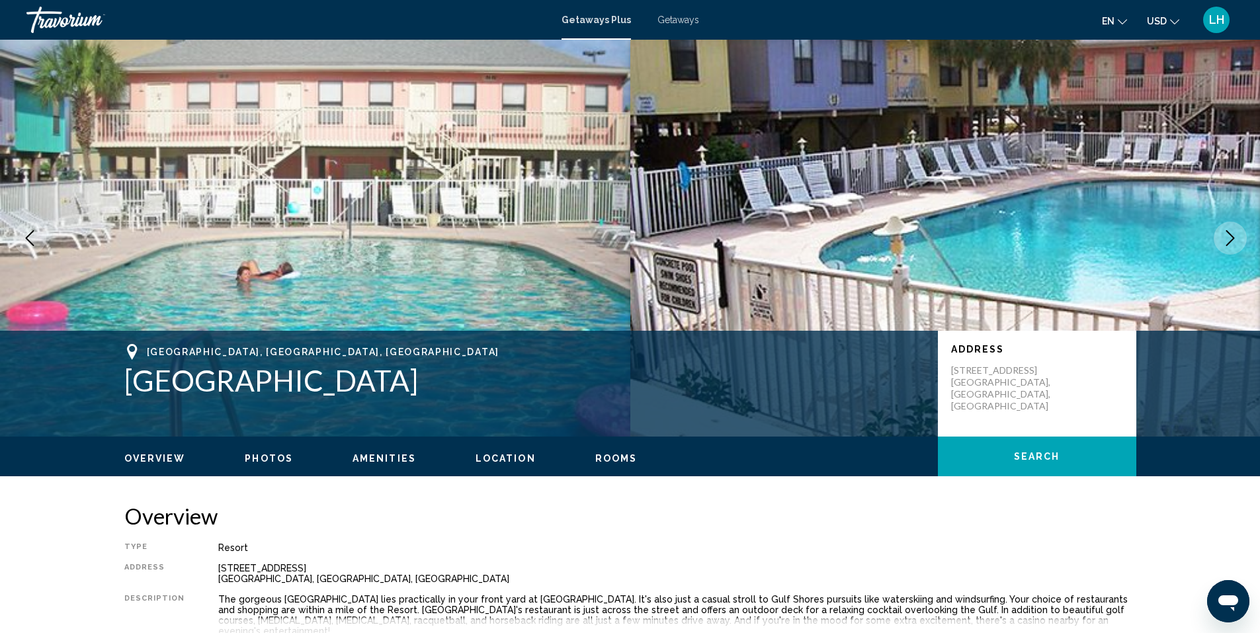
click at [1226, 241] on icon "Next image" at bounding box center [1230, 238] width 16 height 16
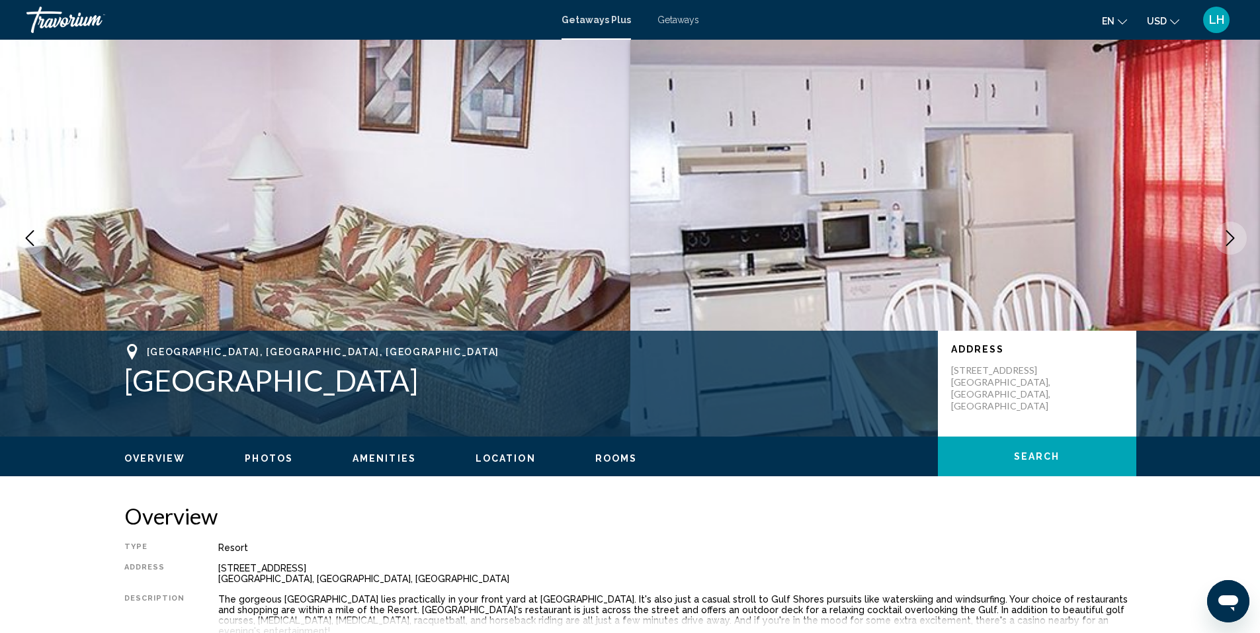
click at [1226, 241] on icon "Next image" at bounding box center [1230, 238] width 16 height 16
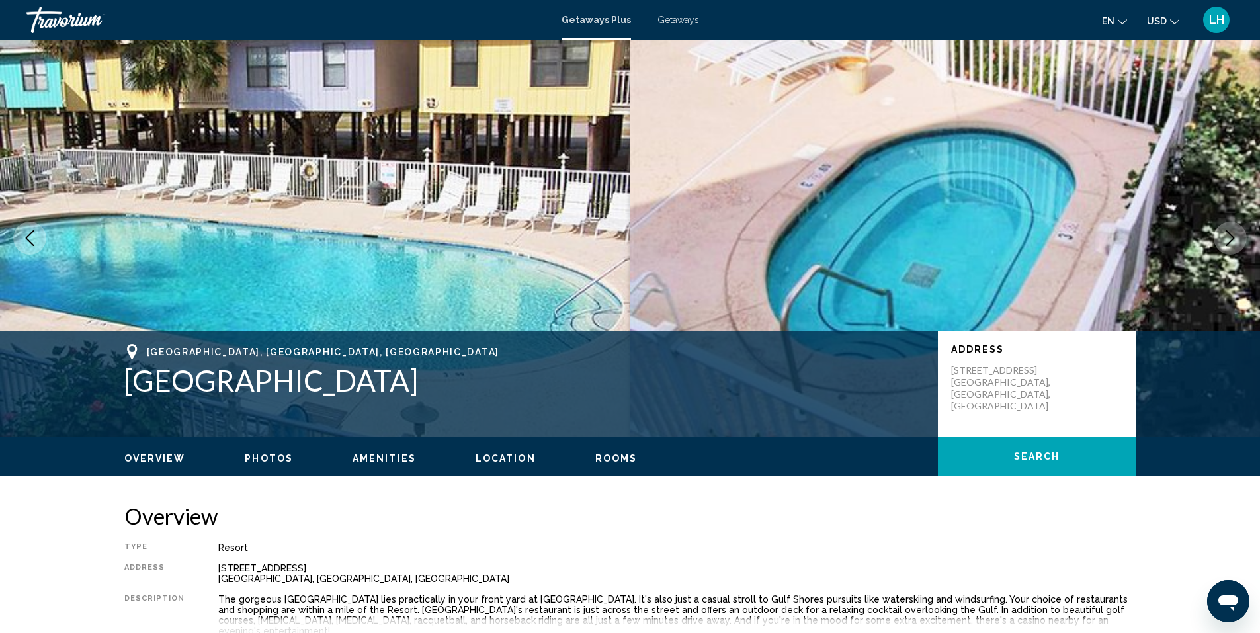
click at [1226, 241] on icon "Next image" at bounding box center [1230, 238] width 16 height 16
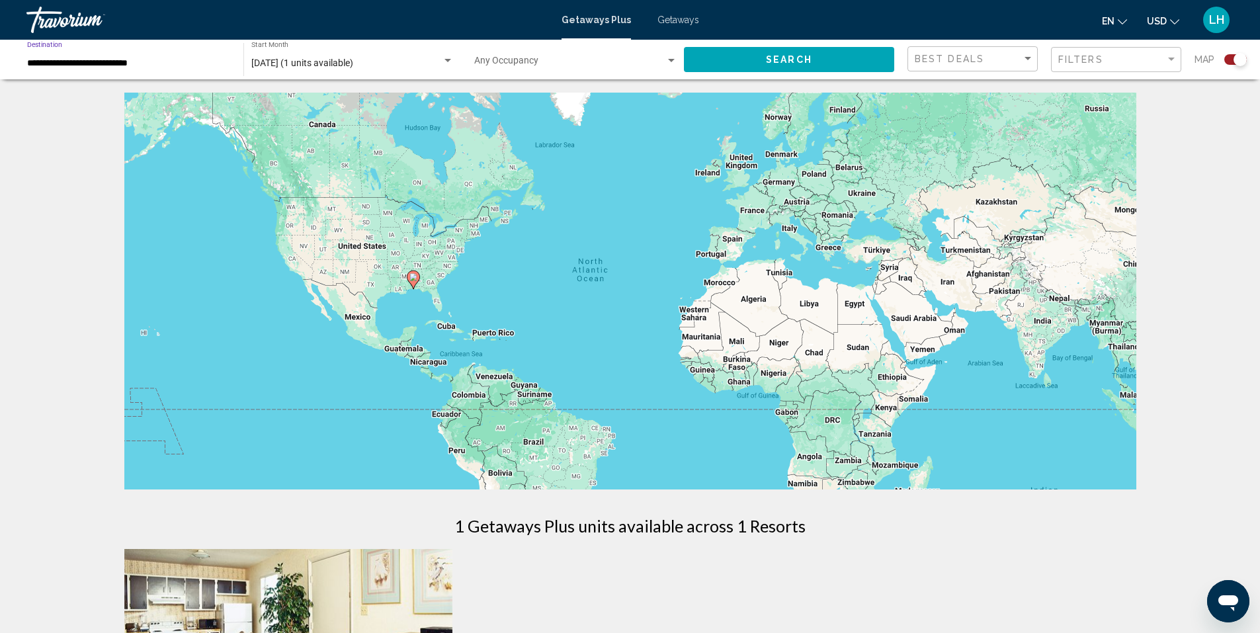
click at [155, 65] on input "**********" at bounding box center [128, 63] width 203 height 11
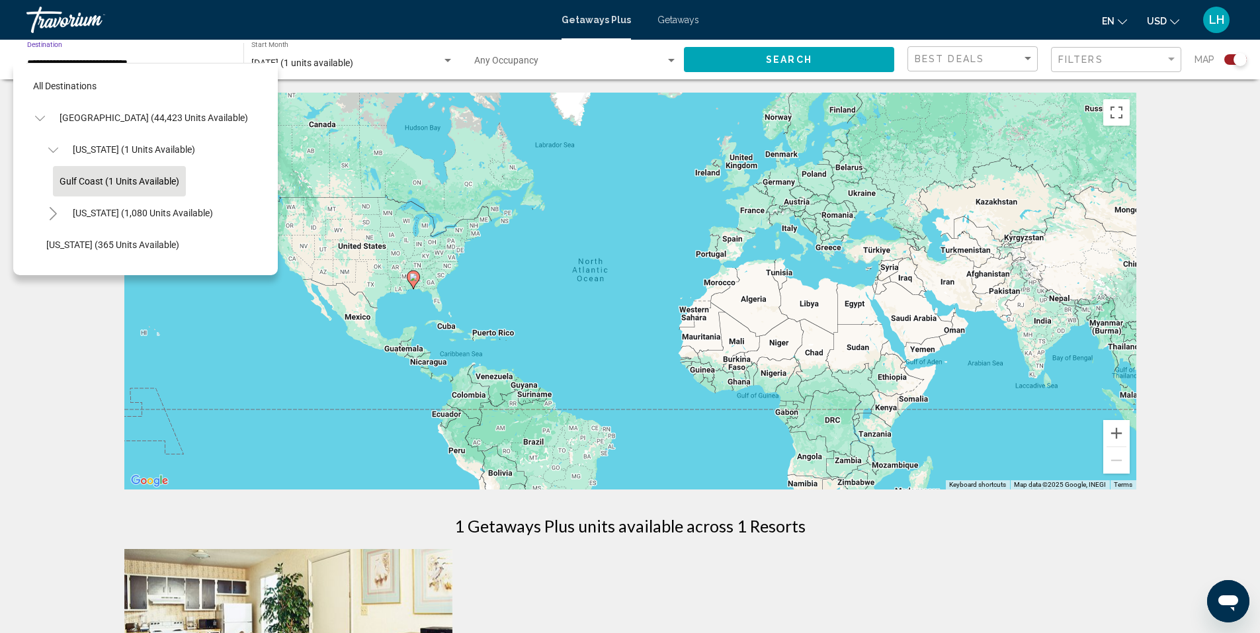
scroll to position [21, 0]
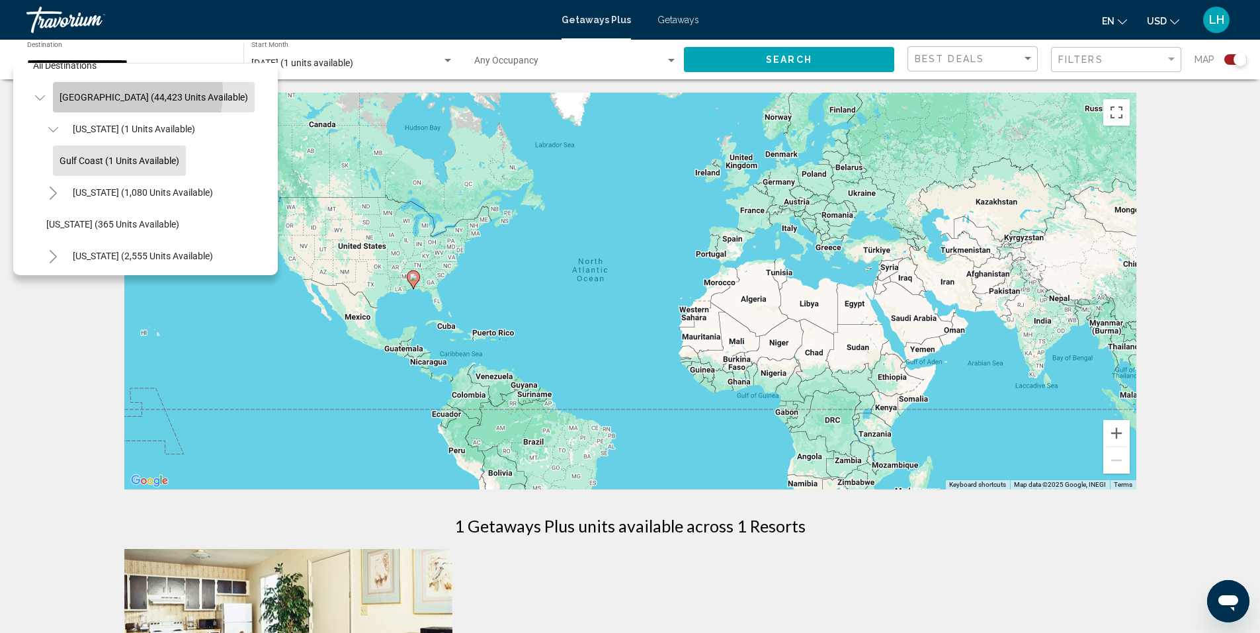
click at [109, 92] on span "[GEOGRAPHIC_DATA] (44,423 units available)" at bounding box center [154, 97] width 189 height 11
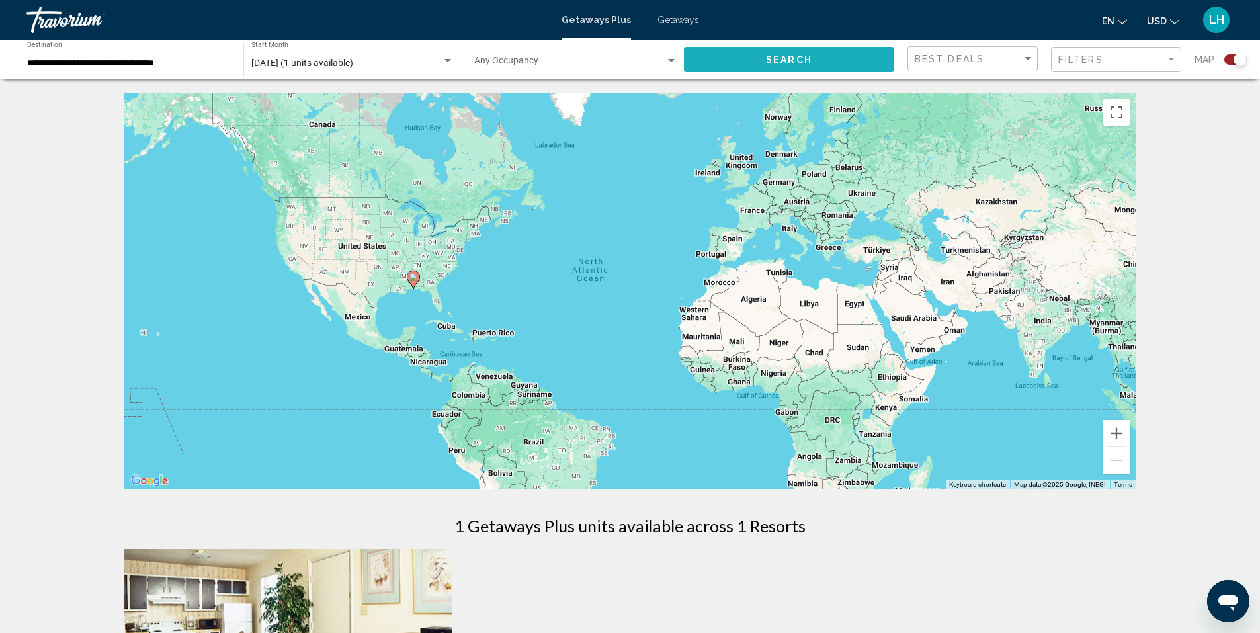
click at [775, 52] on button "Search" at bounding box center [789, 59] width 210 height 24
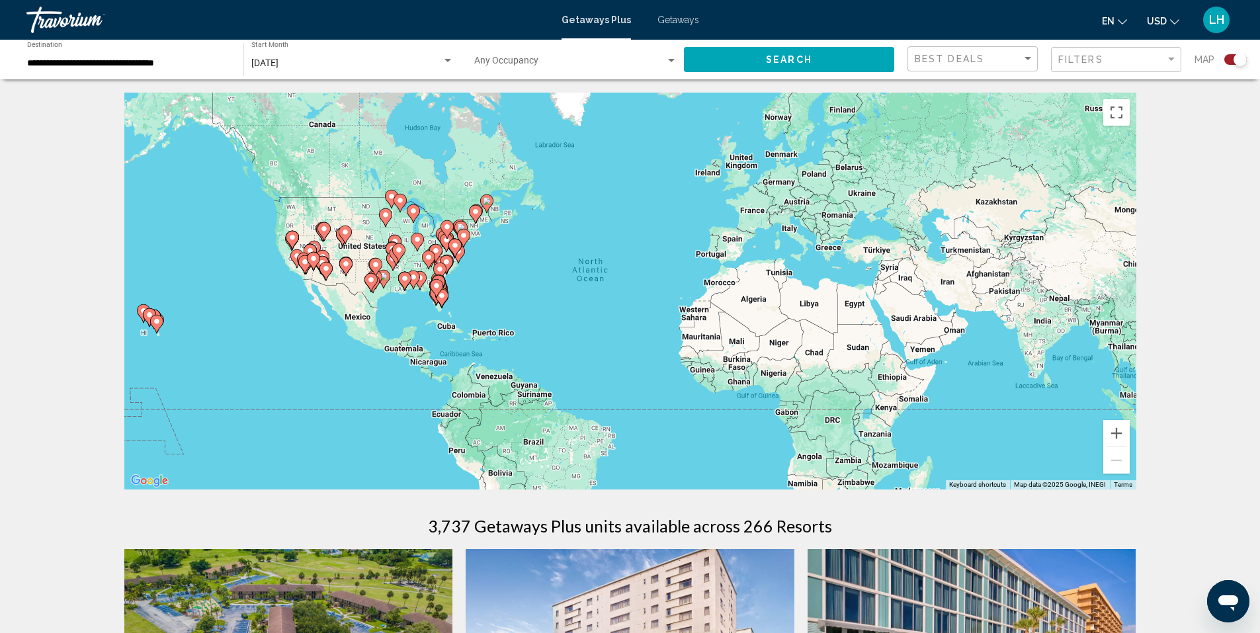
click at [153, 319] on image "Main content" at bounding box center [157, 321] width 8 height 8
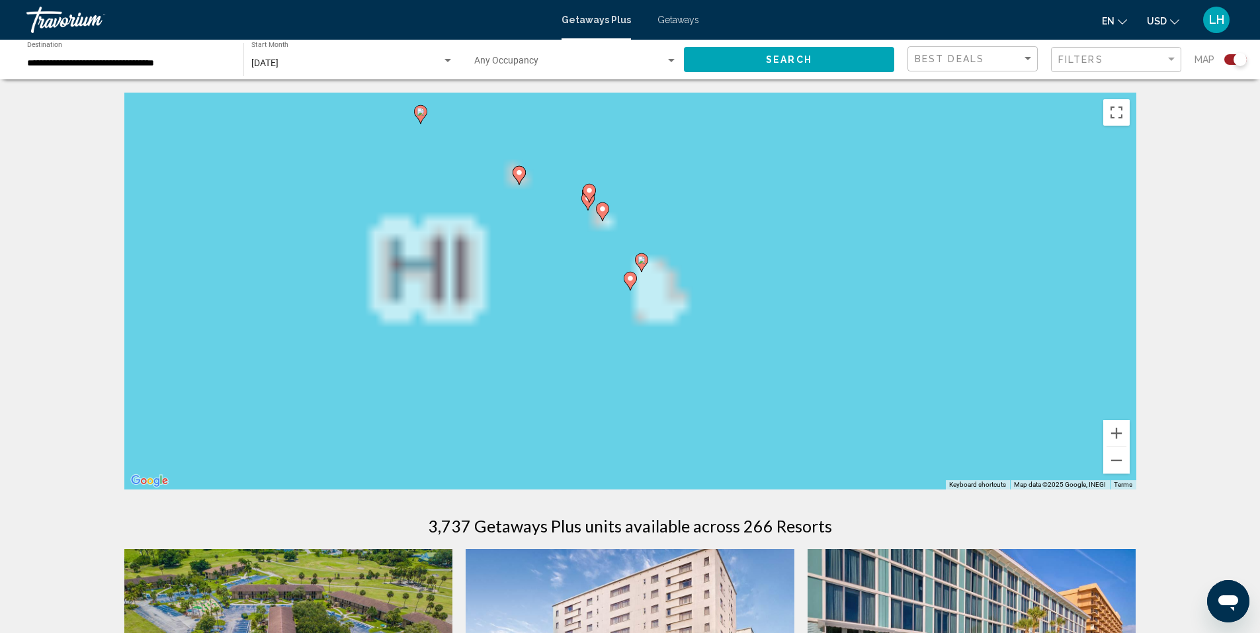
type input "**********"
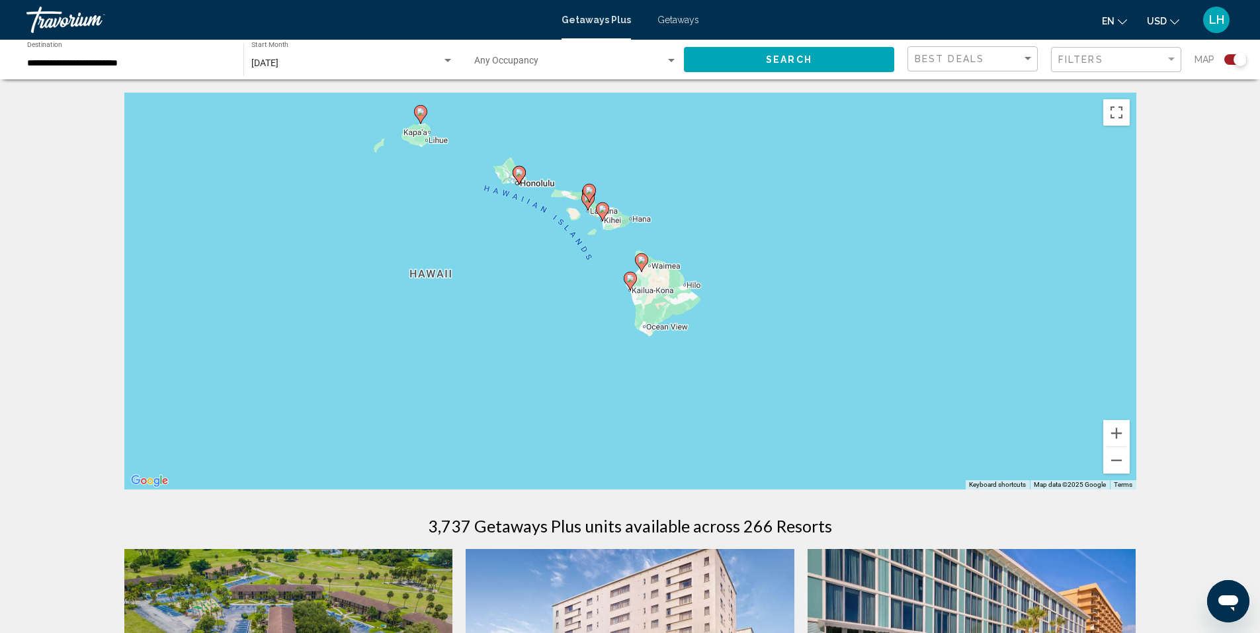
click at [422, 113] on image "Main content" at bounding box center [421, 112] width 8 height 8
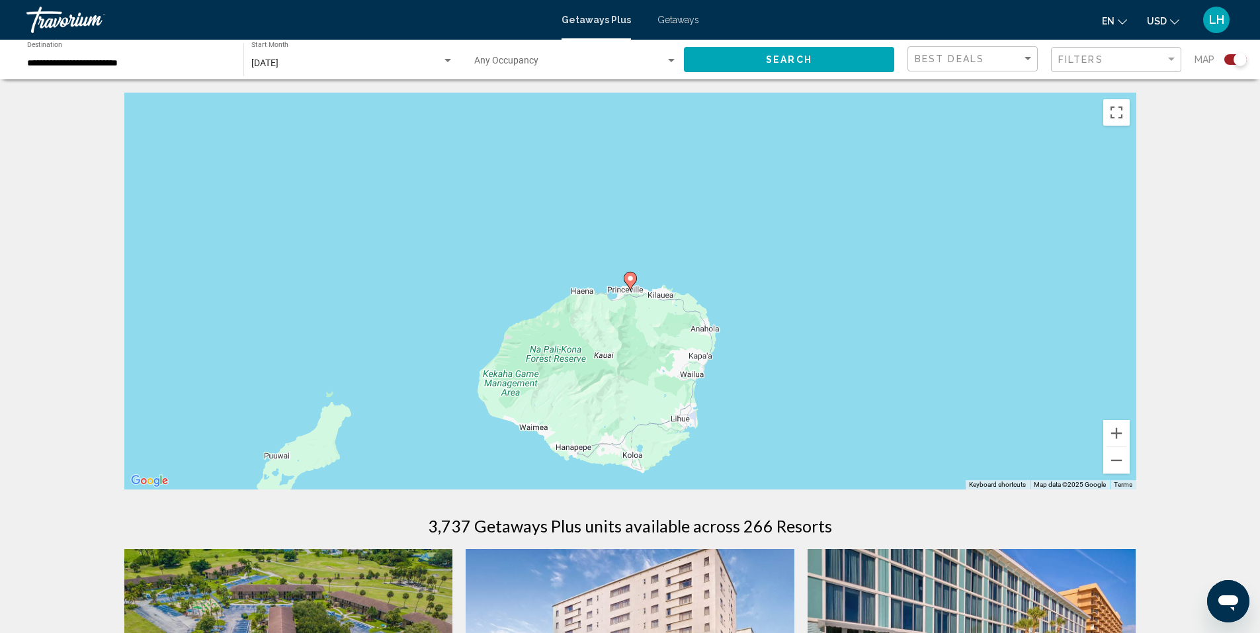
click at [631, 282] on image "Main content" at bounding box center [630, 278] width 8 height 8
